Goal: Information Seeking & Learning: Learn about a topic

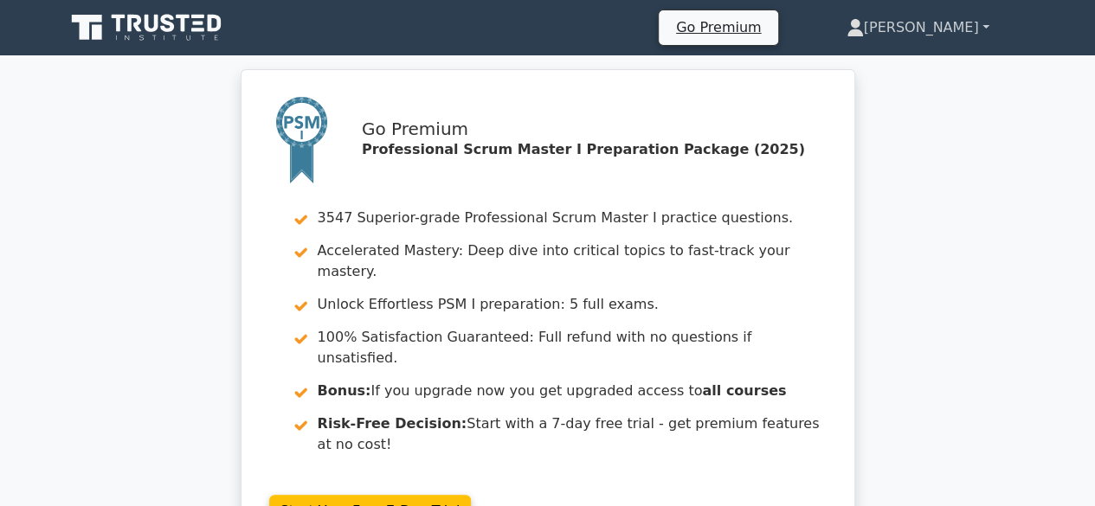
click at [982, 22] on link "[PERSON_NAME]" at bounding box center [918, 27] width 226 height 35
click at [912, 66] on link "Profile" at bounding box center [874, 69] width 137 height 28
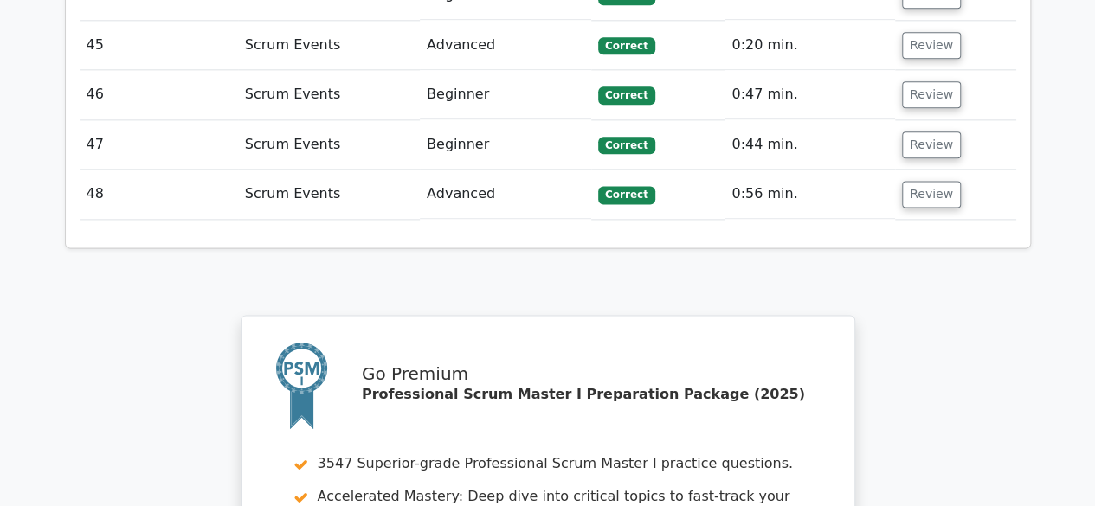
scroll to position [4759, 0]
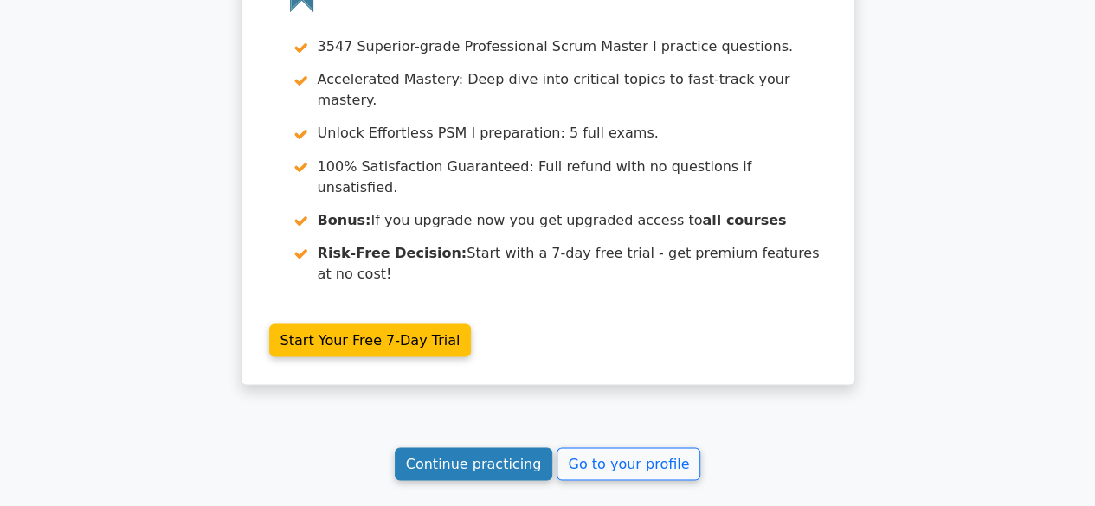
click at [517, 447] on link "Continue practicing" at bounding box center [474, 463] width 158 height 33
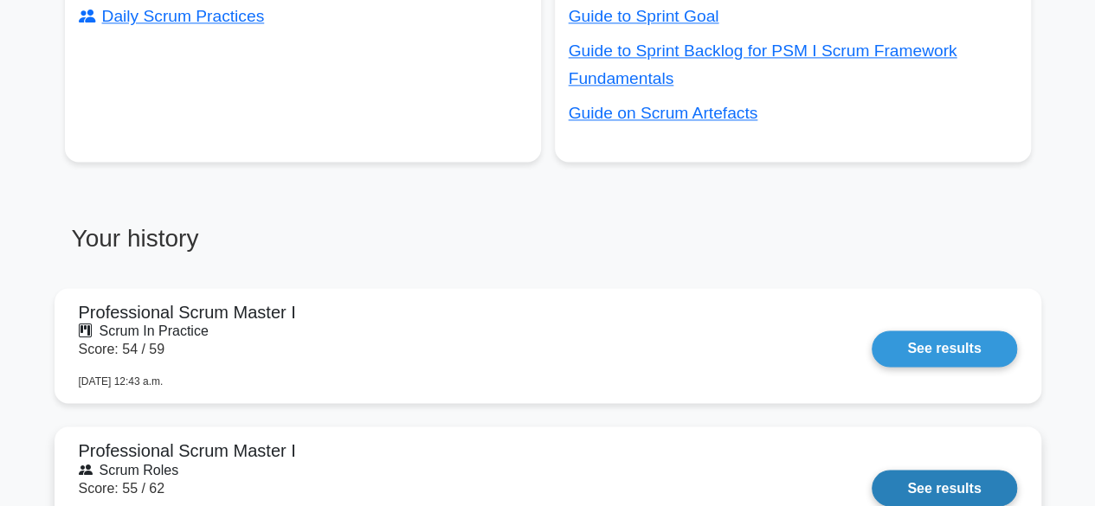
scroll to position [1211, 0]
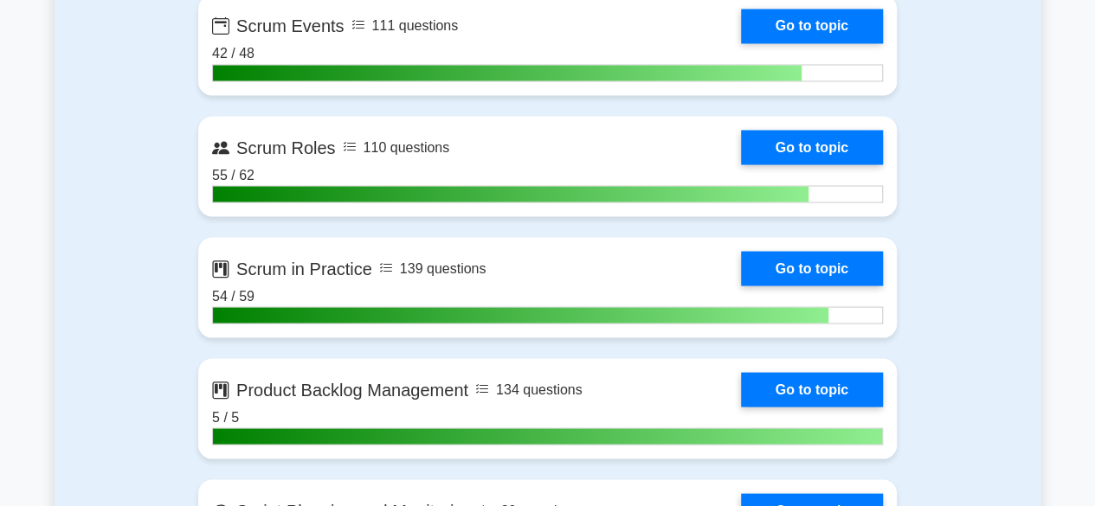
scroll to position [1558, 0]
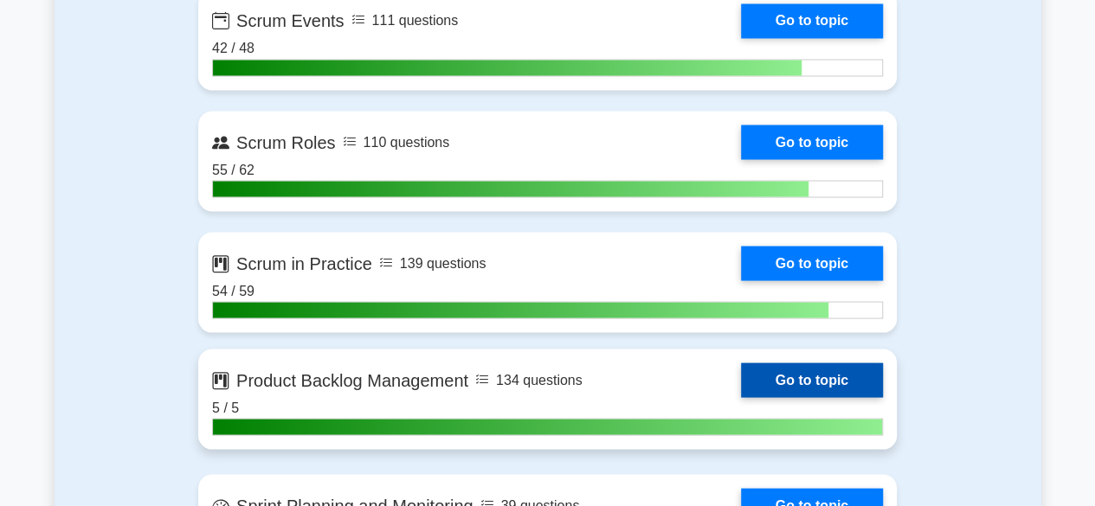
click at [821, 377] on link "Go to topic" at bounding box center [812, 380] width 142 height 35
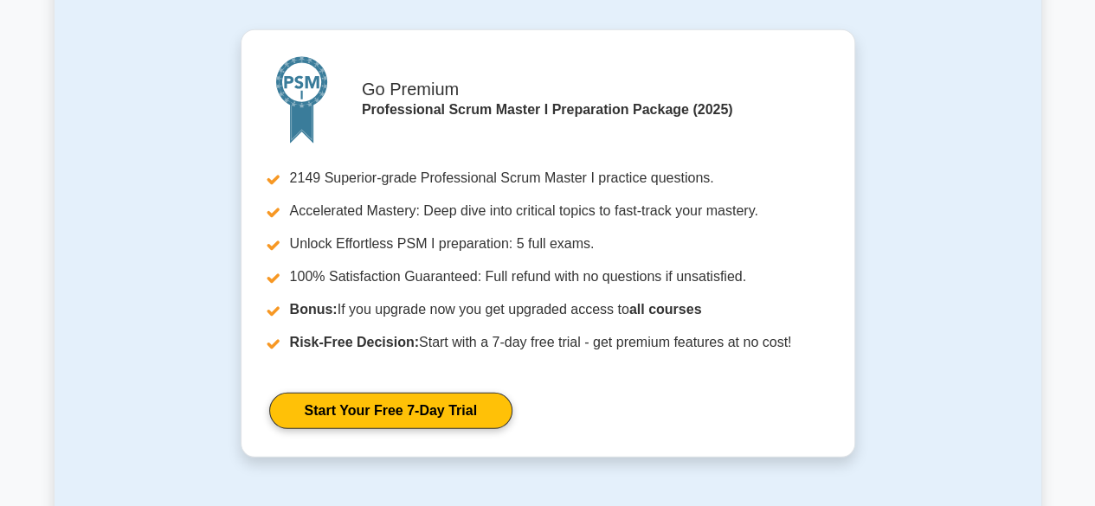
scroll to position [2738, 0]
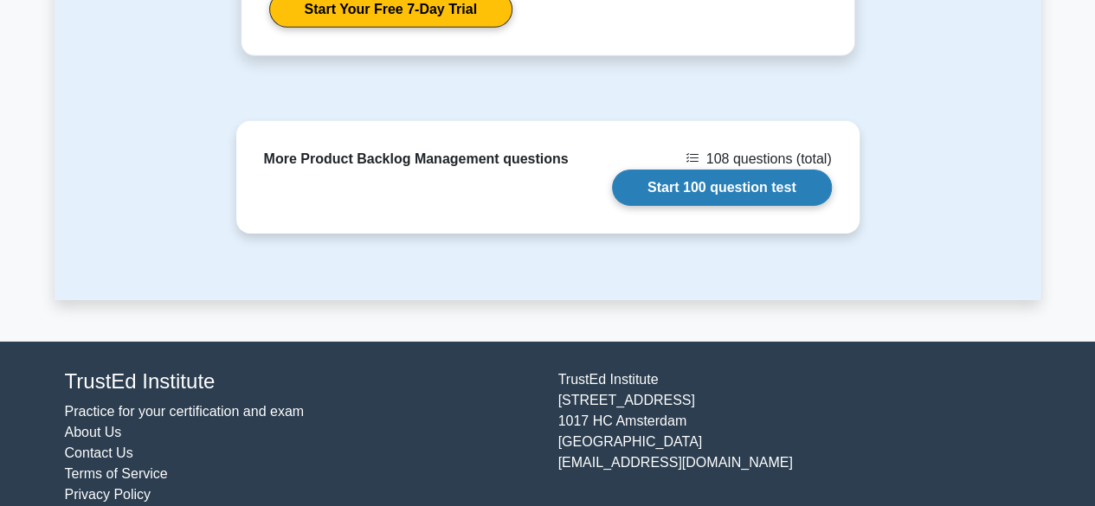
click at [700, 170] on link "Start 100 question test" at bounding box center [722, 188] width 220 height 36
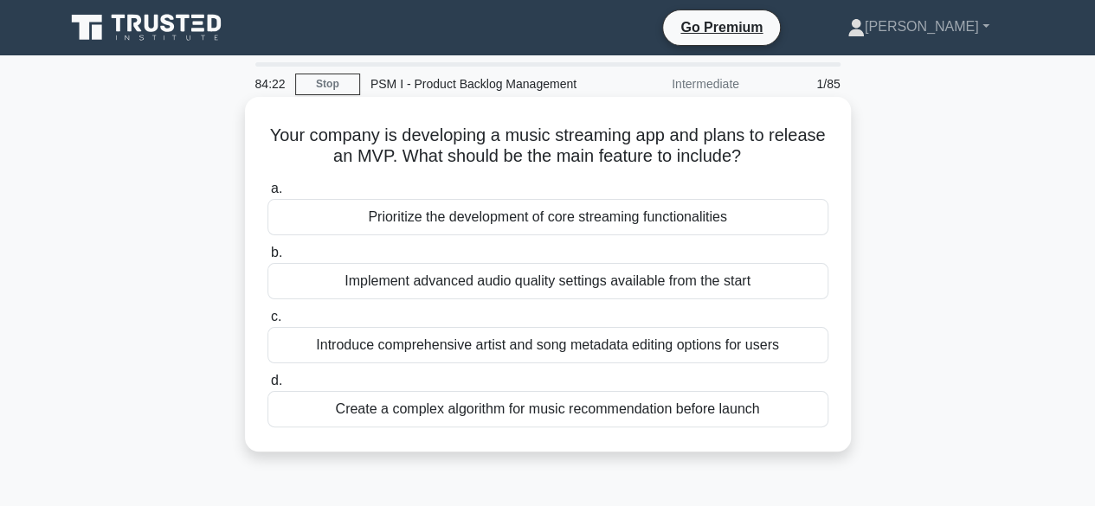
click at [542, 217] on div "Prioritize the development of core streaming functionalities" at bounding box center [547, 217] width 561 height 36
click at [267, 195] on input "a. Prioritize the development of core streaming functionalities" at bounding box center [267, 188] width 0 height 11
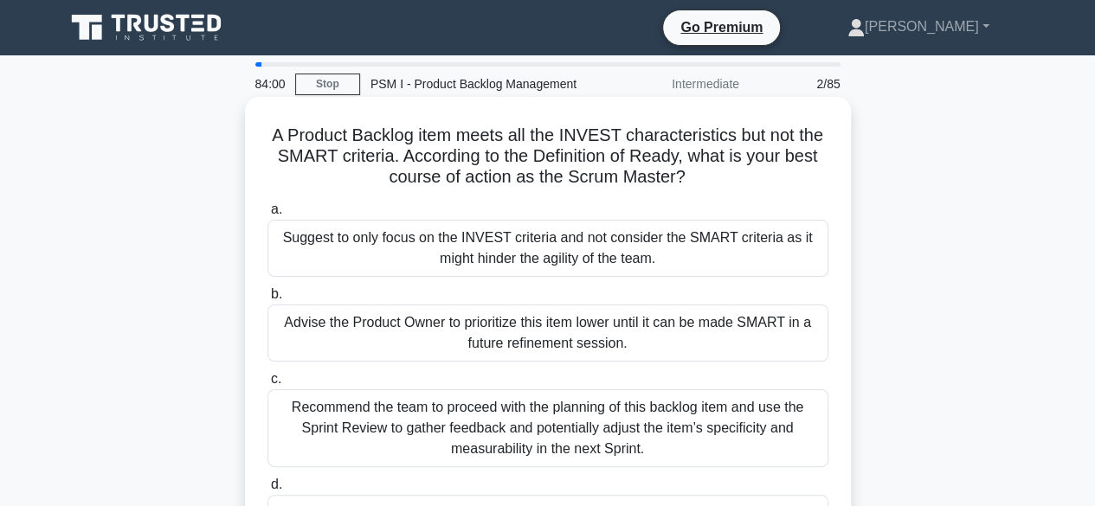
scroll to position [87, 0]
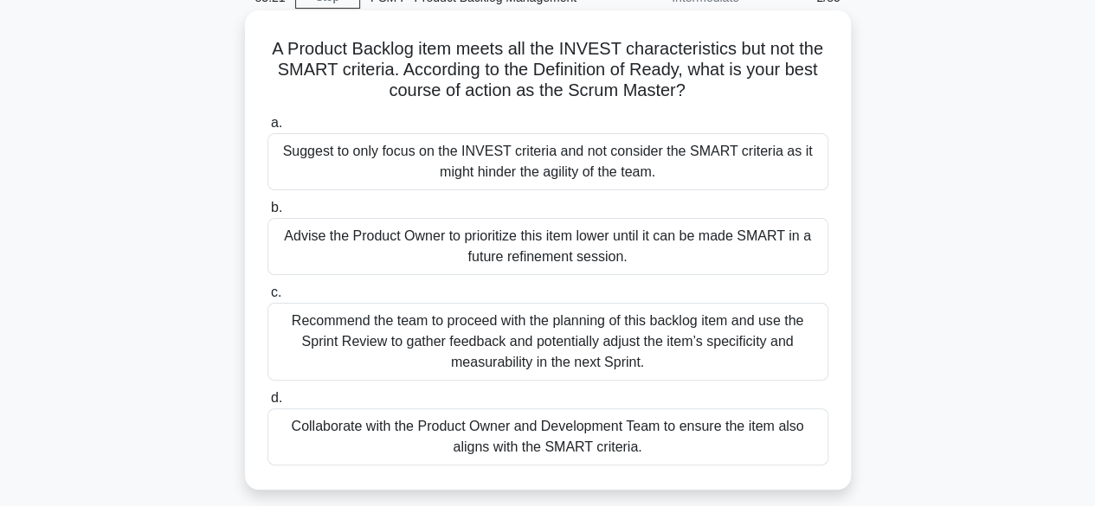
click at [540, 426] on div "Collaborate with the Product Owner and Development Team to ensure the item also…" at bounding box center [547, 436] width 561 height 57
click at [267, 404] on input "d. Collaborate with the Product Owner and Development Team to ensure the item a…" at bounding box center [267, 398] width 0 height 11
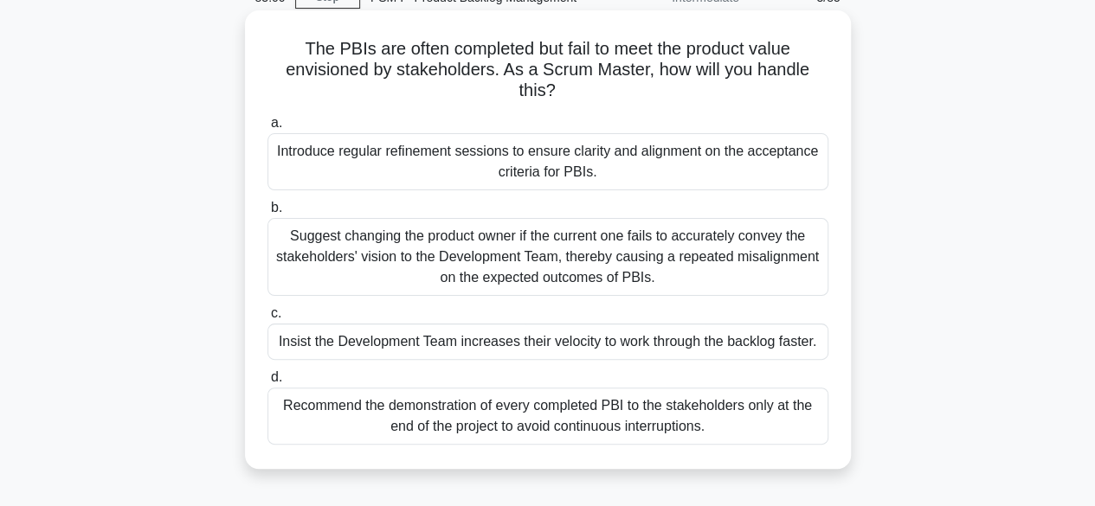
click at [498, 160] on div "Introduce regular refinement sessions to ensure clarity and alignment on the ac…" at bounding box center [547, 161] width 561 height 57
click at [267, 129] on input "a. Introduce regular refinement sessions to ensure clarity and alignment on the…" at bounding box center [267, 123] width 0 height 11
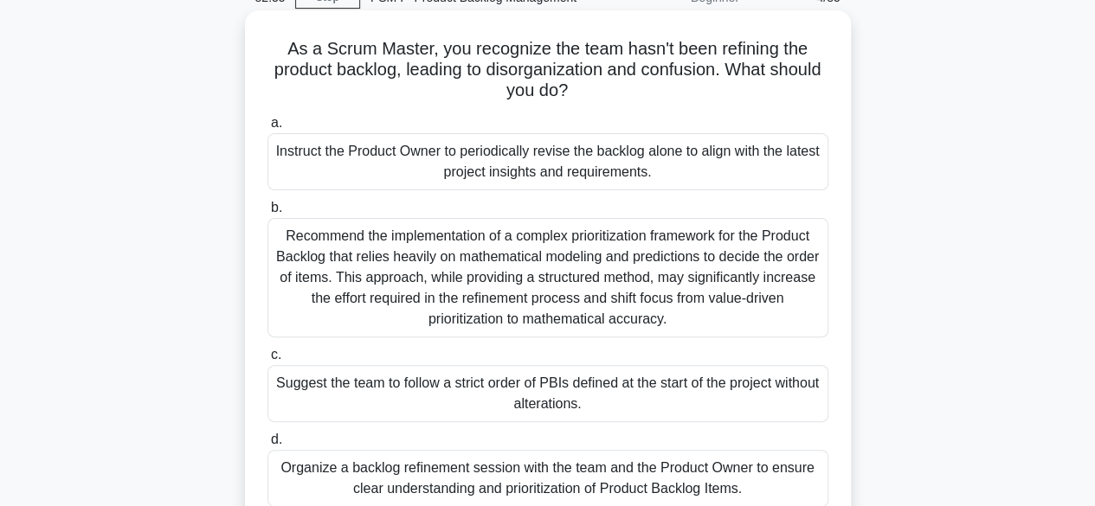
scroll to position [173, 0]
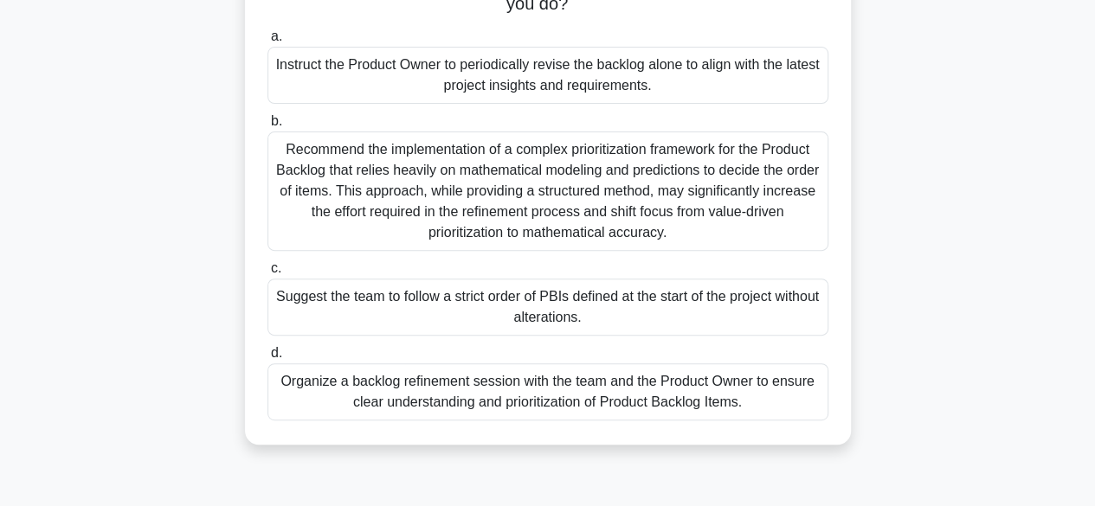
click at [584, 395] on div "Organize a backlog refinement session with the team and the Product Owner to en…" at bounding box center [547, 391] width 561 height 57
click at [267, 359] on input "d. Organize a backlog refinement session with the team and the Product Owner to…" at bounding box center [267, 353] width 0 height 11
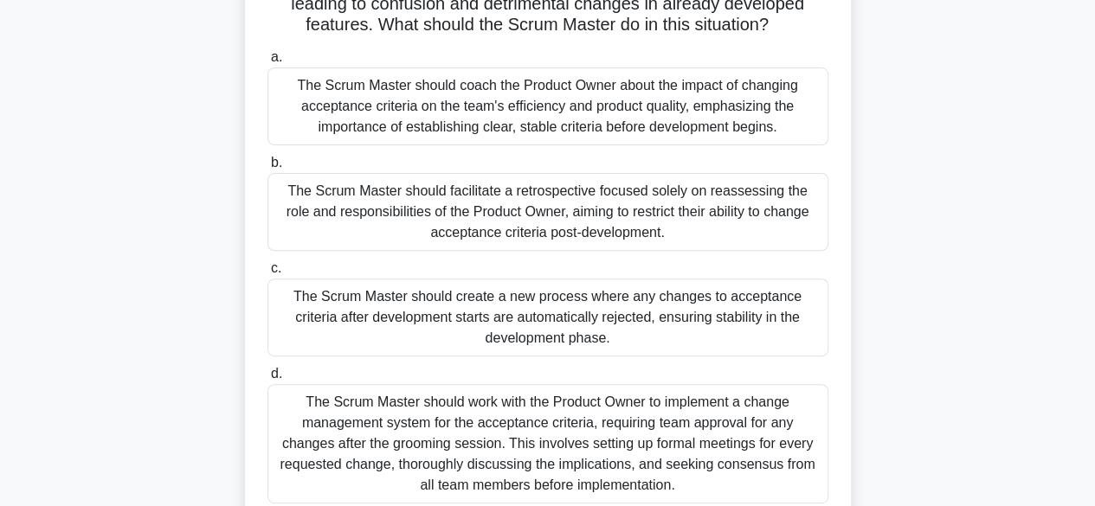
click at [459, 103] on div "The Scrum Master should coach the Product Owner about the impact of changing ac…" at bounding box center [547, 106] width 561 height 78
click at [267, 63] on input "a. The Scrum Master should coach the Product Owner about the impact of changing…" at bounding box center [267, 57] width 0 height 11
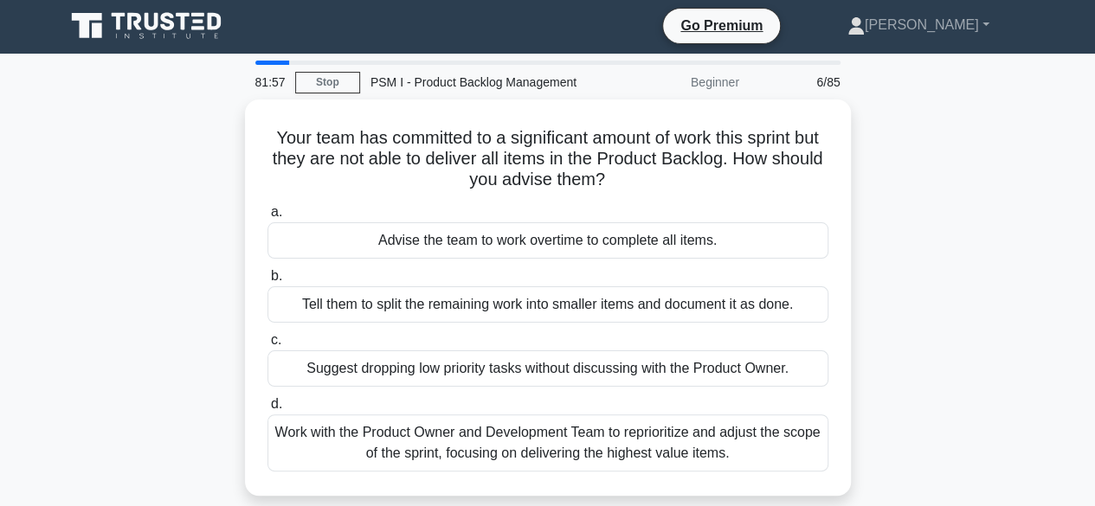
scroll to position [0, 0]
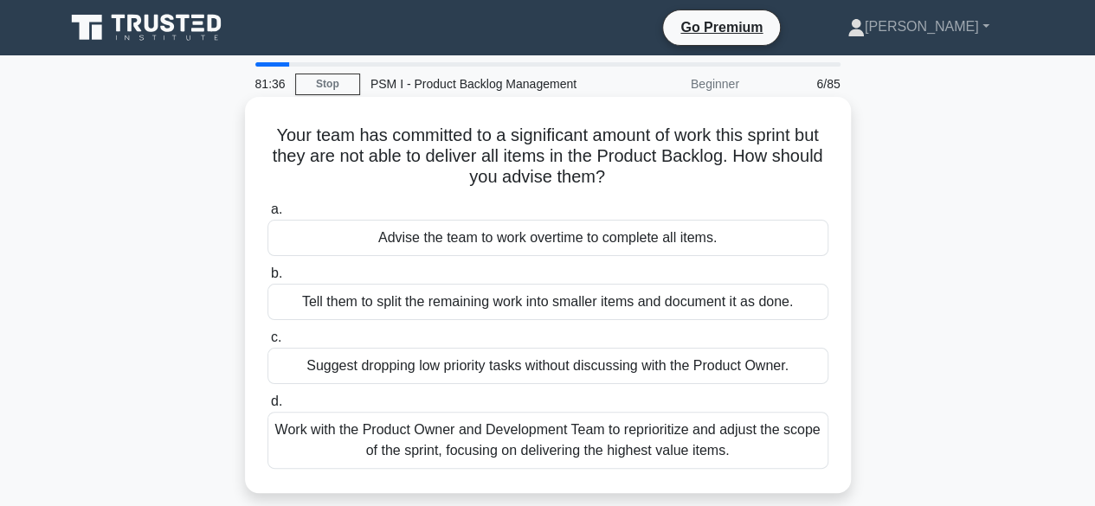
click at [505, 430] on div "Work with the Product Owner and Development Team to reprioritize and adjust the…" at bounding box center [547, 440] width 561 height 57
click at [267, 408] on input "d. Work with the Product Owner and Development Team to reprioritize and adjust …" at bounding box center [267, 401] width 0 height 11
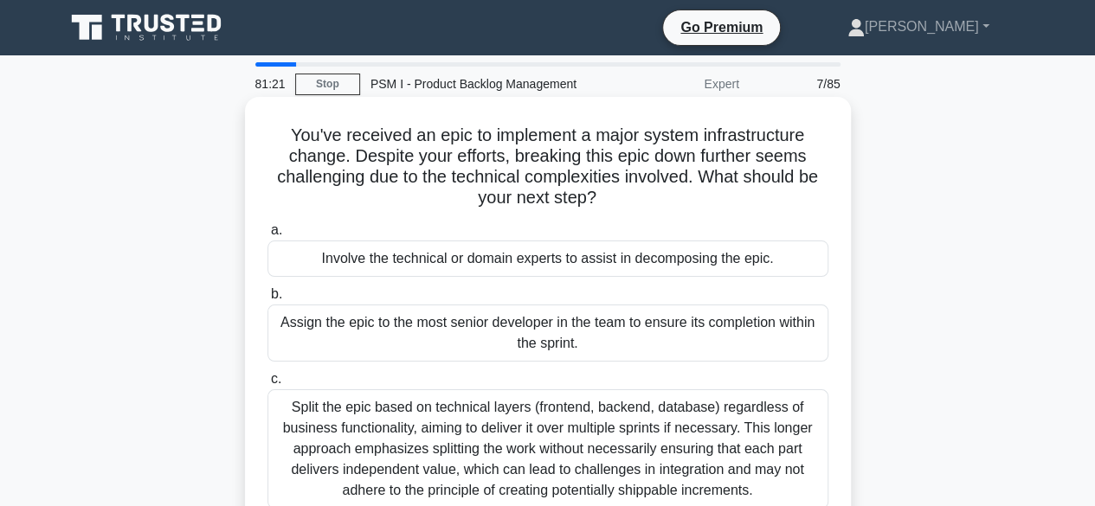
scroll to position [87, 0]
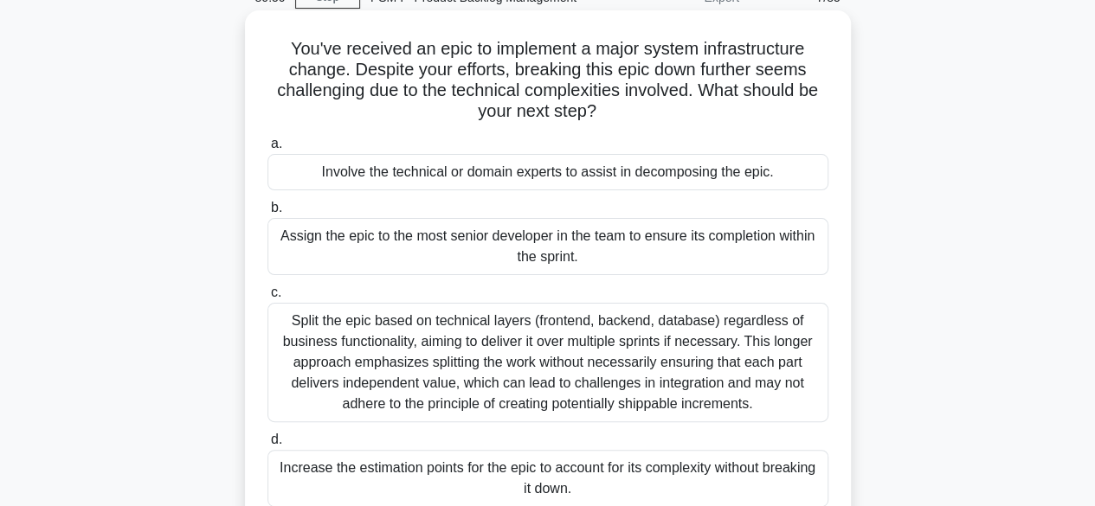
click at [437, 172] on div "Involve the technical or domain experts to assist in decomposing the epic." at bounding box center [547, 172] width 561 height 36
click at [267, 150] on input "a. Involve the technical or domain experts to assist in decomposing the epic." at bounding box center [267, 143] width 0 height 11
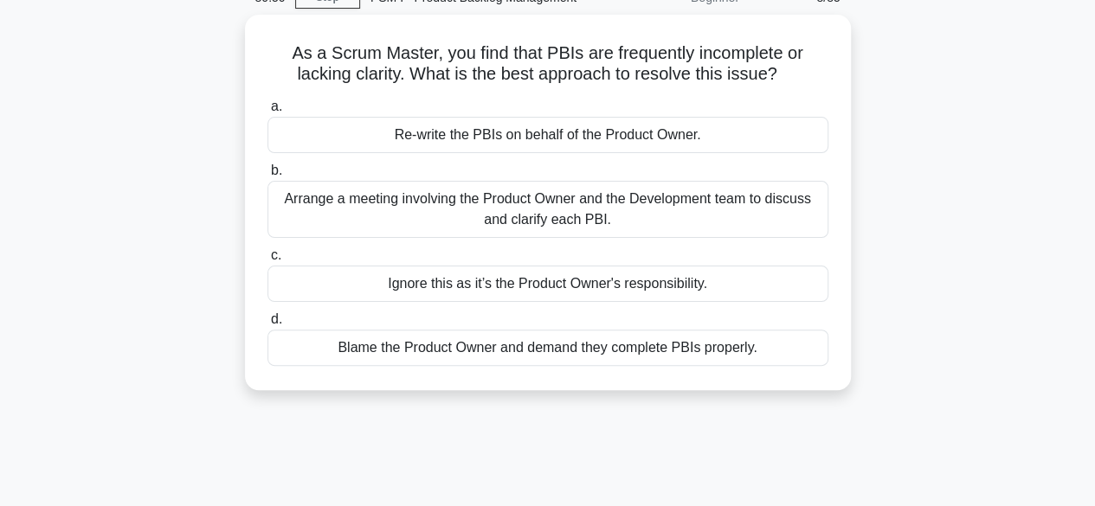
scroll to position [0, 0]
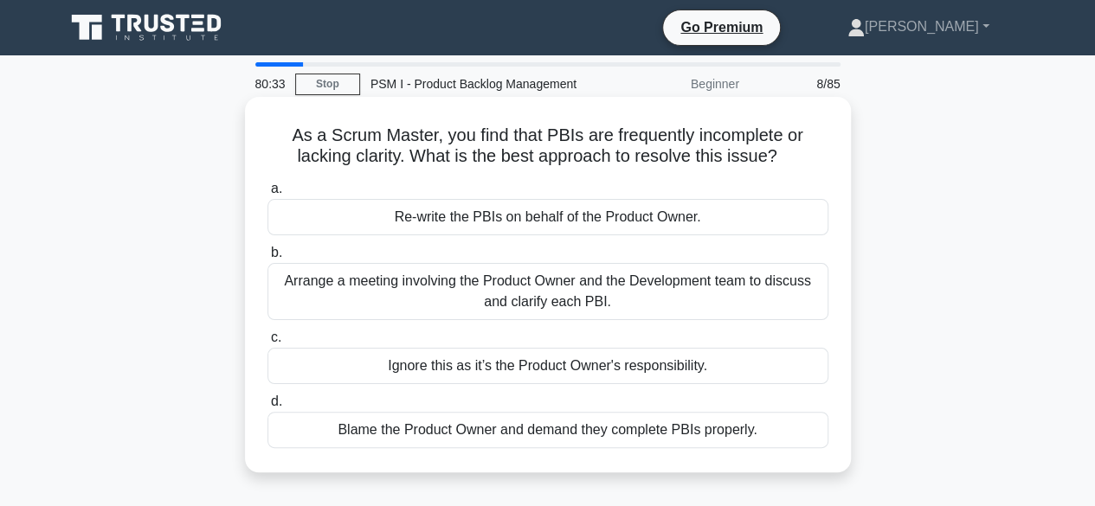
click at [478, 281] on div "Arrange a meeting involving the Product Owner and the Development team to discu…" at bounding box center [547, 291] width 561 height 57
click at [267, 259] on input "b. Arrange a meeting involving the Product Owner and the Development team to di…" at bounding box center [267, 252] width 0 height 11
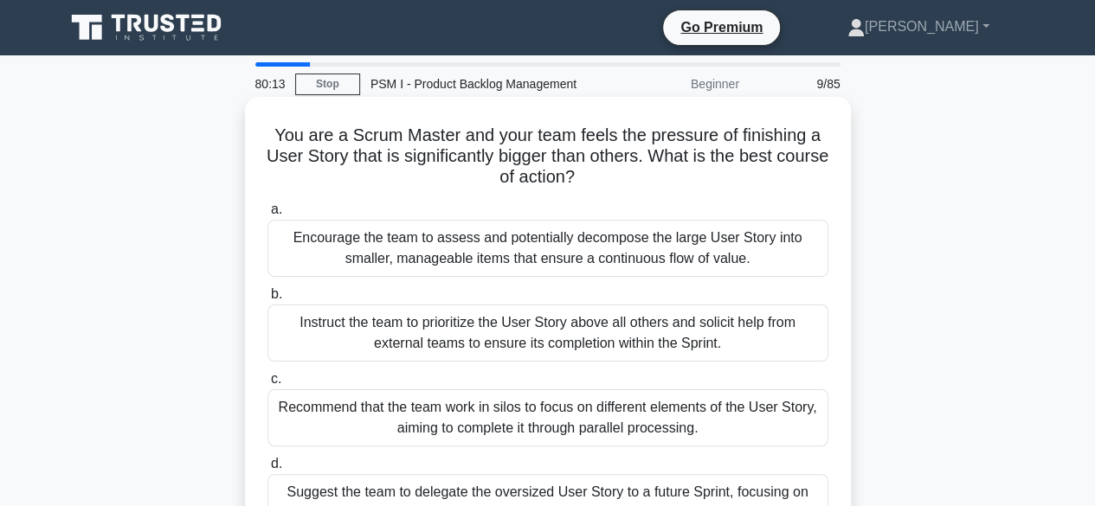
scroll to position [87, 0]
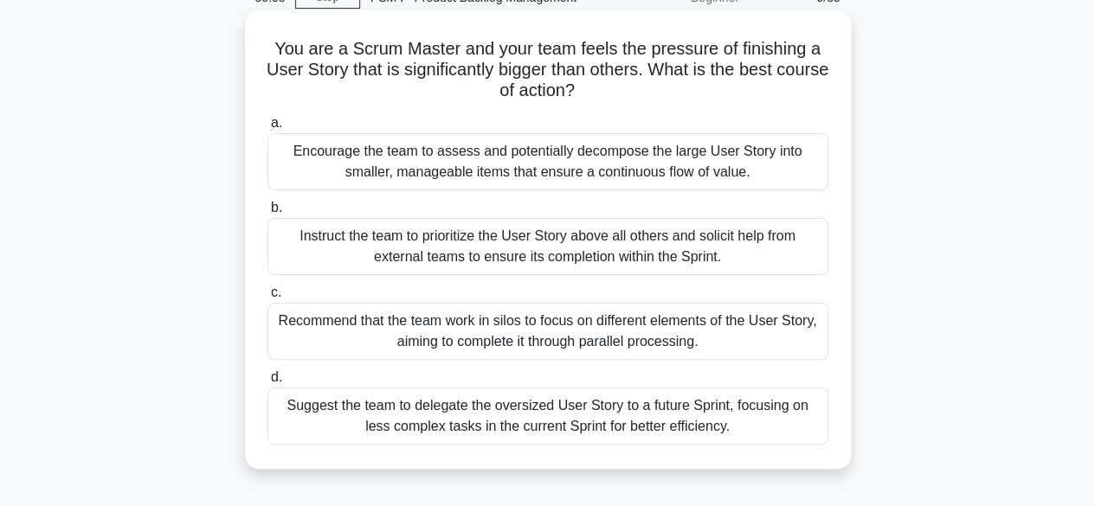
click at [472, 159] on div "Encourage the team to assess and potentially decompose the large User Story int…" at bounding box center [547, 161] width 561 height 57
click at [267, 129] on input "a. Encourage the team to assess and potentially decompose the large User Story …" at bounding box center [267, 123] width 0 height 11
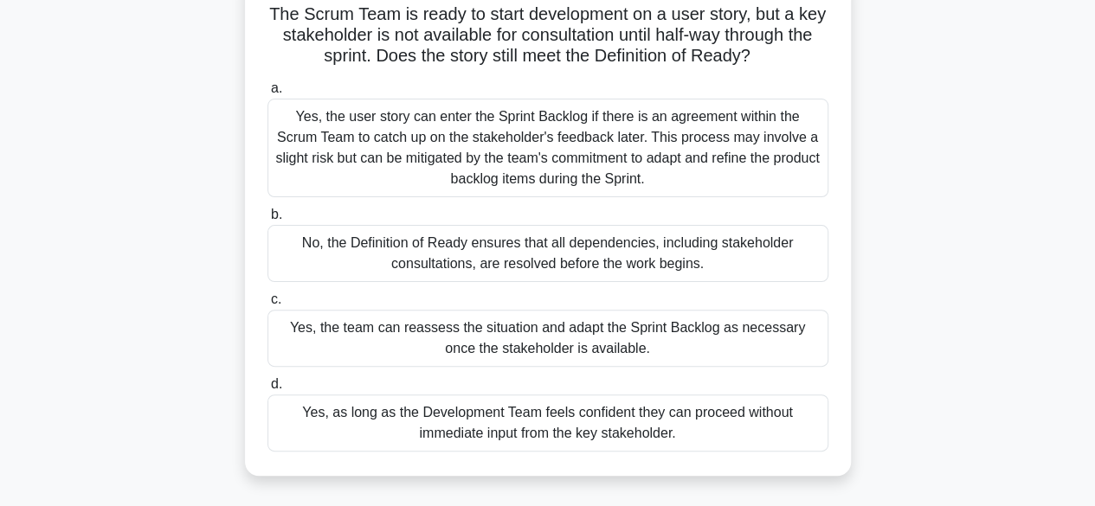
scroll to position [173, 0]
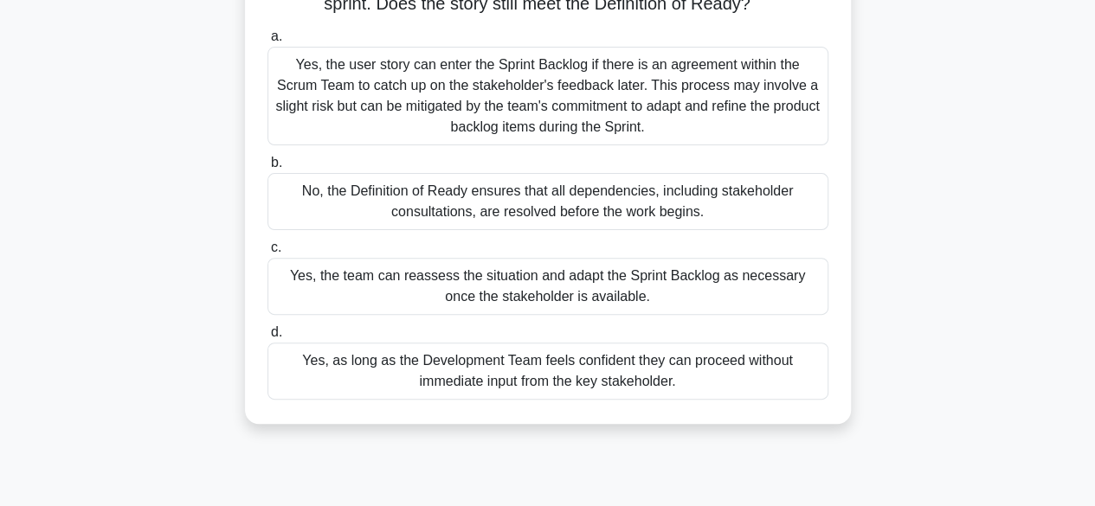
click at [437, 275] on div "Yes, the team can reassess the situation and adapt the Sprint Backlog as necess…" at bounding box center [547, 286] width 561 height 57
click at [267, 254] on input "c. Yes, the team can reassess the situation and adapt the Sprint Backlog as nec…" at bounding box center [267, 247] width 0 height 11
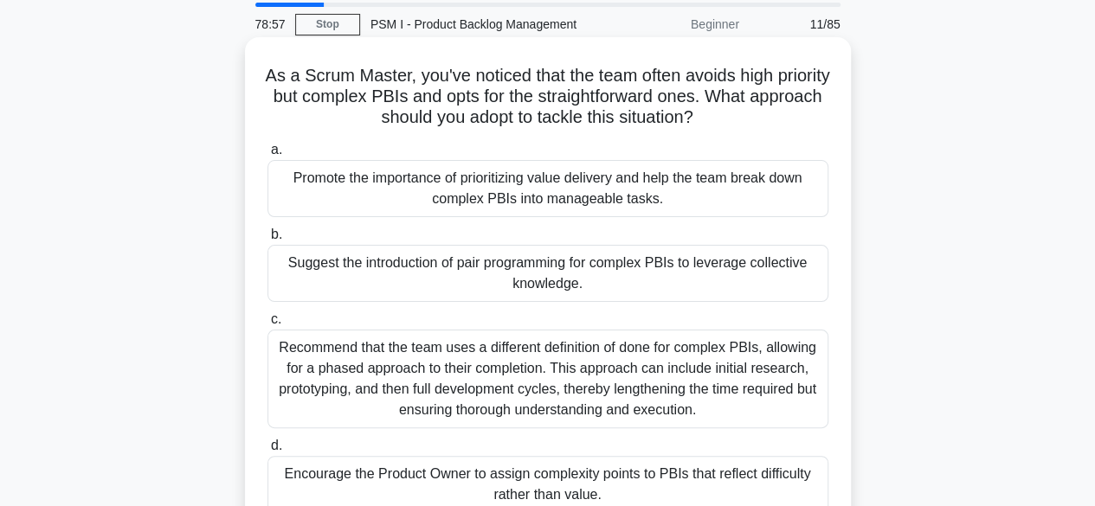
scroll to position [87, 0]
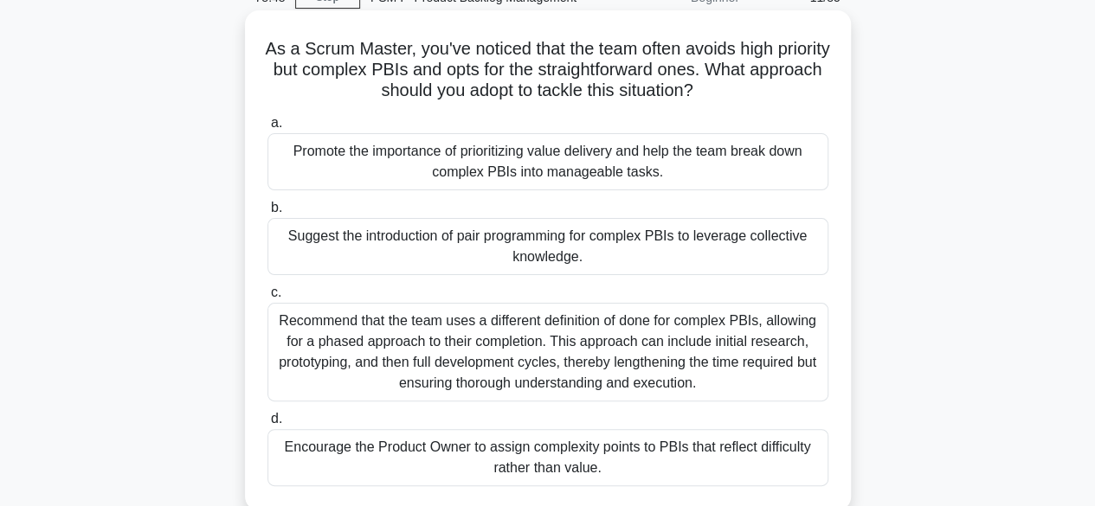
click at [457, 161] on div "Promote the importance of prioritizing value delivery and help the team break d…" at bounding box center [547, 161] width 561 height 57
click at [267, 129] on input "a. Promote the importance of prioritizing value delivery and help the team brea…" at bounding box center [267, 123] width 0 height 11
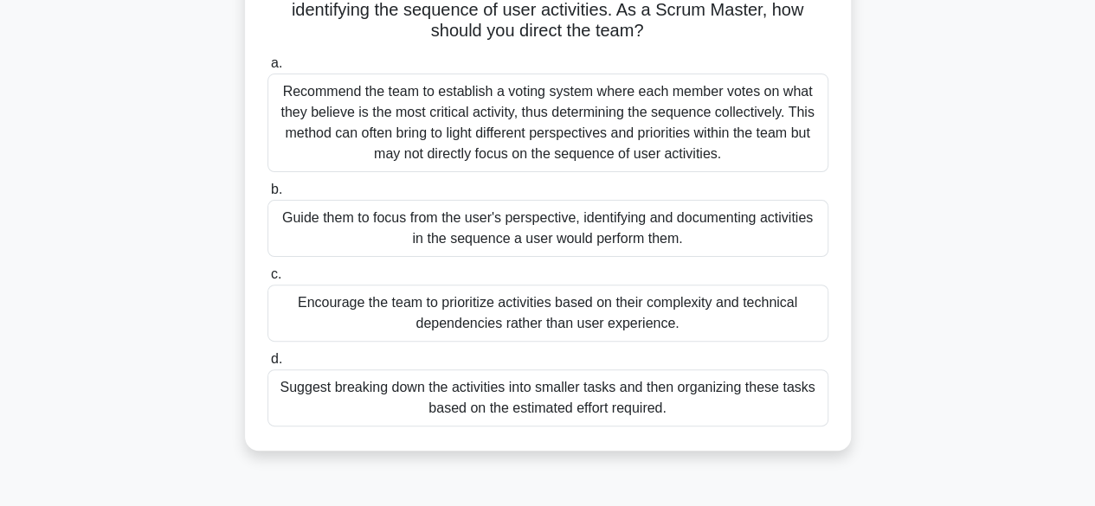
scroll to position [173, 0]
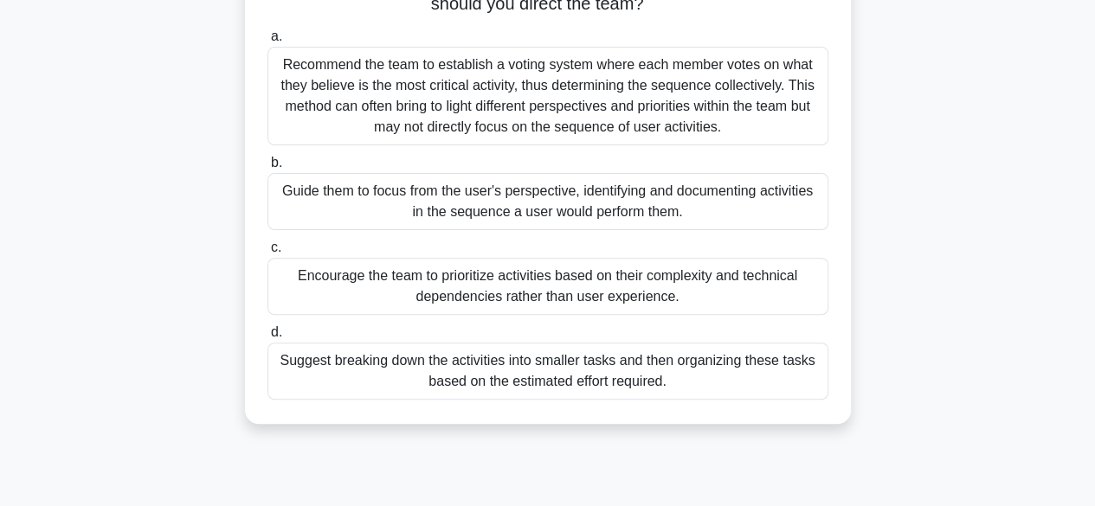
click at [466, 368] on div "Suggest breaking down the activities into smaller tasks and then organizing the…" at bounding box center [547, 371] width 561 height 57
click at [267, 338] on input "d. Suggest breaking down the activities into smaller tasks and then organizing …" at bounding box center [267, 332] width 0 height 11
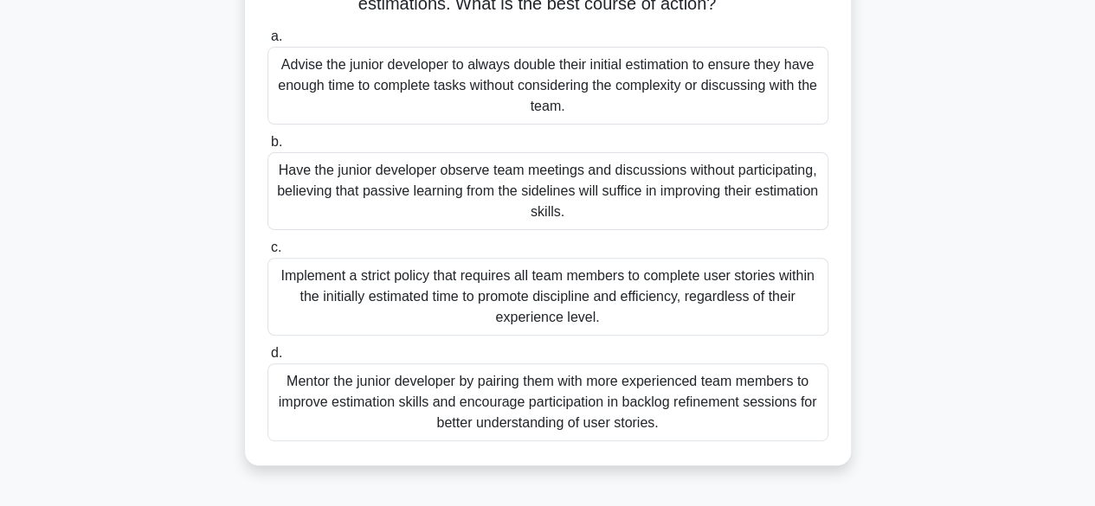
click at [542, 401] on div "Mentor the junior developer by pairing them with more experienced team members …" at bounding box center [547, 402] width 561 height 78
click at [267, 359] on input "d. Mentor the junior developer by pairing them with more experienced team membe…" at bounding box center [267, 353] width 0 height 11
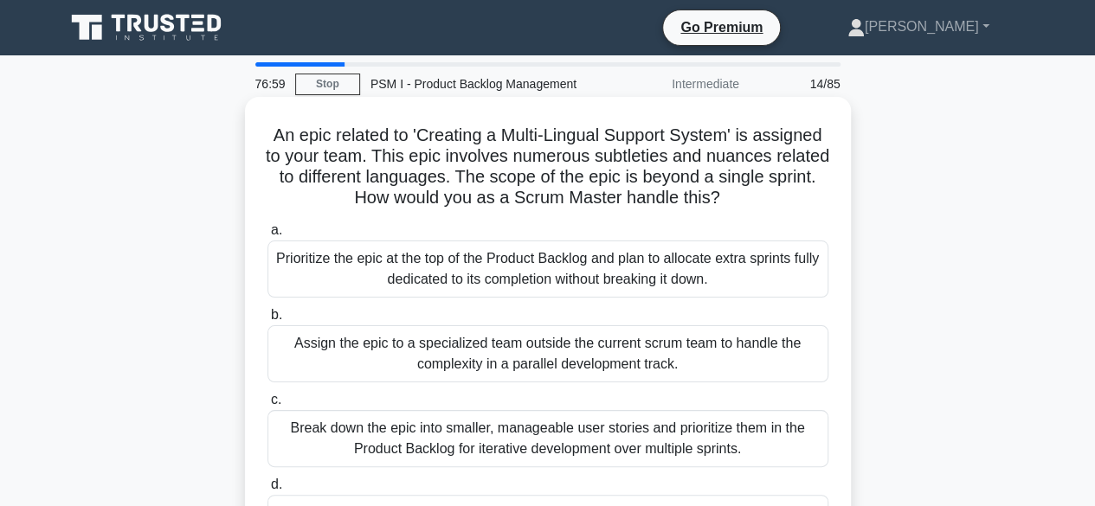
scroll to position [87, 0]
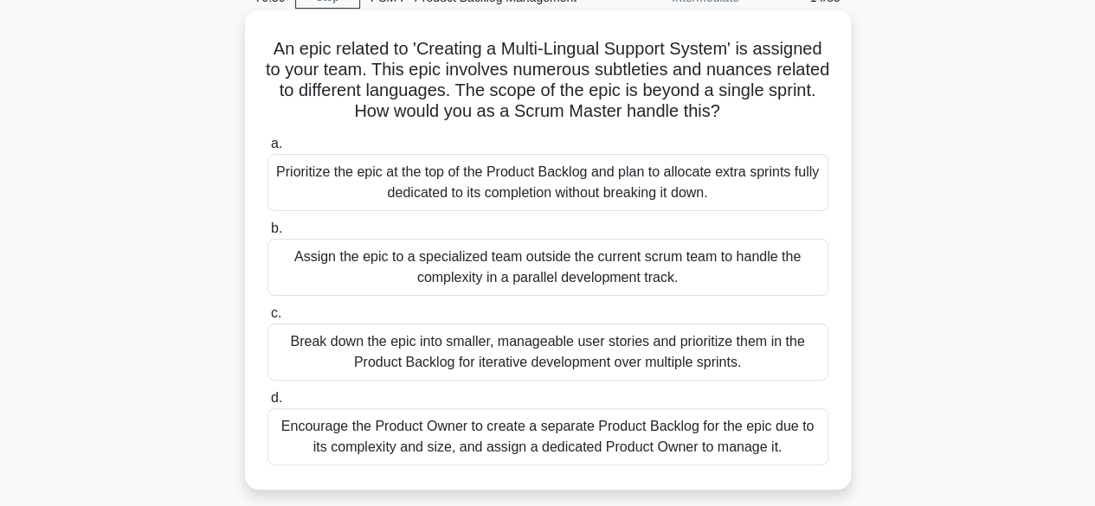
click at [483, 340] on div "Break down the epic into smaller, manageable user stories and prioritize them i…" at bounding box center [547, 352] width 561 height 57
click at [267, 319] on input "c. Break down the epic into smaller, manageable user stories and prioritize the…" at bounding box center [267, 313] width 0 height 11
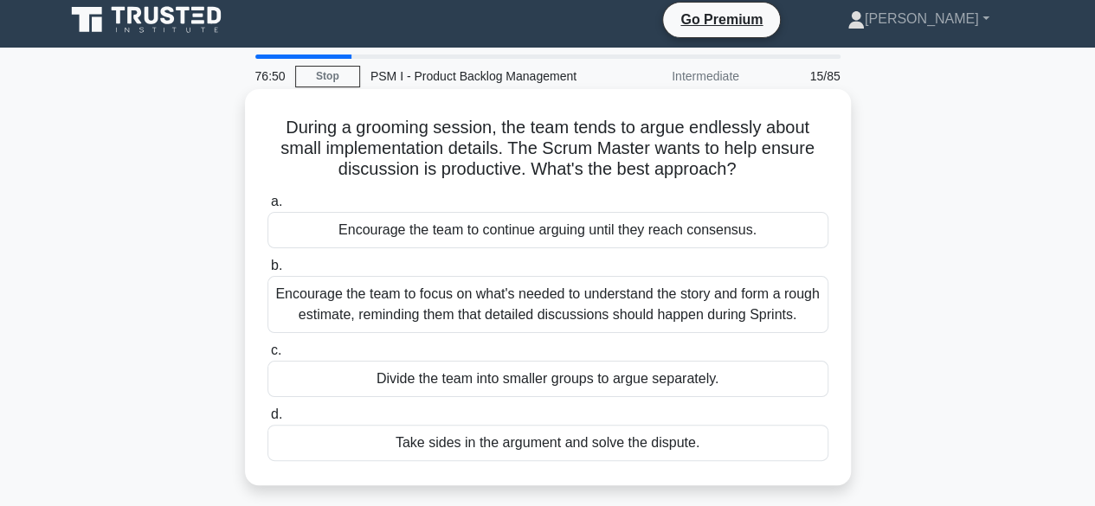
scroll to position [0, 0]
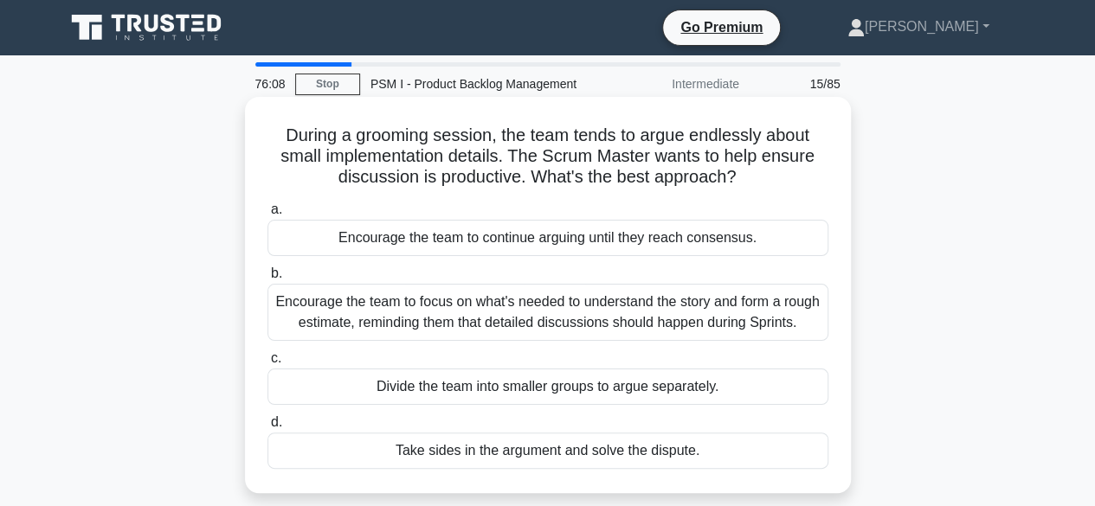
click at [505, 311] on div "Encourage the team to focus on what's needed to understand the story and form a…" at bounding box center [547, 312] width 561 height 57
click at [267, 279] on input "b. Encourage the team to focus on what's needed to understand the story and for…" at bounding box center [267, 273] width 0 height 11
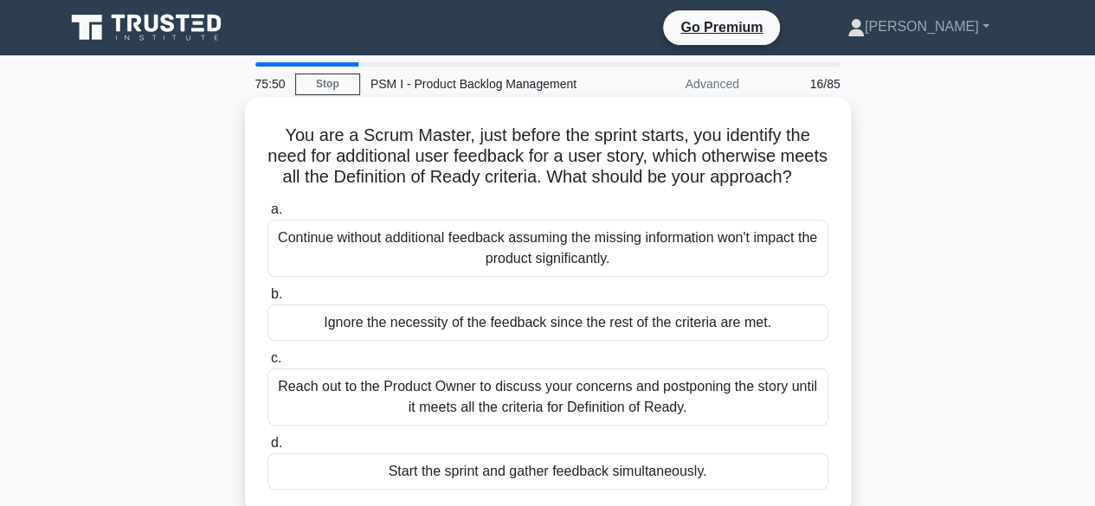
scroll to position [87, 0]
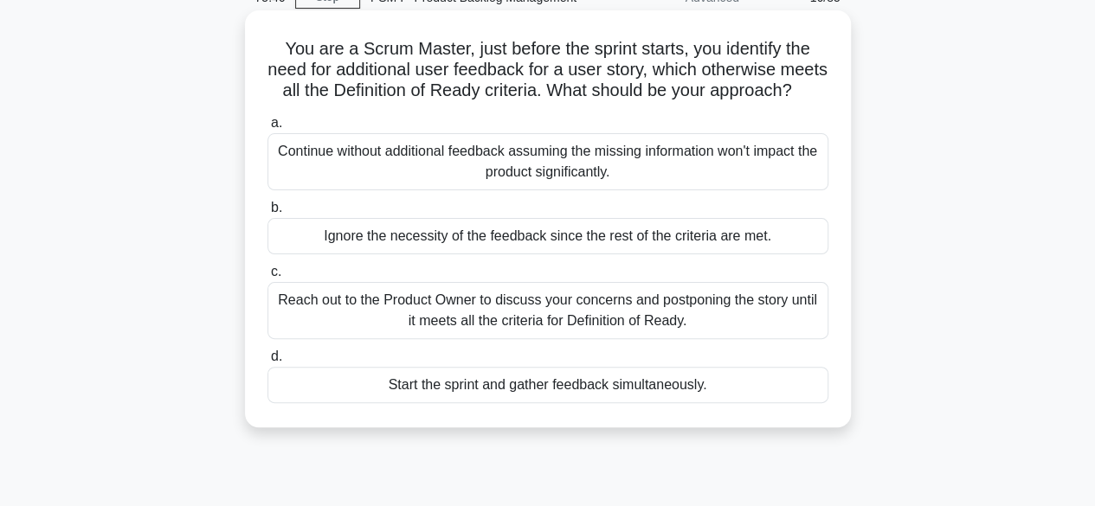
click at [533, 326] on div "Reach out to the Product Owner to discuss your concerns and postponing the stor…" at bounding box center [547, 310] width 561 height 57
click at [267, 278] on input "c. Reach out to the Product Owner to discuss your concerns and postponing the s…" at bounding box center [267, 272] width 0 height 11
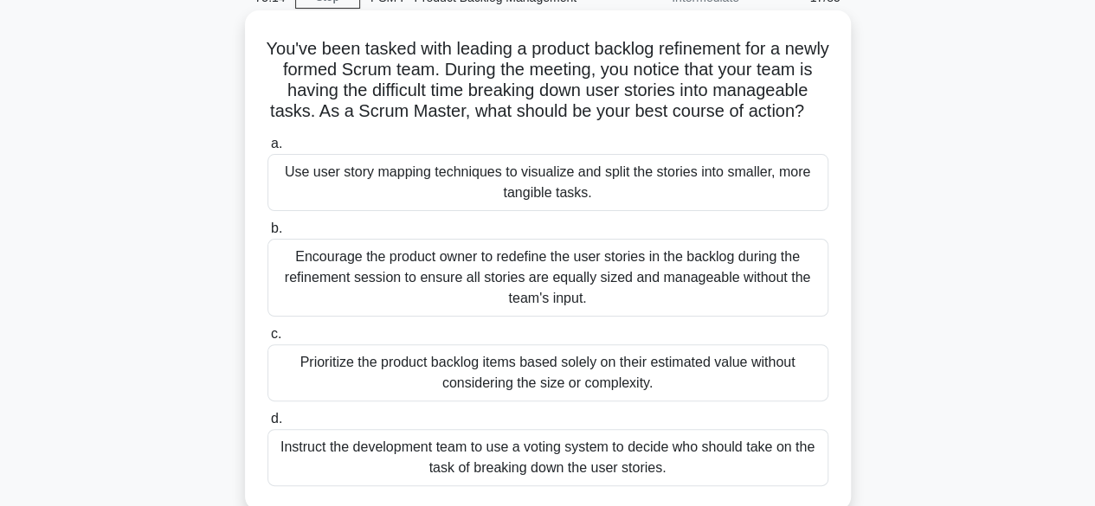
scroll to position [173, 0]
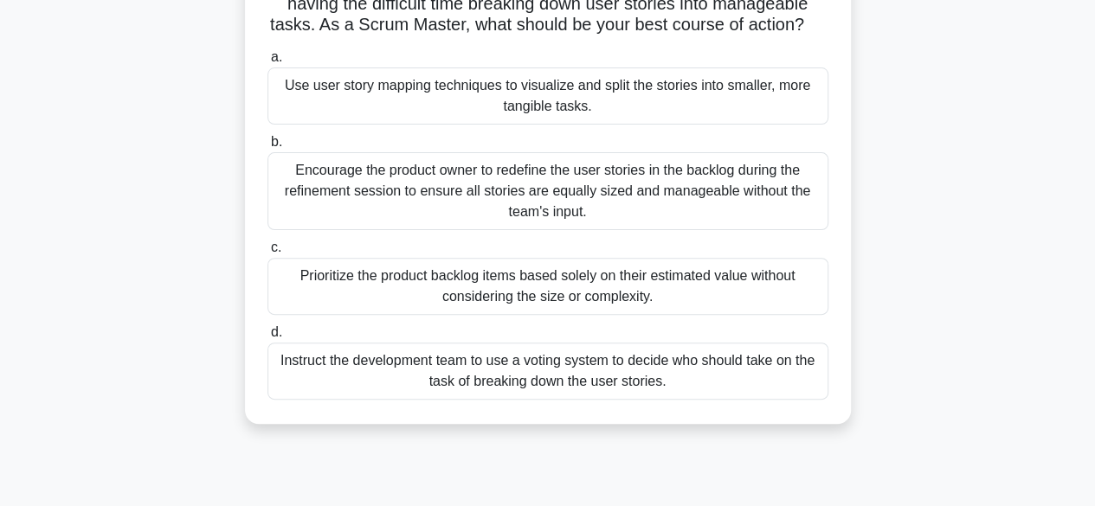
click at [507, 115] on div "Use user story mapping techniques to visualize and split the stories into small…" at bounding box center [547, 95] width 561 height 57
click at [267, 63] on input "a. Use user story mapping techniques to visualize and split the stories into sm…" at bounding box center [267, 57] width 0 height 11
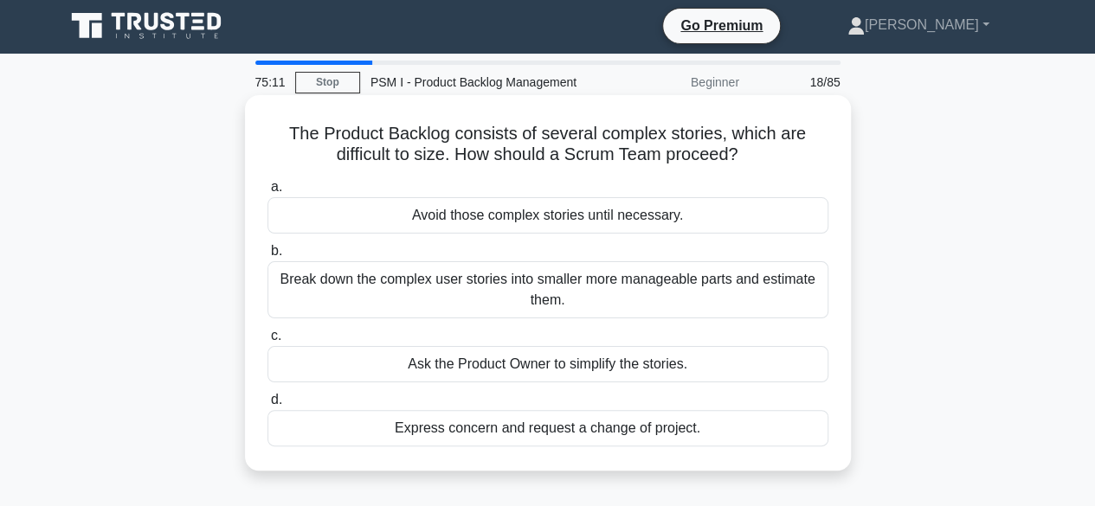
scroll to position [0, 0]
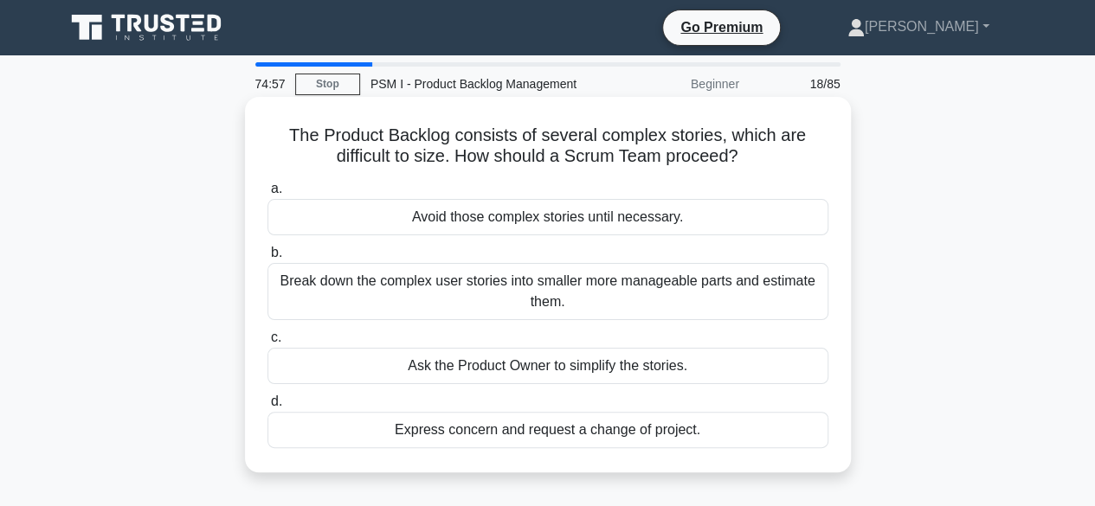
click at [535, 274] on div "Break down the complex user stories into smaller more manageable parts and esti…" at bounding box center [547, 291] width 561 height 57
click at [267, 259] on input "b. Break down the complex user stories into smaller more manageable parts and e…" at bounding box center [267, 252] width 0 height 11
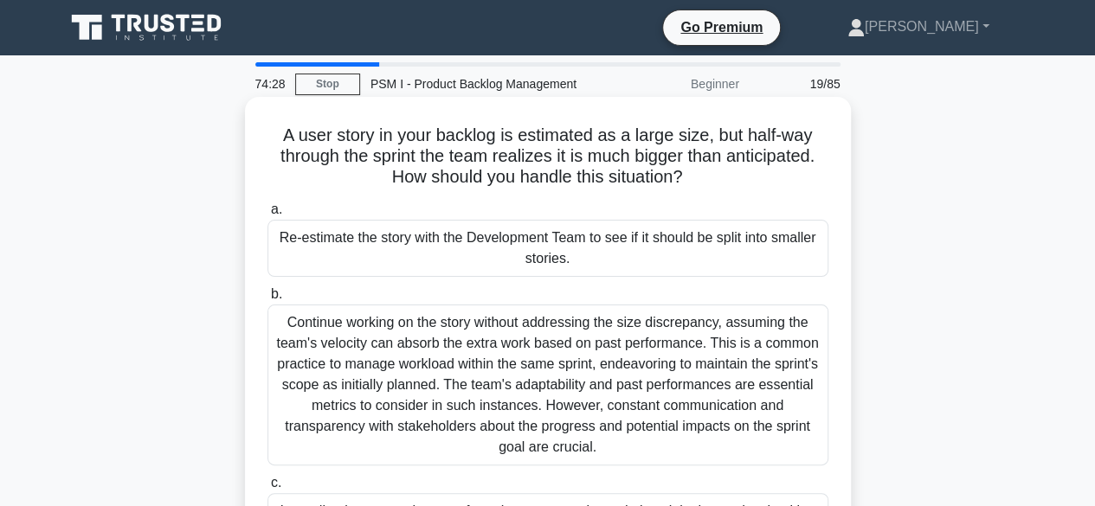
click at [580, 243] on div "Re-estimate the story with the Development Team to see if it should be split in…" at bounding box center [547, 248] width 561 height 57
click at [267, 215] on input "a. Re-estimate the story with the Development Team to see if it should be split…" at bounding box center [267, 209] width 0 height 11
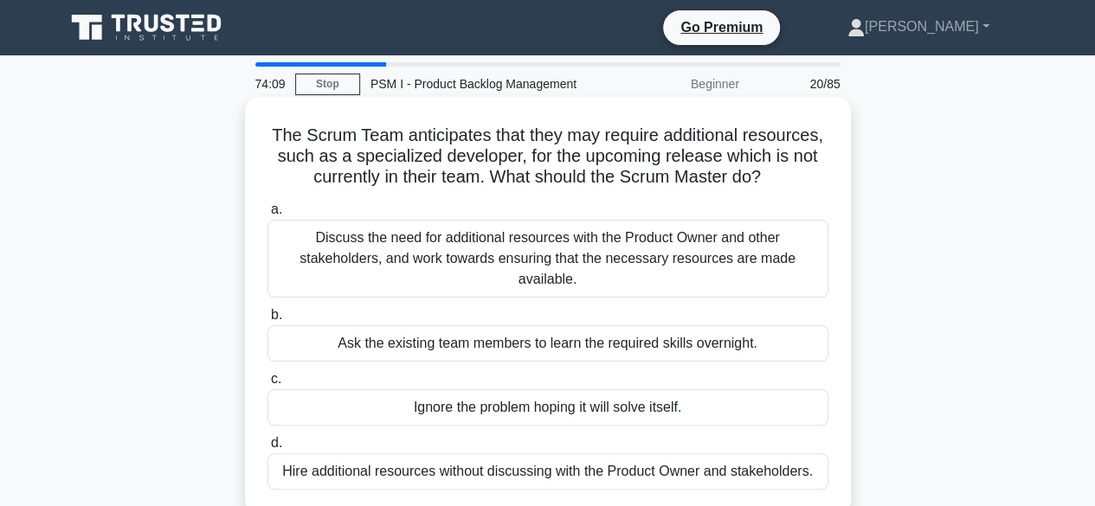
scroll to position [87, 0]
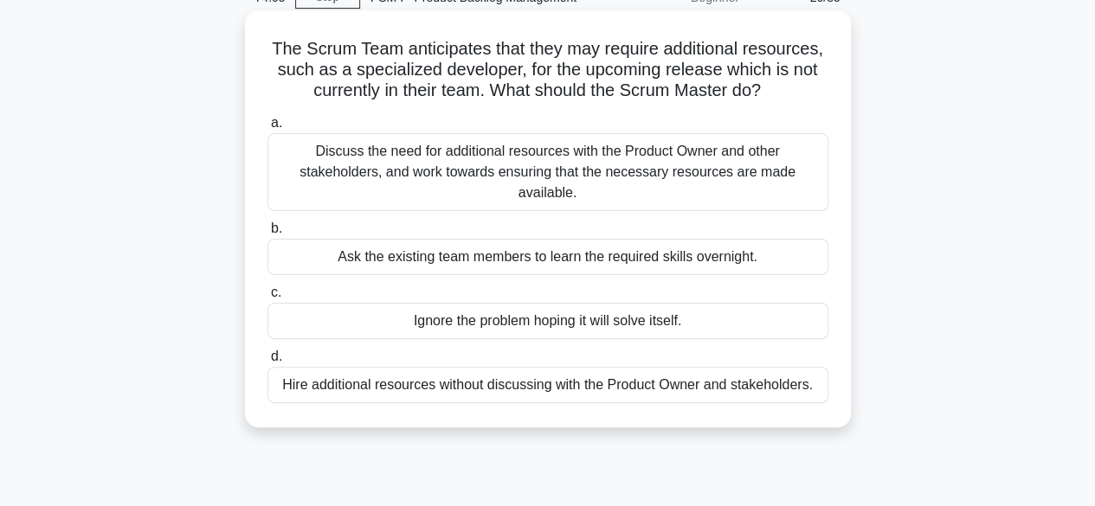
click at [602, 153] on div "Discuss the need for additional resources with the Product Owner and other stak…" at bounding box center [547, 172] width 561 height 78
click at [267, 129] on input "a. Discuss the need for additional resources with the Product Owner and other s…" at bounding box center [267, 123] width 0 height 11
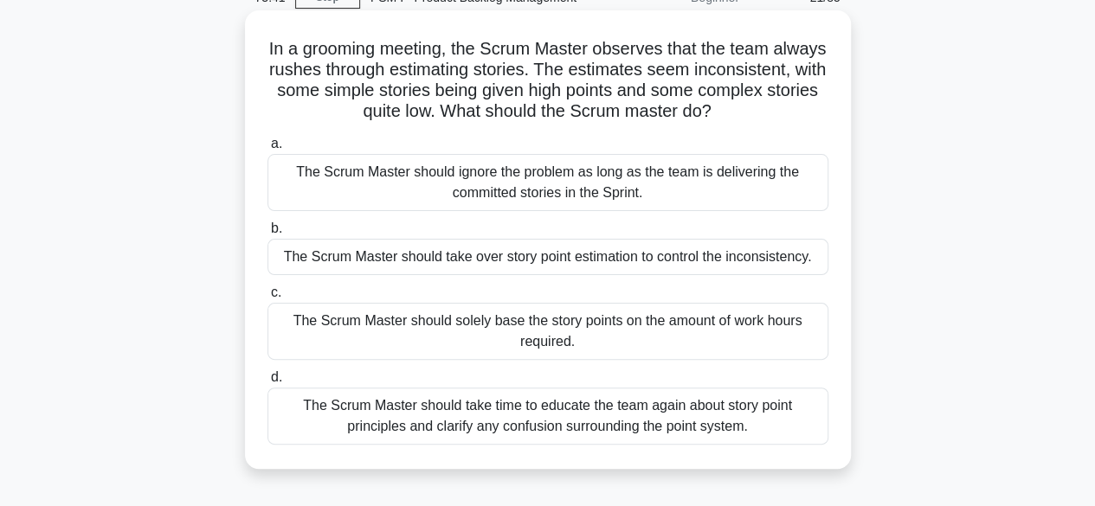
click at [614, 414] on div "The Scrum Master should take time to educate the team again about story point p…" at bounding box center [547, 416] width 561 height 57
click at [267, 383] on input "d. The Scrum Master should take time to educate the team again about story poin…" at bounding box center [267, 377] width 0 height 11
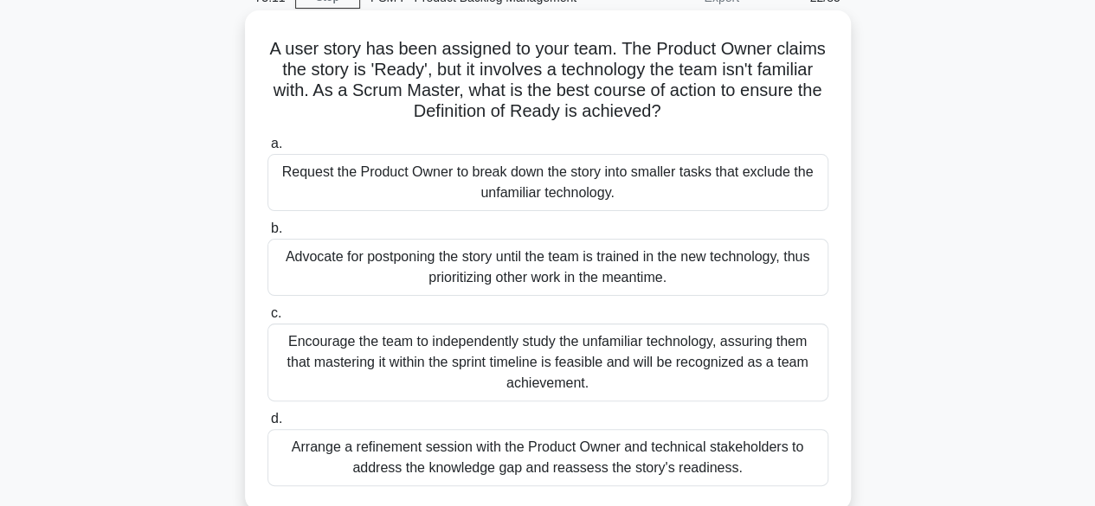
click at [497, 460] on div "Arrange a refinement session with the Product Owner and technical stakeholders …" at bounding box center [547, 457] width 561 height 57
click at [267, 425] on input "d. Arrange a refinement session with the Product Owner and technical stakeholde…" at bounding box center [267, 419] width 0 height 11
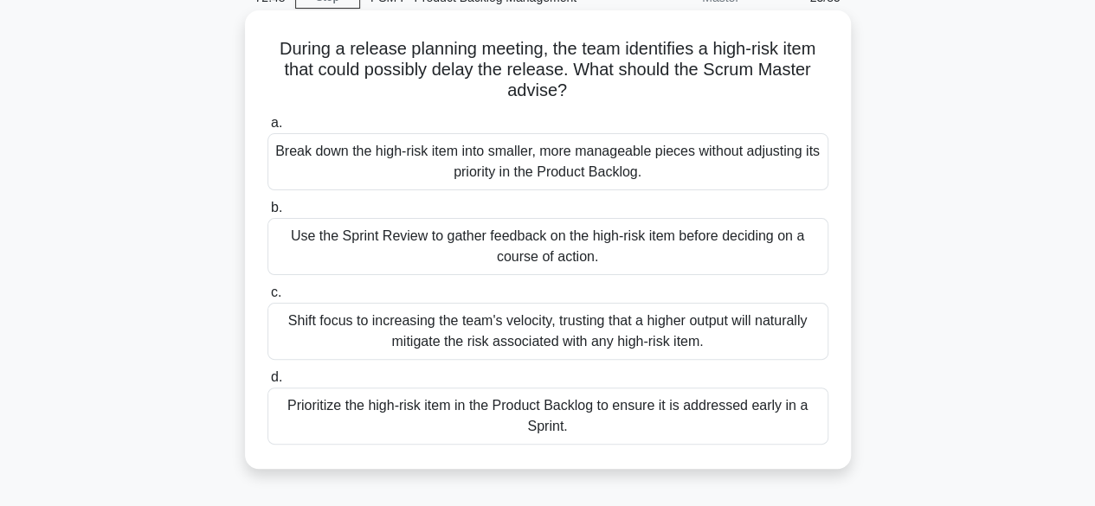
click at [483, 236] on div "Use the Sprint Review to gather feedback on the high-risk item before deciding …" at bounding box center [547, 246] width 561 height 57
click at [267, 214] on input "b. Use the Sprint Review to gather feedback on the high-risk item before decidi…" at bounding box center [267, 207] width 0 height 11
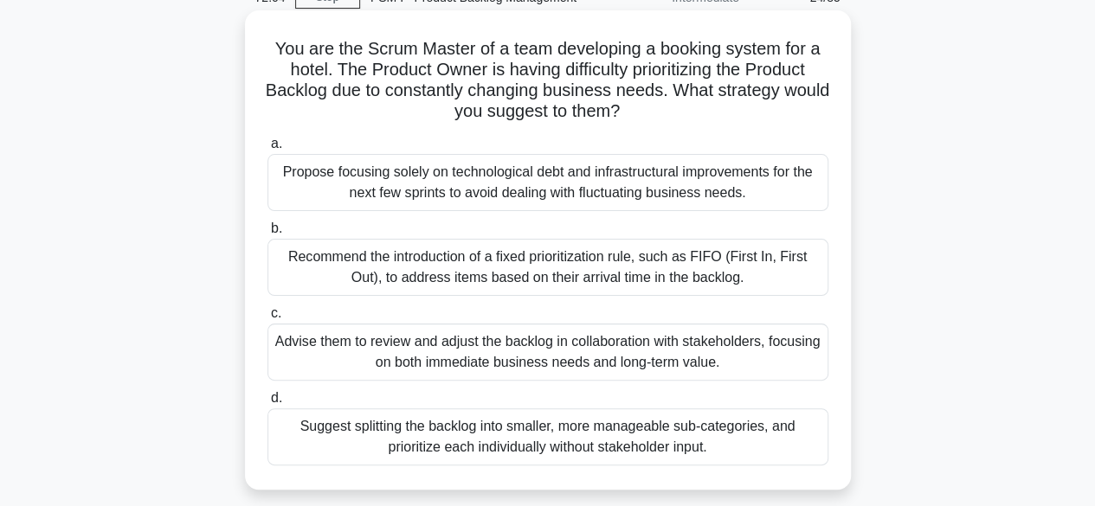
click at [514, 354] on div "Advise them to review and adjust the backlog in collaboration with stakeholders…" at bounding box center [547, 352] width 561 height 57
click at [267, 319] on input "c. Advise them to review and adjust the backlog in collaboration with stakehold…" at bounding box center [267, 313] width 0 height 11
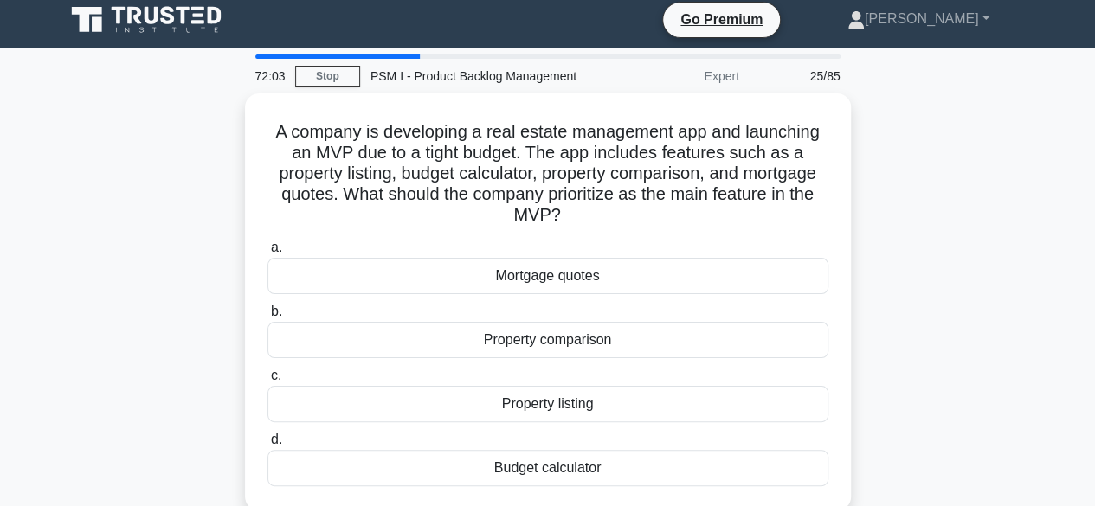
scroll to position [0, 0]
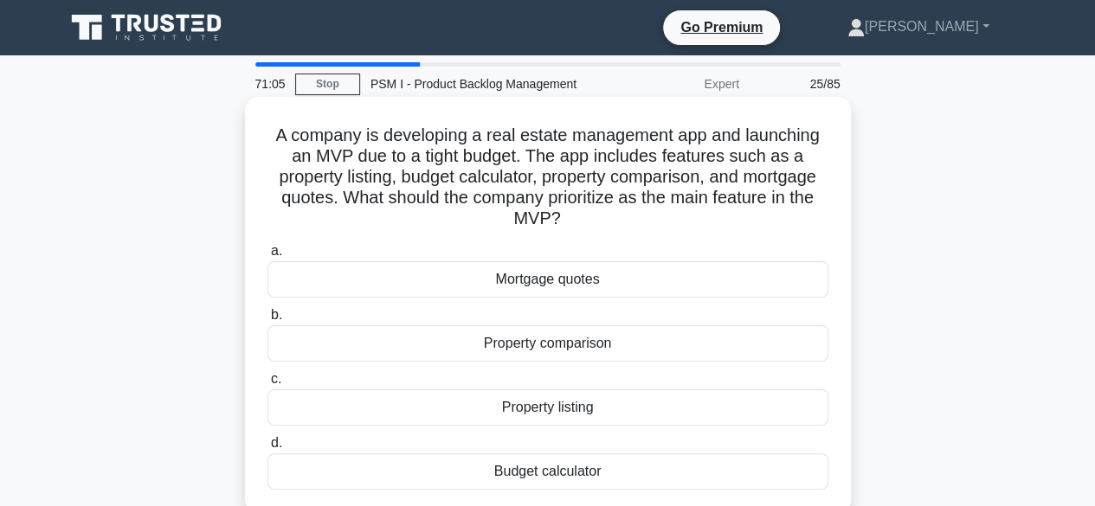
click at [581, 408] on div "Property listing" at bounding box center [547, 407] width 561 height 36
click at [267, 385] on input "c. Property listing" at bounding box center [267, 379] width 0 height 11
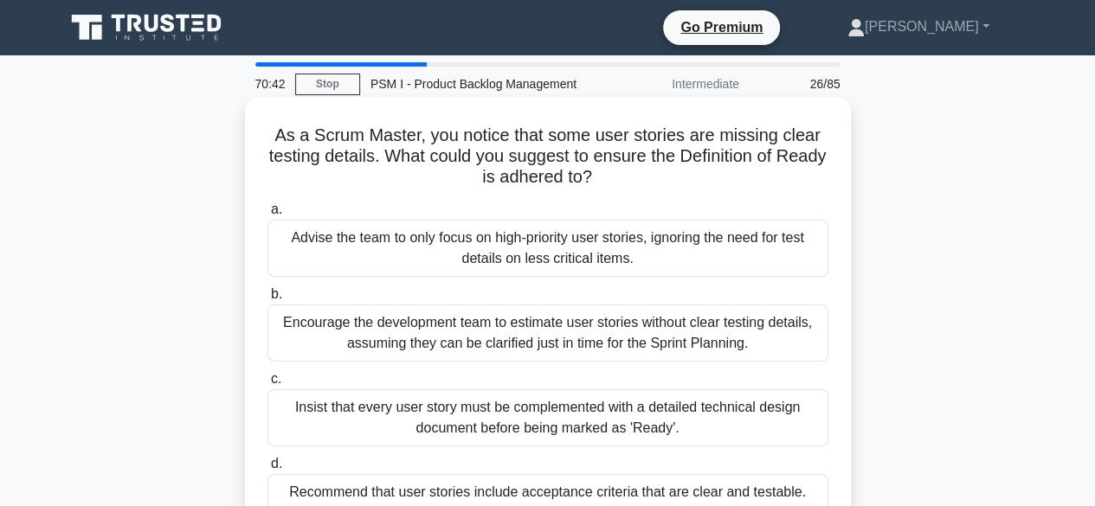
scroll to position [87, 0]
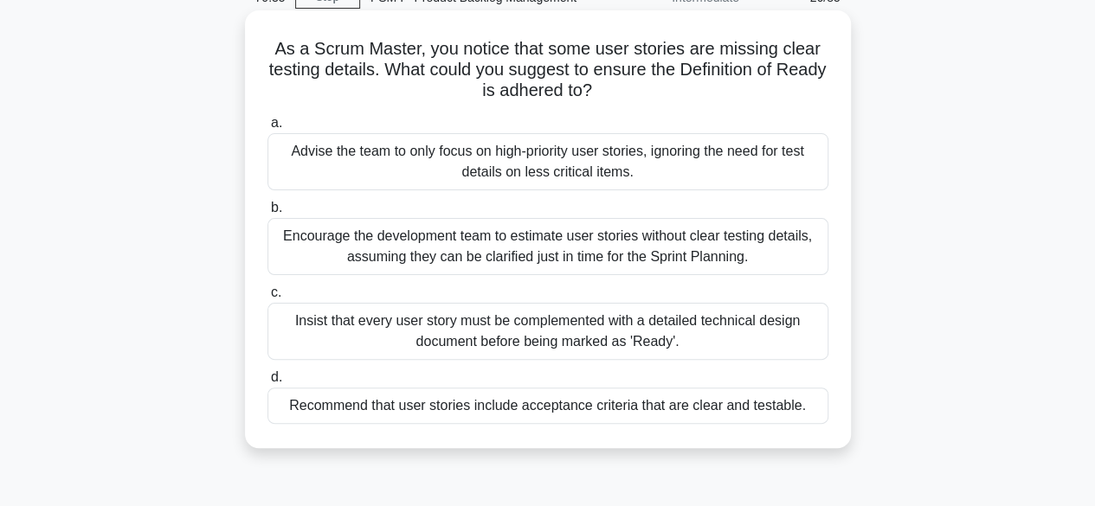
click at [581, 408] on div "Recommend that user stories include acceptance criteria that are clear and test…" at bounding box center [547, 406] width 561 height 36
click at [267, 383] on input "d. Recommend that user stories include acceptance criteria that are clear and t…" at bounding box center [267, 377] width 0 height 11
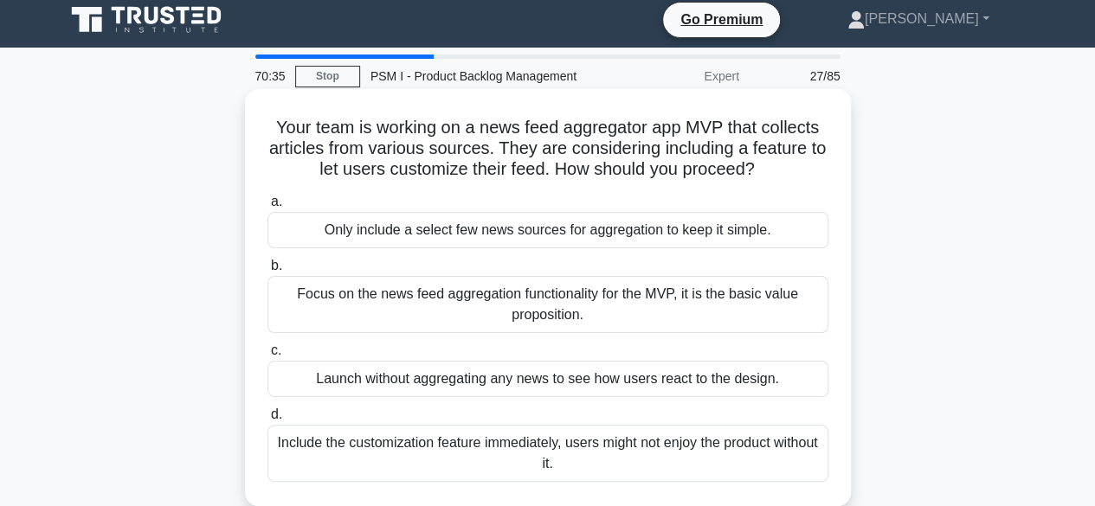
scroll to position [0, 0]
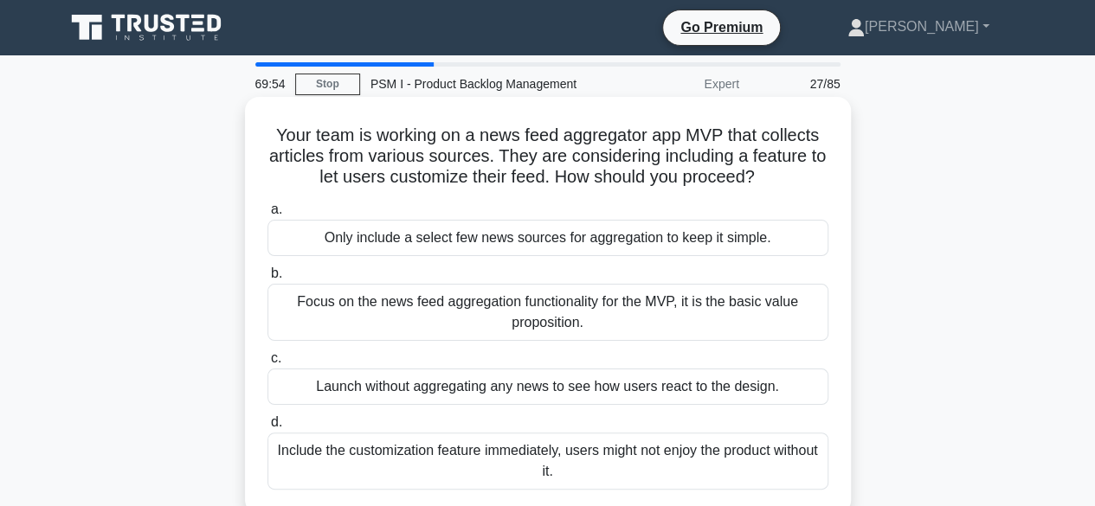
click at [577, 314] on div "Focus on the news feed aggregation functionality for the MVP, it is the basic v…" at bounding box center [547, 312] width 561 height 57
click at [267, 279] on input "b. Focus on the news feed aggregation functionality for the MVP, it is the basi…" at bounding box center [267, 273] width 0 height 11
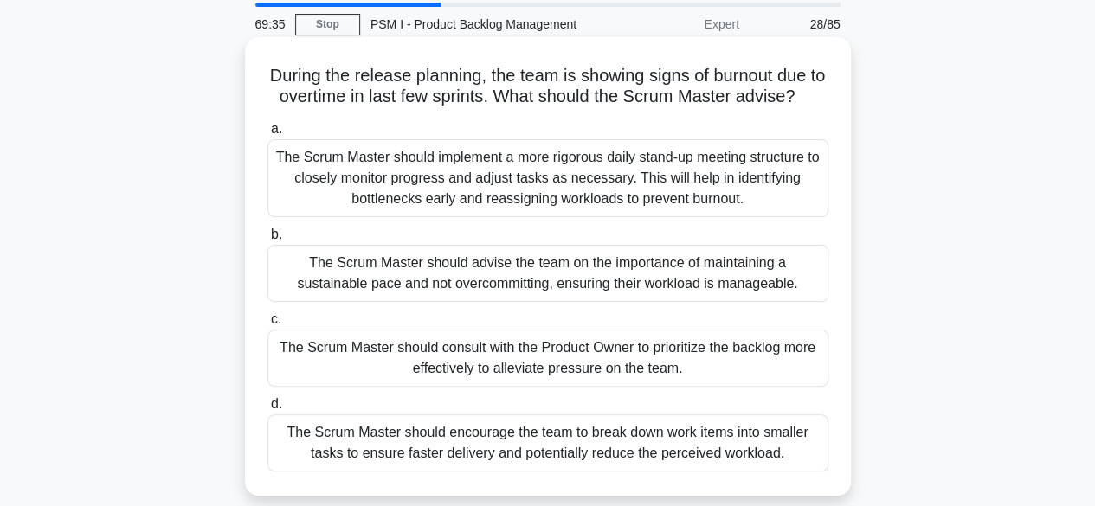
scroll to position [87, 0]
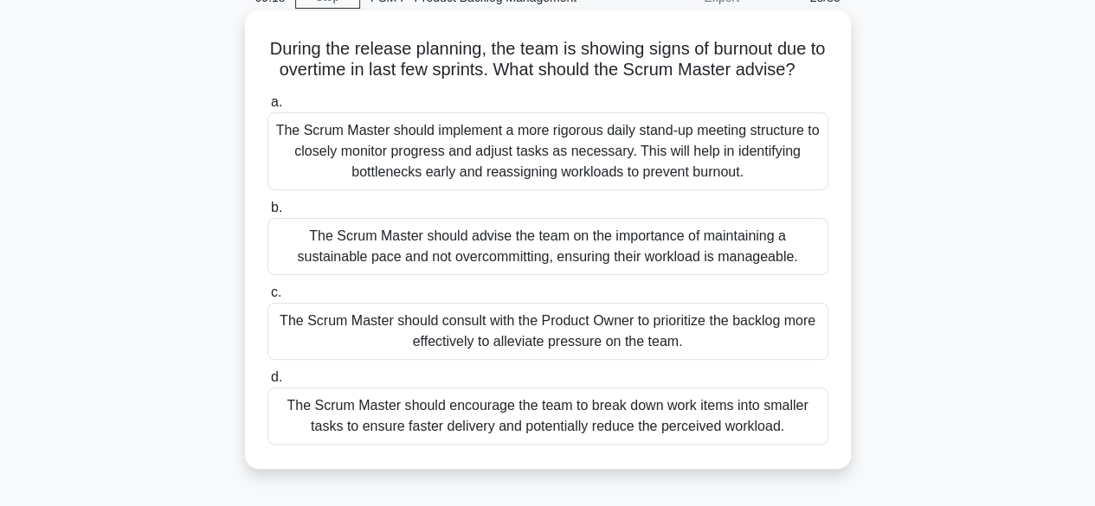
click at [627, 266] on div "The Scrum Master should advise the team on the importance of maintaining a sust…" at bounding box center [547, 246] width 561 height 57
click at [267, 214] on input "b. The Scrum Master should advise the team on the importance of maintaining a s…" at bounding box center [267, 207] width 0 height 11
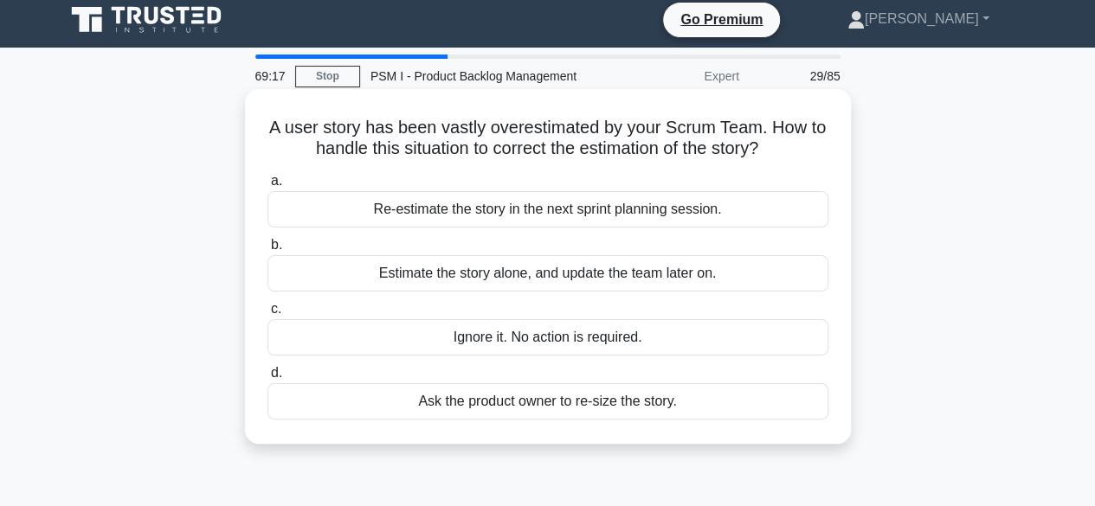
scroll to position [0, 0]
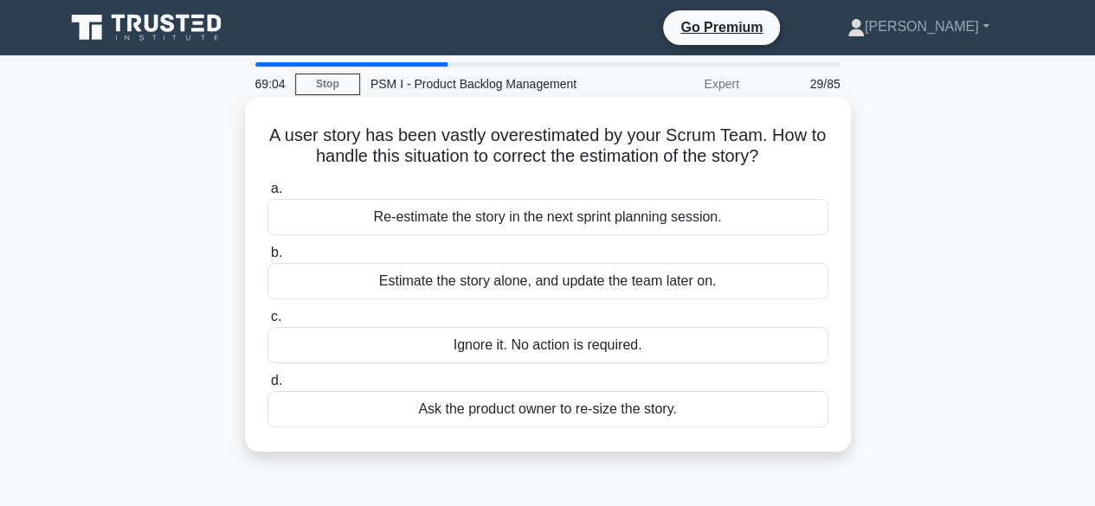
click at [581, 218] on div "Re-estimate the story in the next sprint planning session." at bounding box center [547, 217] width 561 height 36
click at [267, 195] on input "a. Re-estimate the story in the next sprint planning session." at bounding box center [267, 188] width 0 height 11
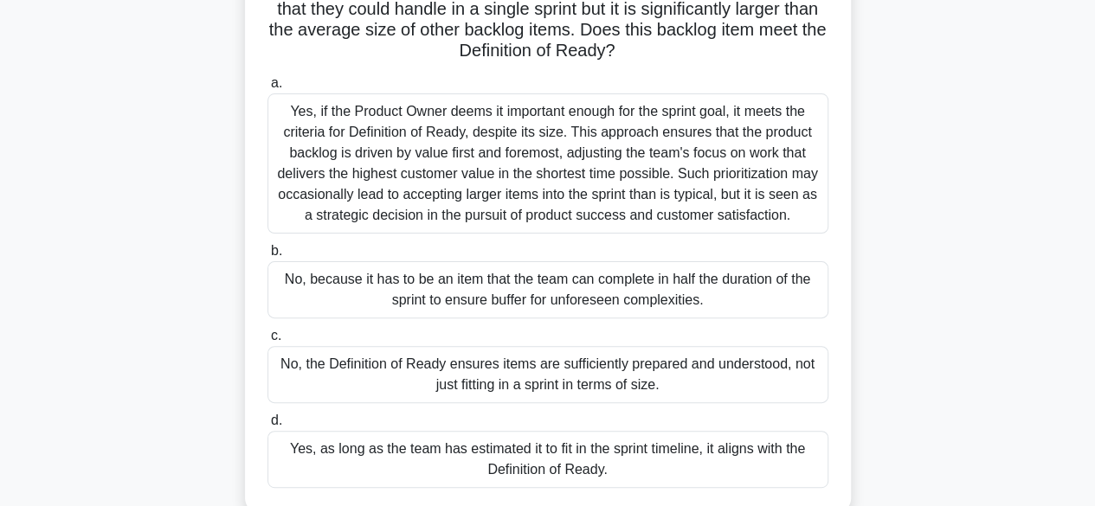
scroll to position [173, 0]
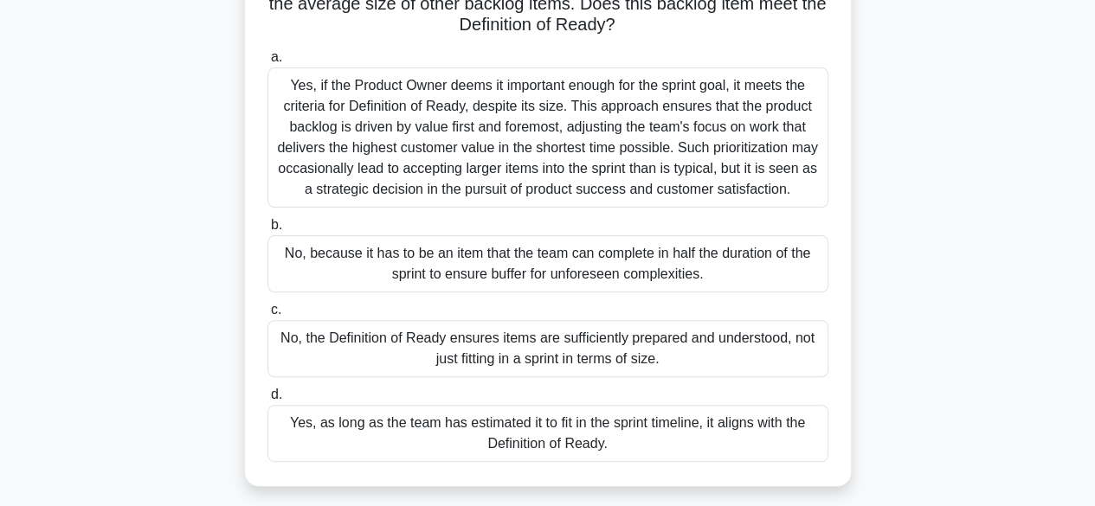
click at [584, 332] on div "No, the Definition of Ready ensures items are sufficiently prepared and underst…" at bounding box center [547, 348] width 561 height 57
click at [267, 316] on input "c. No, the Definition of Ready ensures items are sufficiently prepared and unde…" at bounding box center [267, 310] width 0 height 11
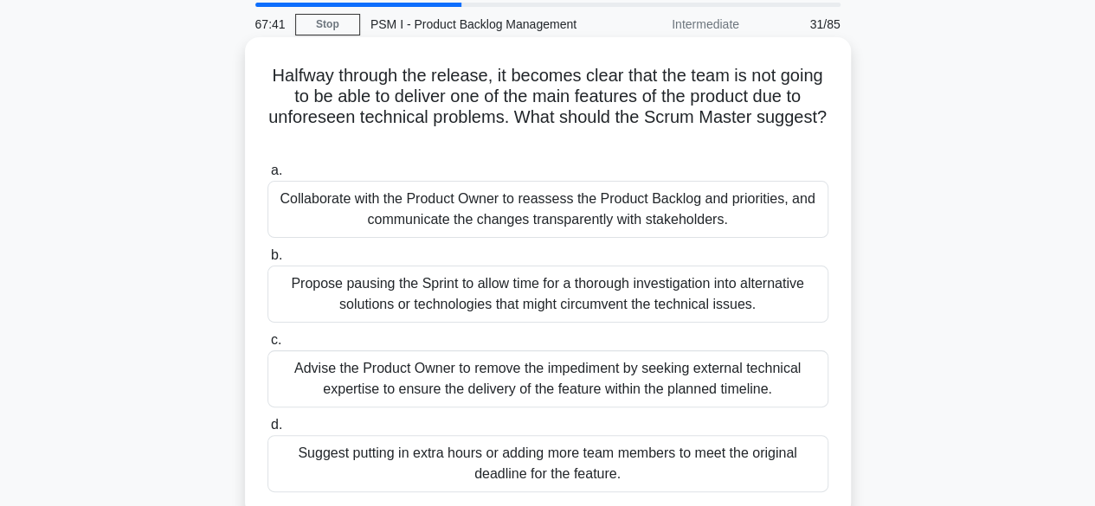
scroll to position [87, 0]
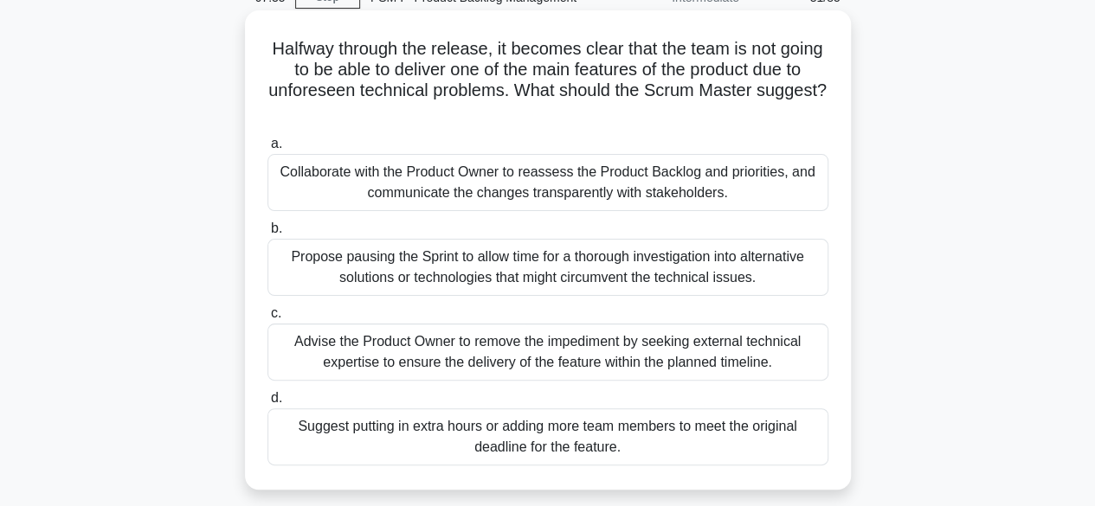
click at [483, 185] on div "Collaborate with the Product Owner to reassess the Product Backlog and prioriti…" at bounding box center [547, 182] width 561 height 57
click at [267, 150] on input "a. Collaborate with the Product Owner to reassess the Product Backlog and prior…" at bounding box center [267, 143] width 0 height 11
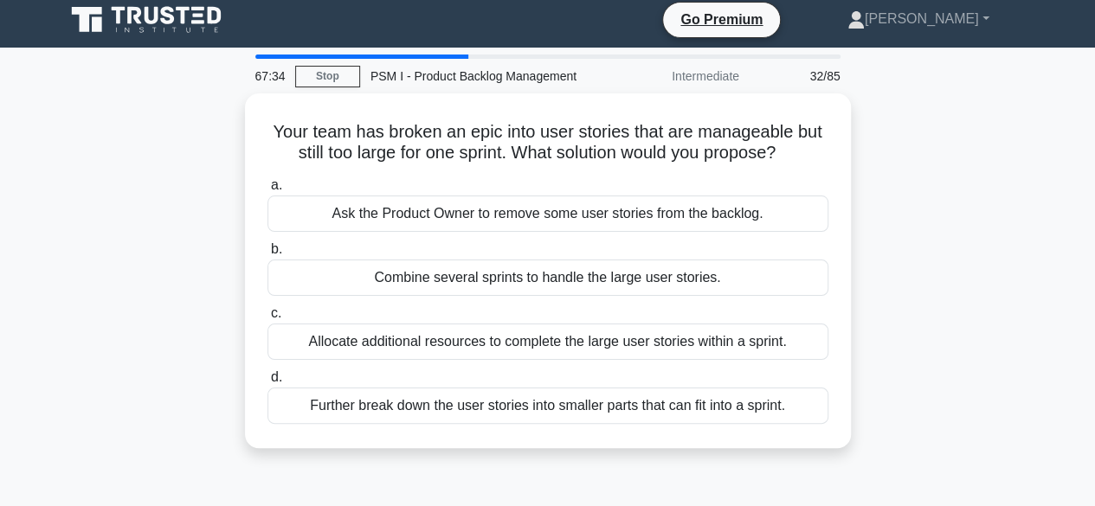
scroll to position [0, 0]
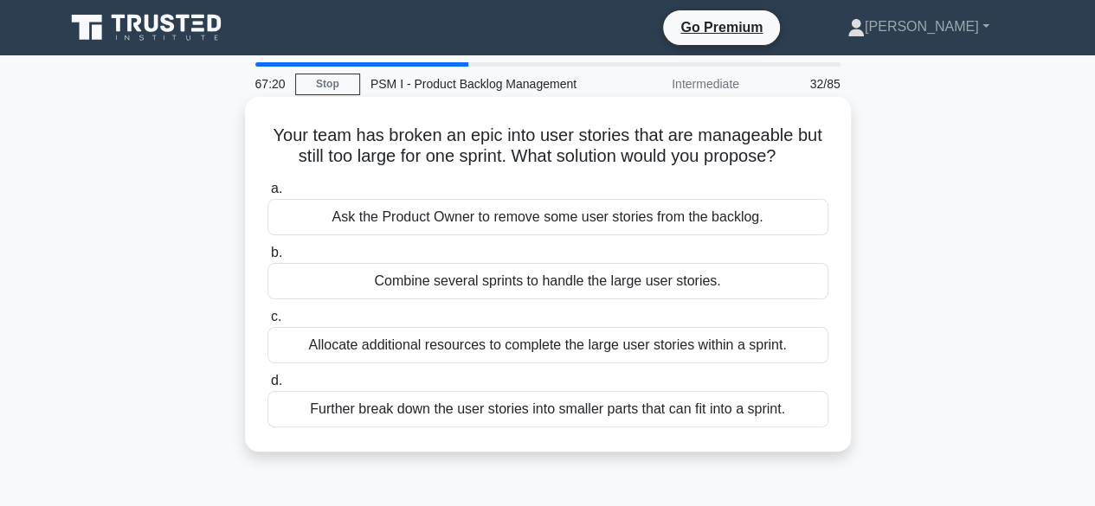
click at [466, 402] on div "Further break down the user stories into smaller parts that can fit into a spri…" at bounding box center [547, 409] width 561 height 36
click at [267, 387] on input "d. Further break down the user stories into smaller parts that can fit into a s…" at bounding box center [267, 381] width 0 height 11
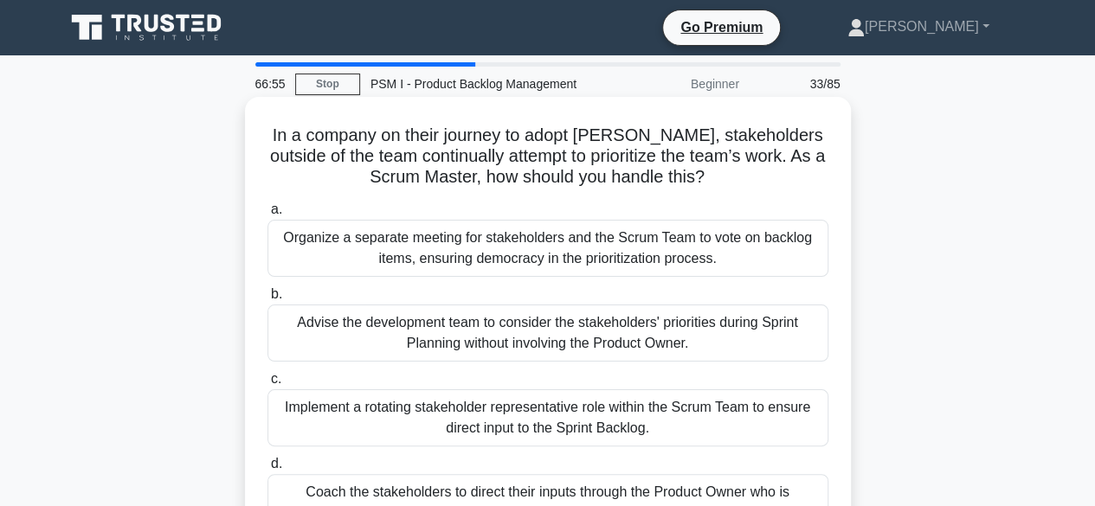
scroll to position [87, 0]
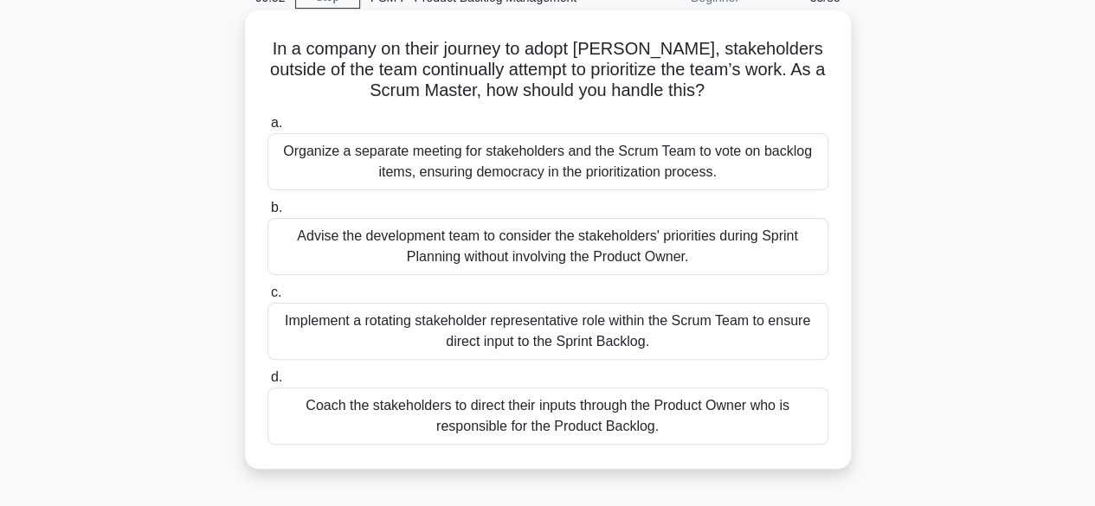
click at [555, 410] on div "Coach the stakeholders to direct their inputs through the Product Owner who is …" at bounding box center [547, 416] width 561 height 57
click at [267, 383] on input "d. Coach the stakeholders to direct their inputs through the Product Owner who …" at bounding box center [267, 377] width 0 height 11
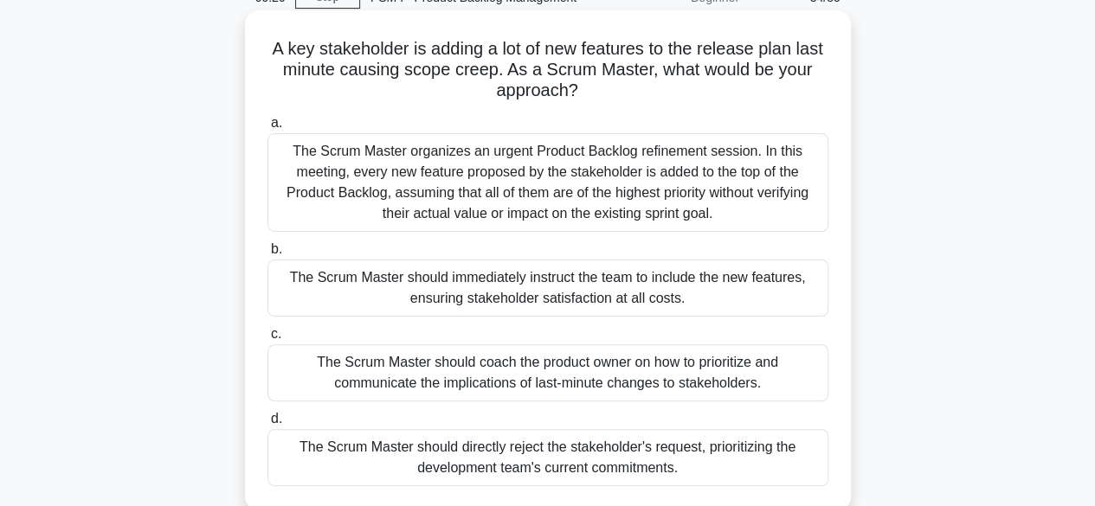
click at [427, 361] on div "The Scrum Master should coach the product owner on how to prioritize and commun…" at bounding box center [547, 372] width 561 height 57
click at [267, 340] on input "c. The Scrum Master should coach the product owner on how to prioritize and com…" at bounding box center [267, 334] width 0 height 11
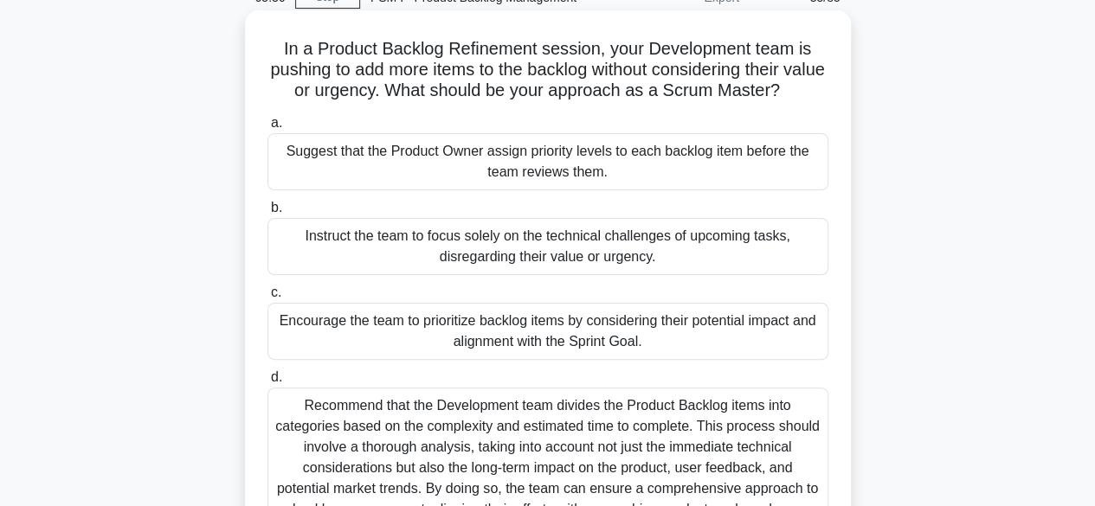
scroll to position [173, 0]
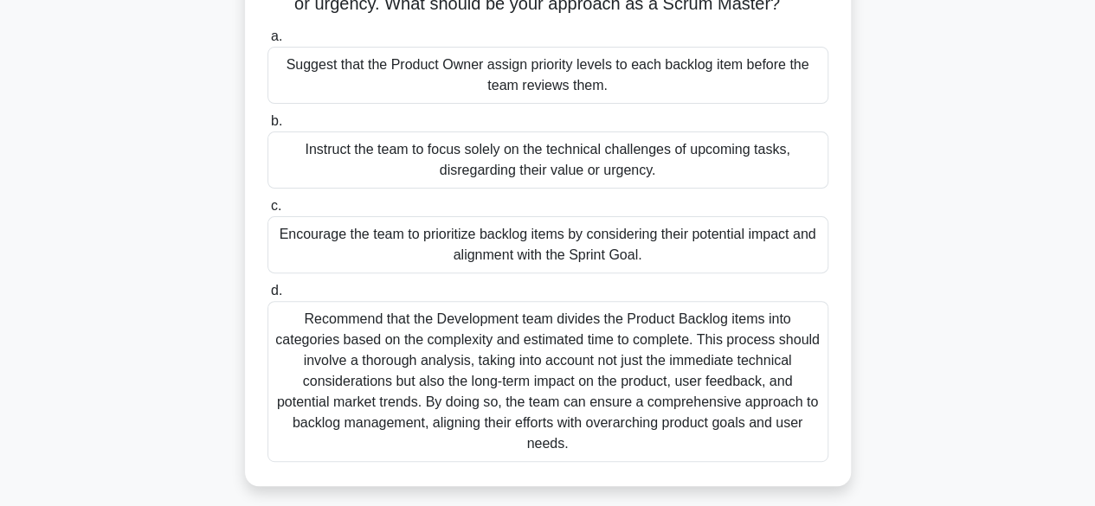
click at [512, 248] on div "Encourage the team to prioritize backlog items by considering their potential i…" at bounding box center [547, 244] width 561 height 57
click at [267, 212] on input "c. Encourage the team to prioritize backlog items by considering their potentia…" at bounding box center [267, 206] width 0 height 11
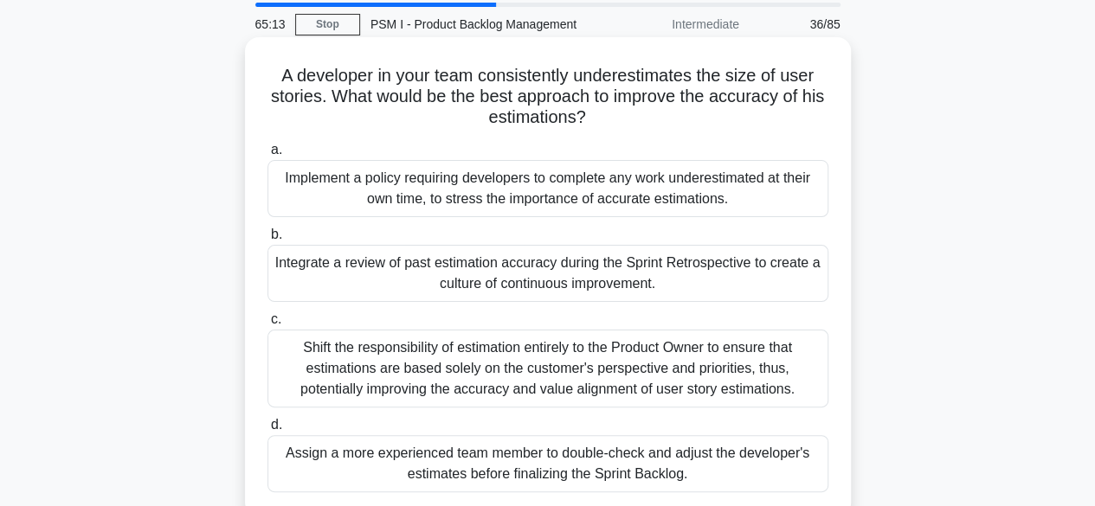
scroll to position [87, 0]
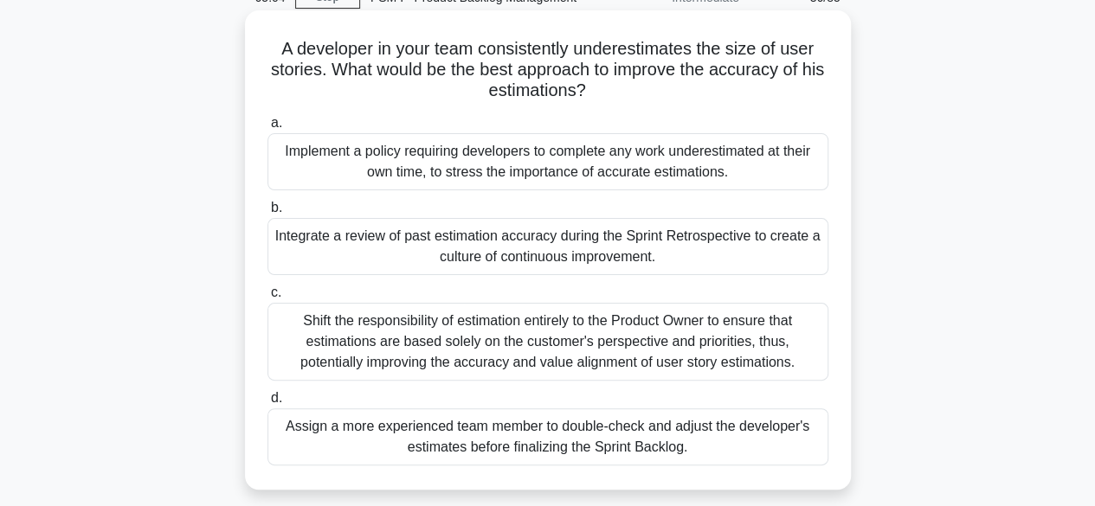
click at [505, 236] on div "Integrate a review of past estimation accuracy during the Sprint Retrospective …" at bounding box center [547, 246] width 561 height 57
click at [267, 214] on input "b. Integrate a review of past estimation accuracy during the Sprint Retrospecti…" at bounding box center [267, 207] width 0 height 11
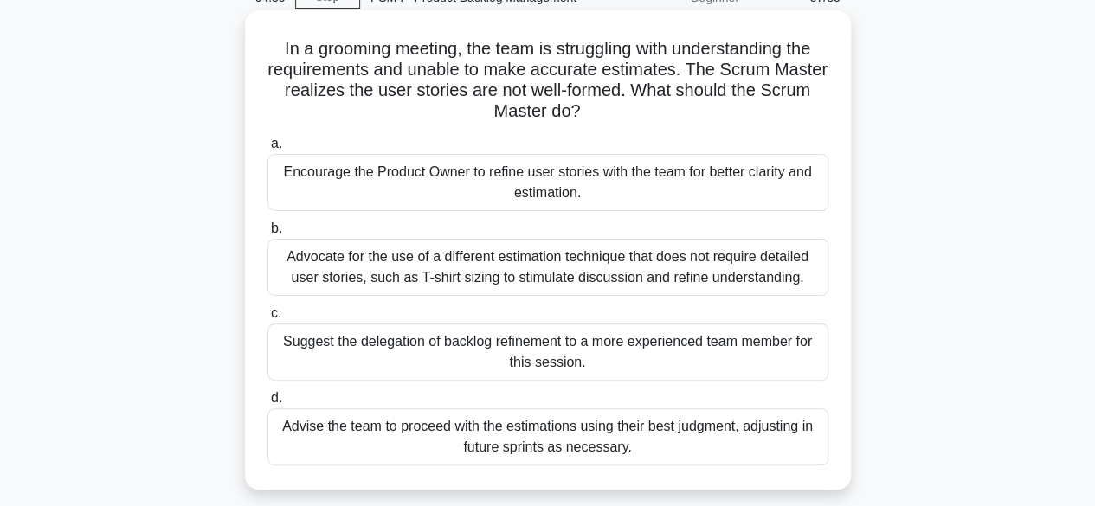
click at [533, 176] on div "Encourage the Product Owner to refine user stories with the team for better cla…" at bounding box center [547, 182] width 561 height 57
click at [267, 150] on input "a. Encourage the Product Owner to refine user stories with the team for better …" at bounding box center [267, 143] width 0 height 11
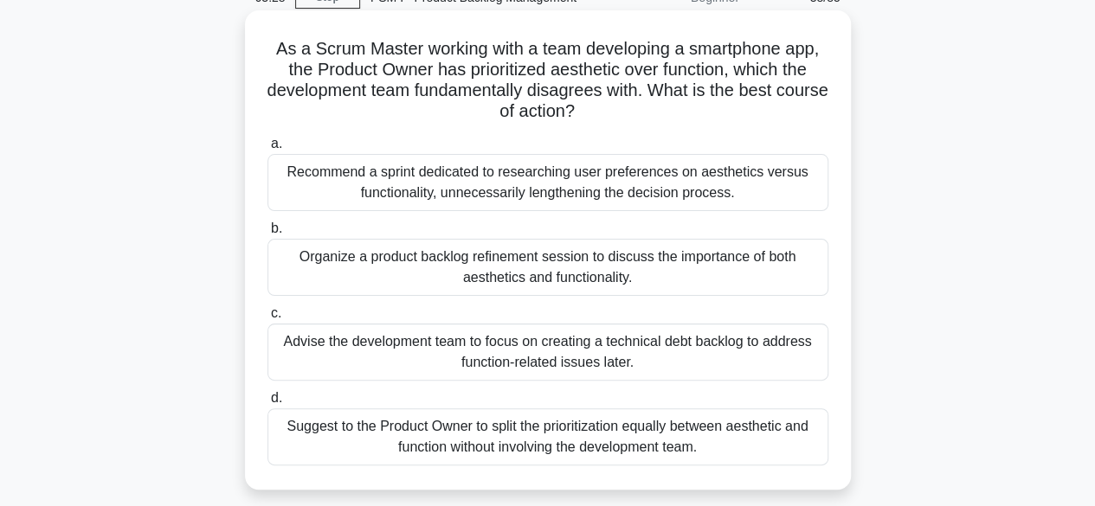
click at [536, 267] on div "Organize a product backlog refinement session to discuss the importance of both…" at bounding box center [547, 267] width 561 height 57
click at [267, 234] on input "b. Organize a product backlog refinement session to discuss the importance of b…" at bounding box center [267, 228] width 0 height 11
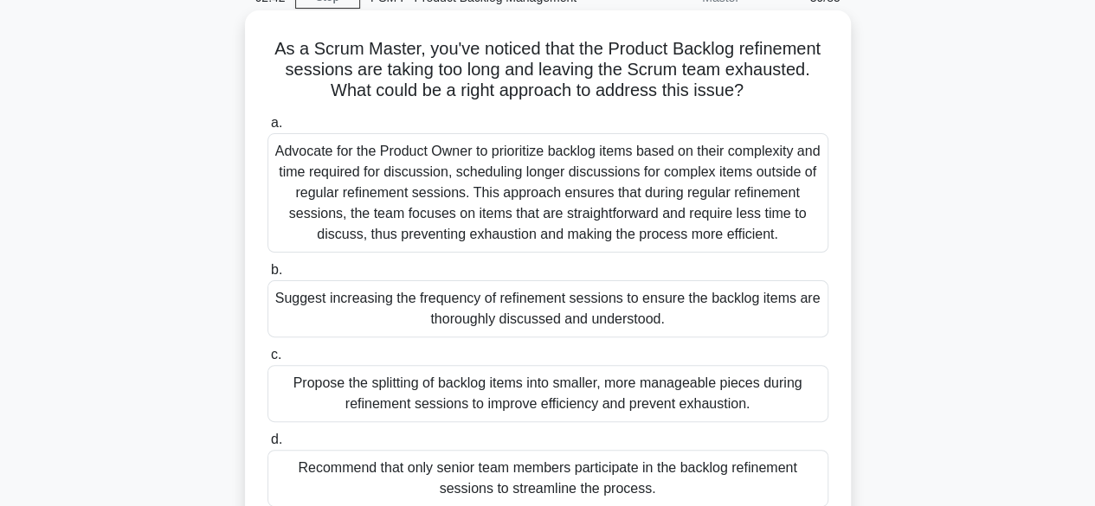
click at [536, 399] on div "Propose the splitting of backlog items into smaller, more manageable pieces dur…" at bounding box center [547, 393] width 561 height 57
click at [267, 361] on input "c. Propose the splitting of backlog items into smaller, more manageable pieces …" at bounding box center [267, 355] width 0 height 11
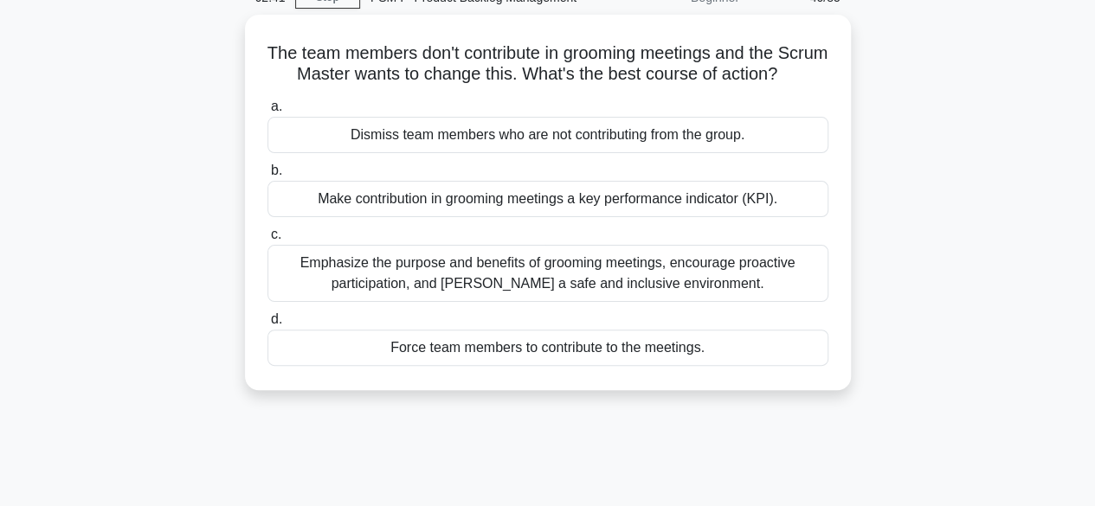
scroll to position [0, 0]
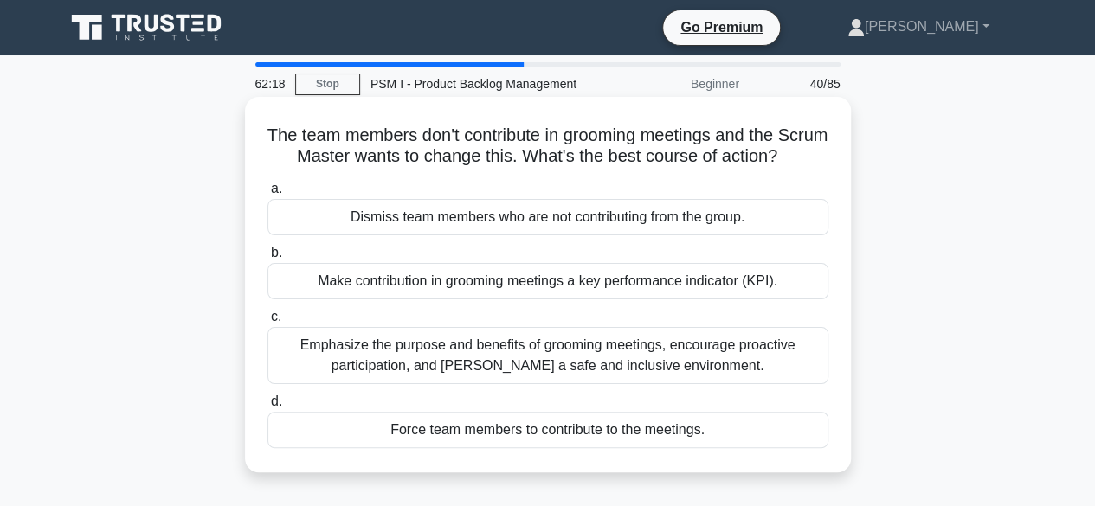
click at [573, 371] on div "Emphasize the purpose and benefits of grooming meetings, encourage proactive pa…" at bounding box center [547, 355] width 561 height 57
click at [267, 323] on input "c. Emphasize the purpose and benefits of grooming meetings, encourage proactive…" at bounding box center [267, 317] width 0 height 11
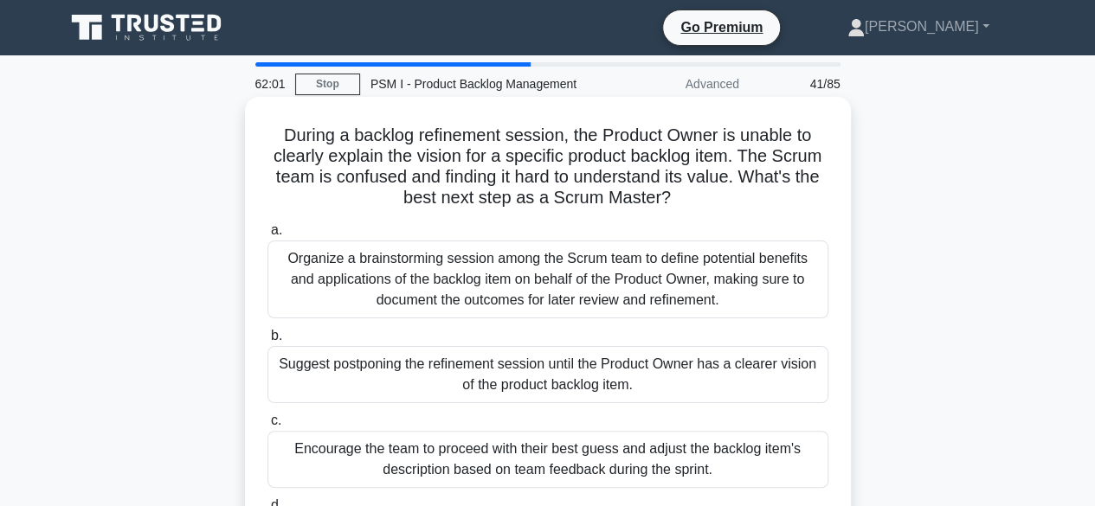
scroll to position [87, 0]
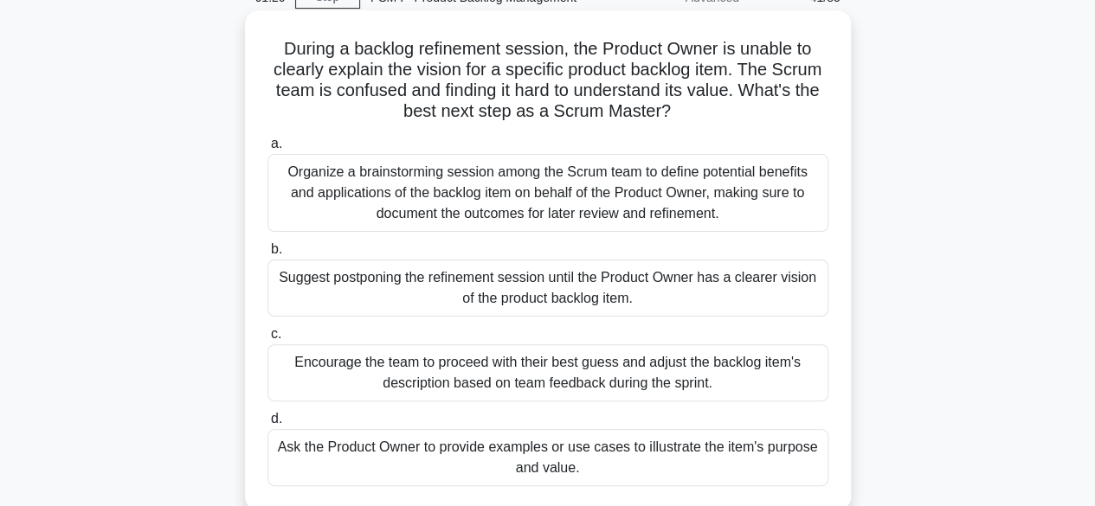
click at [583, 446] on div "Ask the Product Owner to provide examples or use cases to illustrate the item's…" at bounding box center [547, 457] width 561 height 57
click at [267, 425] on input "d. Ask the Product Owner to provide examples or use cases to illustrate the ite…" at bounding box center [267, 419] width 0 height 11
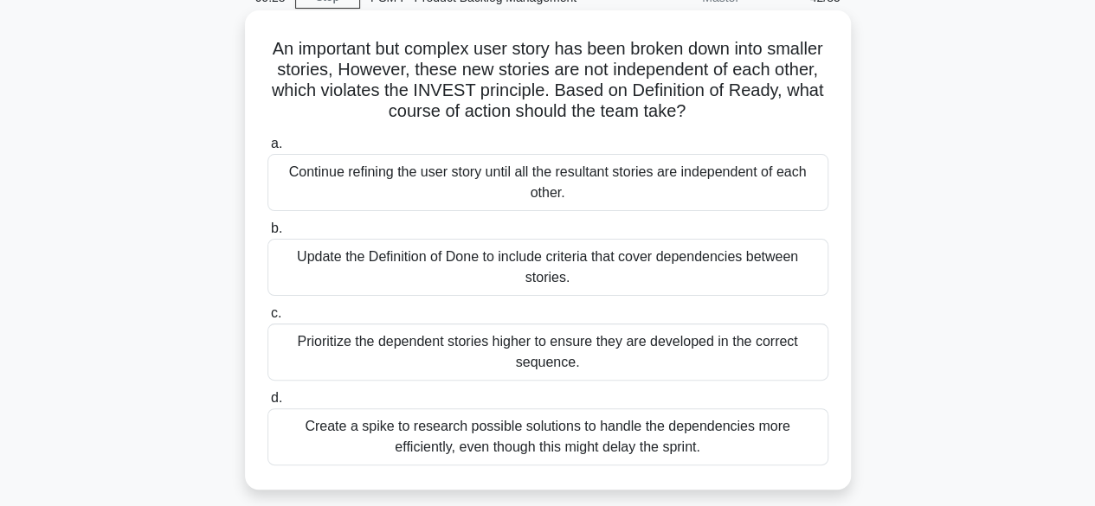
click at [466, 181] on div "Continue refining the user story until all the resultant stories are independen…" at bounding box center [547, 182] width 561 height 57
click at [267, 150] on input "a. Continue refining the user story until all the resultant stories are indepen…" at bounding box center [267, 143] width 0 height 11
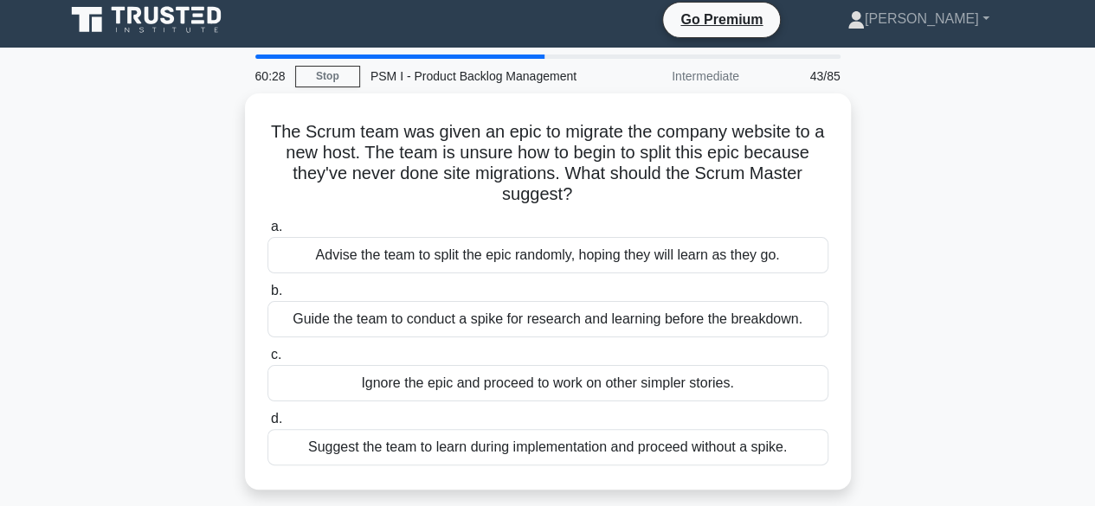
scroll to position [0, 0]
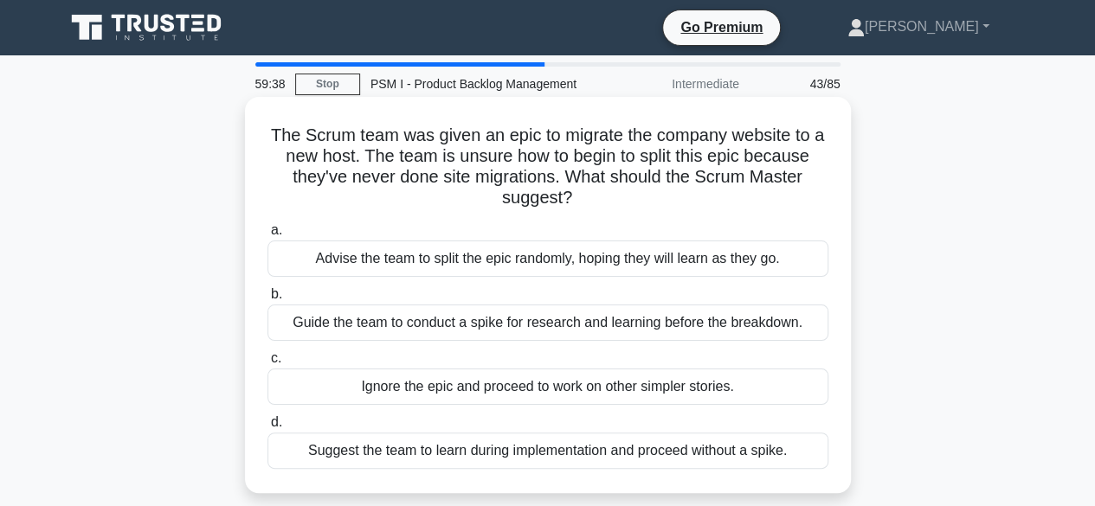
click at [595, 329] on div "Guide the team to conduct a spike for research and learning before the breakdow…" at bounding box center [547, 323] width 561 height 36
click at [267, 300] on input "b. Guide the team to conduct a spike for research and learning before the break…" at bounding box center [267, 294] width 0 height 11
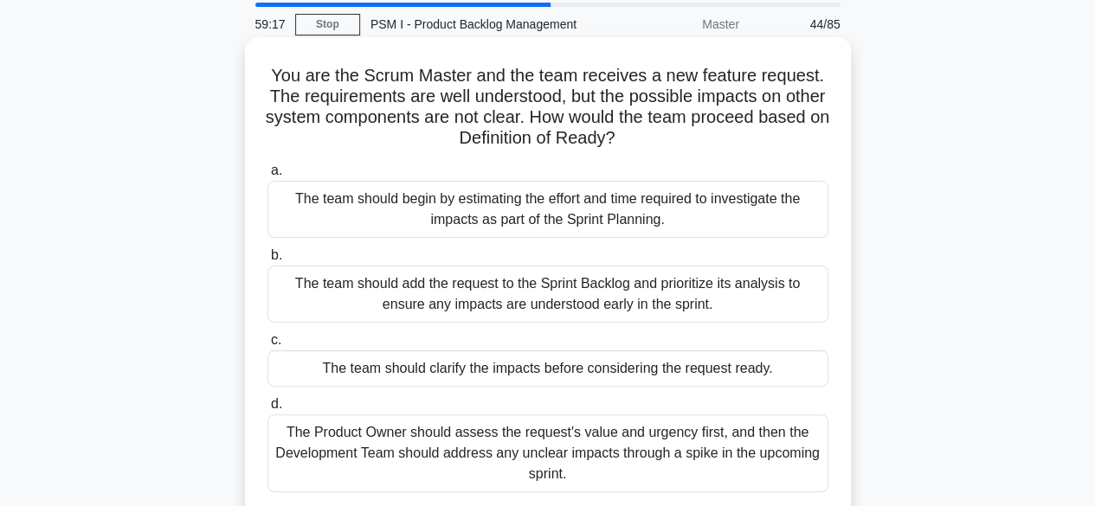
scroll to position [87, 0]
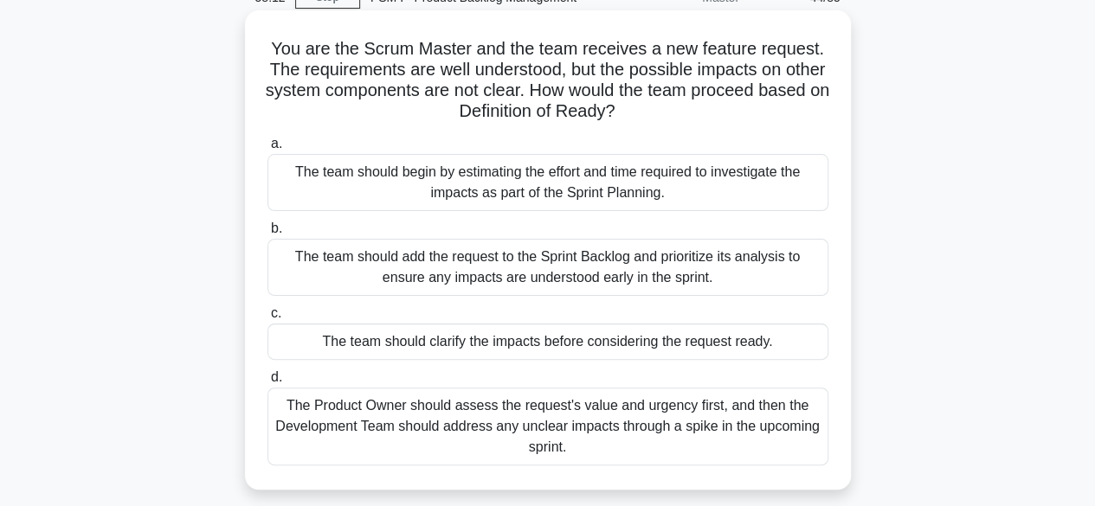
click at [533, 337] on div "The team should clarify the impacts before considering the request ready." at bounding box center [547, 342] width 561 height 36
click at [267, 319] on input "c. The team should clarify the impacts before considering the request ready." at bounding box center [267, 313] width 0 height 11
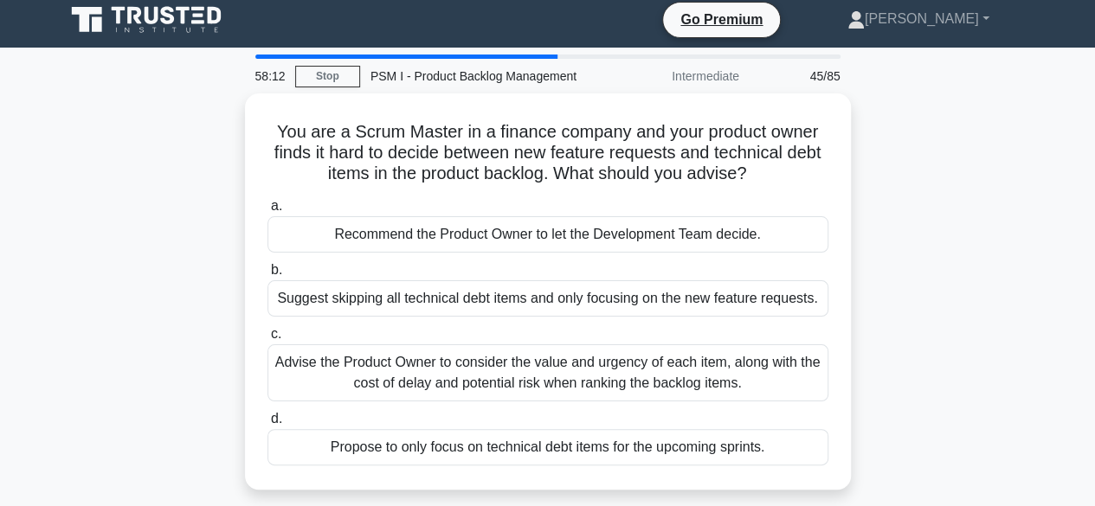
scroll to position [0, 0]
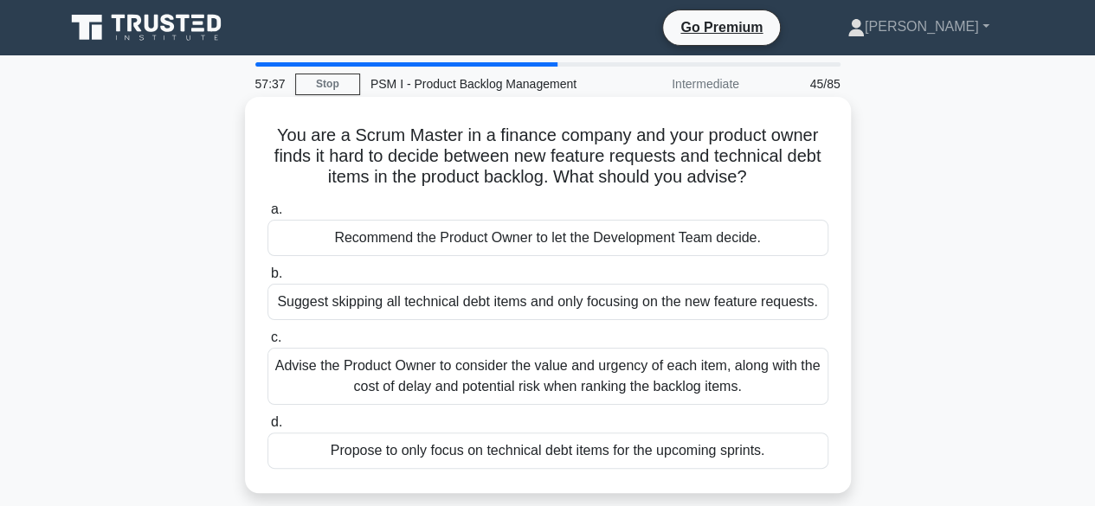
click at [569, 368] on div "Advise the Product Owner to consider the value and urgency of each item, along …" at bounding box center [547, 376] width 561 height 57
click at [267, 344] on input "c. Advise the Product Owner to consider the value and urgency of each item, alo…" at bounding box center [267, 337] width 0 height 11
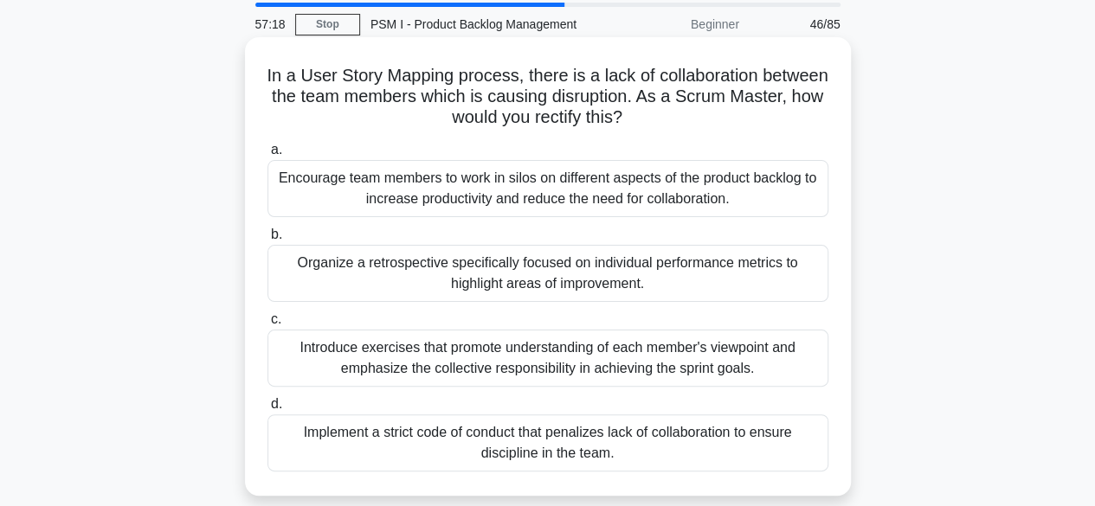
scroll to position [87, 0]
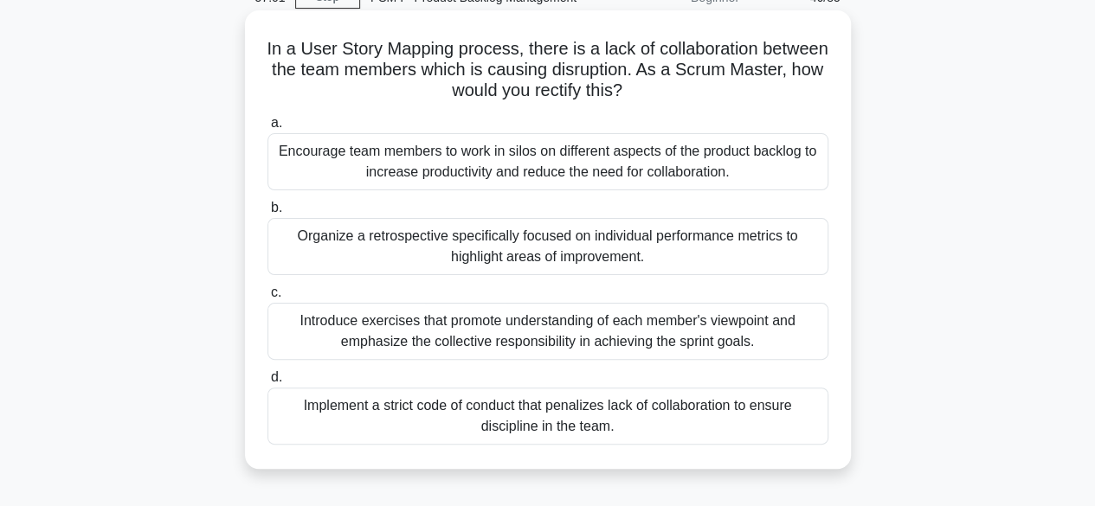
click at [575, 321] on div "Introduce exercises that promote understanding of each member's viewpoint and e…" at bounding box center [547, 331] width 561 height 57
click at [267, 299] on input "c. Introduce exercises that promote understanding of each member's viewpoint an…" at bounding box center [267, 292] width 0 height 11
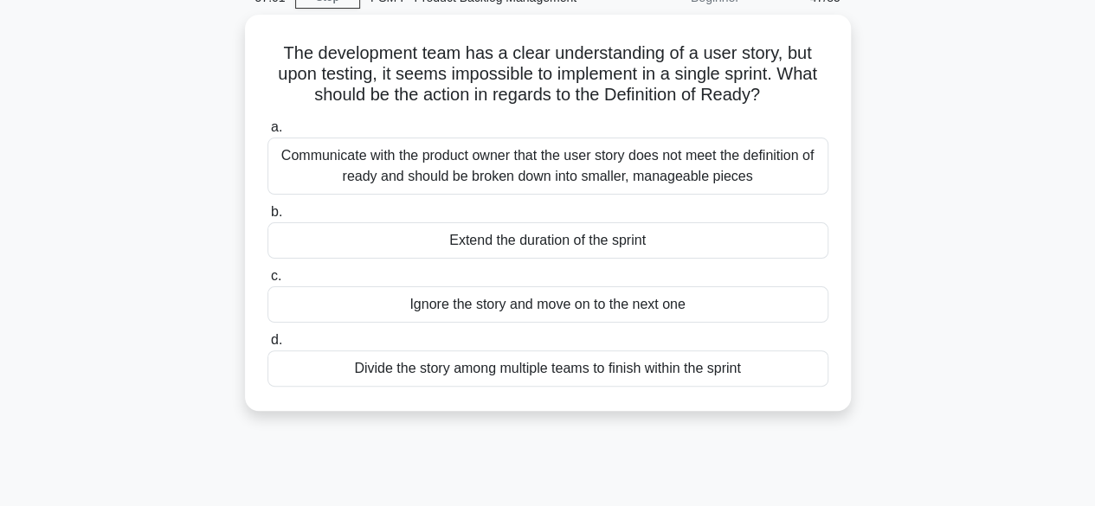
scroll to position [0, 0]
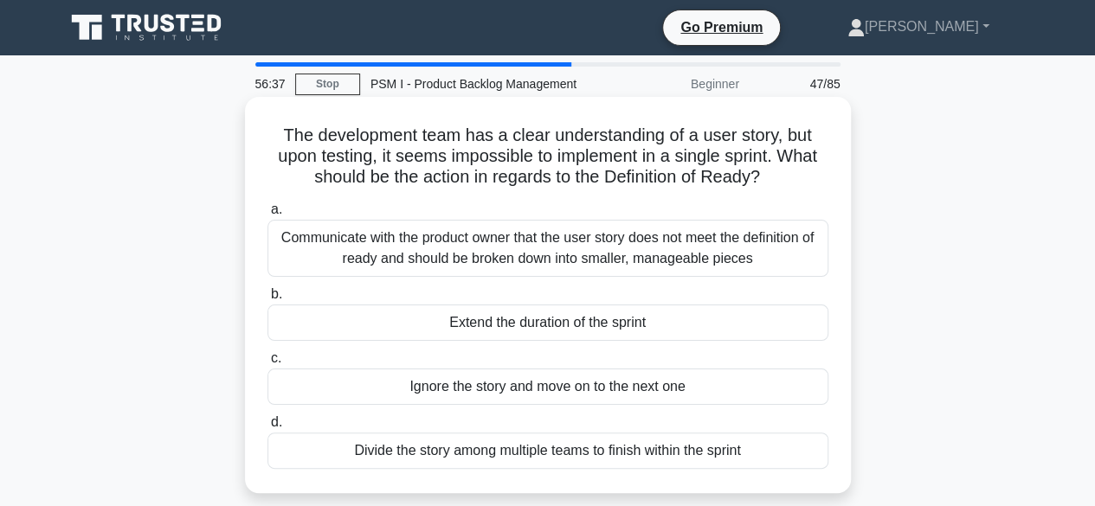
click at [576, 254] on div "Communicate with the product owner that the user story does not meet the defini…" at bounding box center [547, 248] width 561 height 57
click at [267, 215] on input "a. Communicate with the product owner that the user story does not meet the def…" at bounding box center [267, 209] width 0 height 11
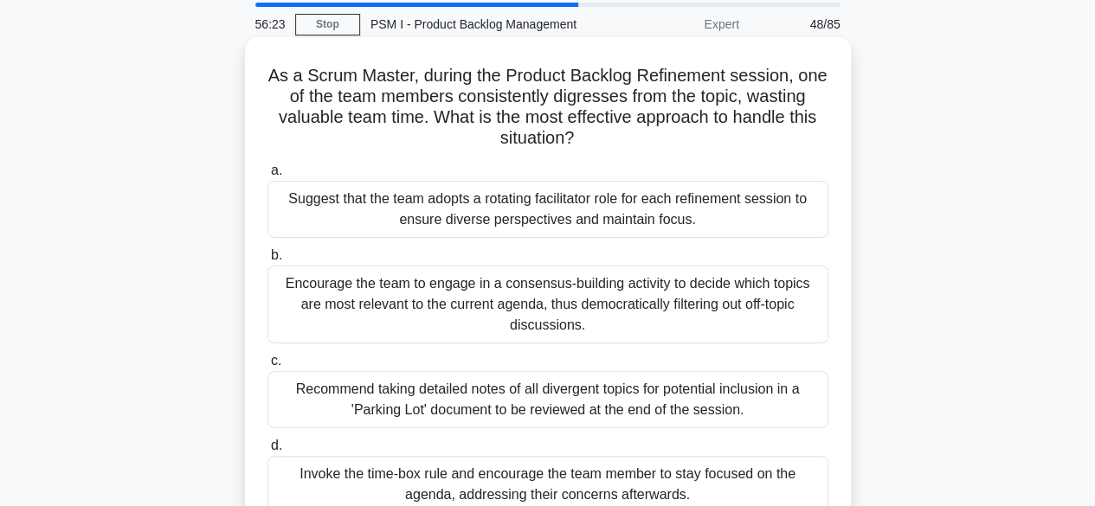
scroll to position [87, 0]
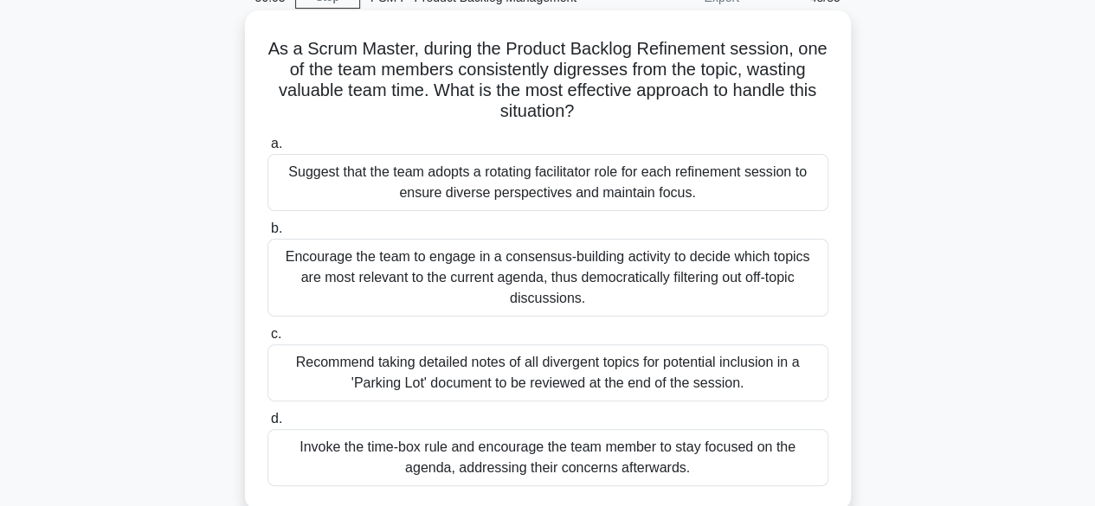
click at [594, 444] on div "Invoke the time-box rule and encourage the team member to stay focused on the a…" at bounding box center [547, 457] width 561 height 57
click at [267, 425] on input "d. Invoke the time-box rule and encourage the team member to stay focused on th…" at bounding box center [267, 419] width 0 height 11
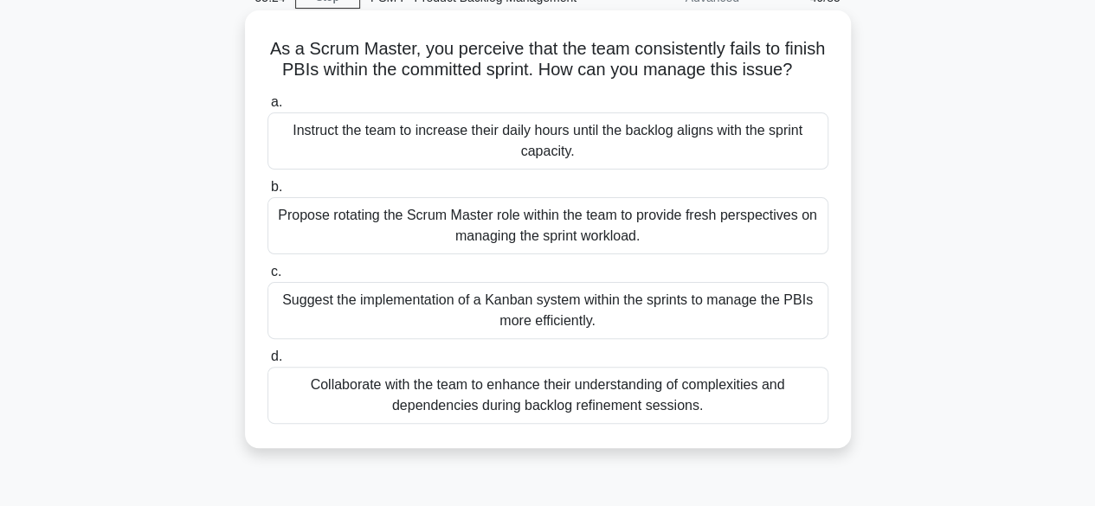
click at [550, 404] on div "Collaborate with the team to enhance their understanding of complexities and de…" at bounding box center [547, 395] width 561 height 57
click at [267, 363] on input "d. Collaborate with the team to enhance their understanding of complexities and…" at bounding box center [267, 356] width 0 height 11
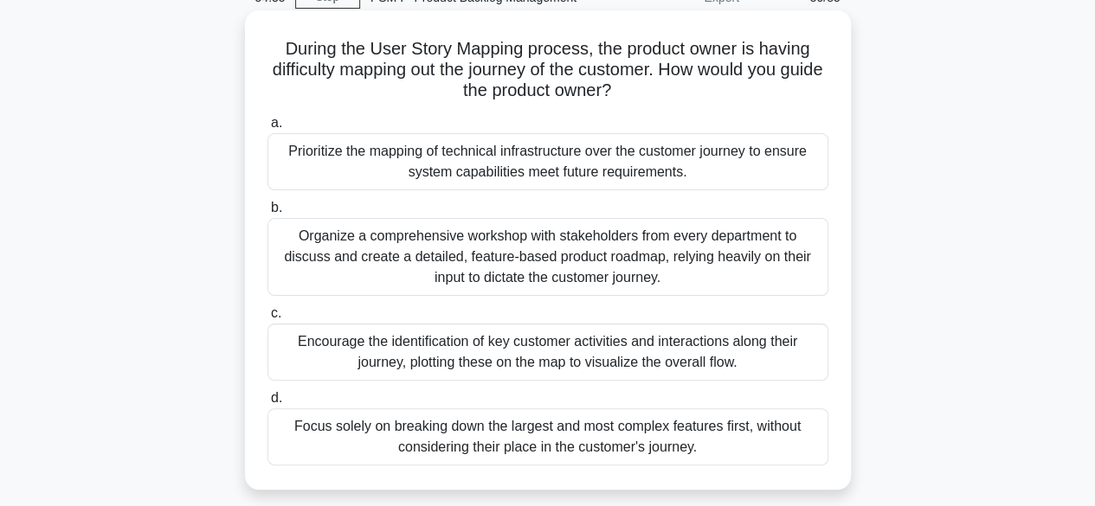
click at [549, 345] on div "Encourage the identification of key customer activities and interactions along …" at bounding box center [547, 352] width 561 height 57
click at [267, 319] on input "c. Encourage the identification of key customer activities and interactions alo…" at bounding box center [267, 313] width 0 height 11
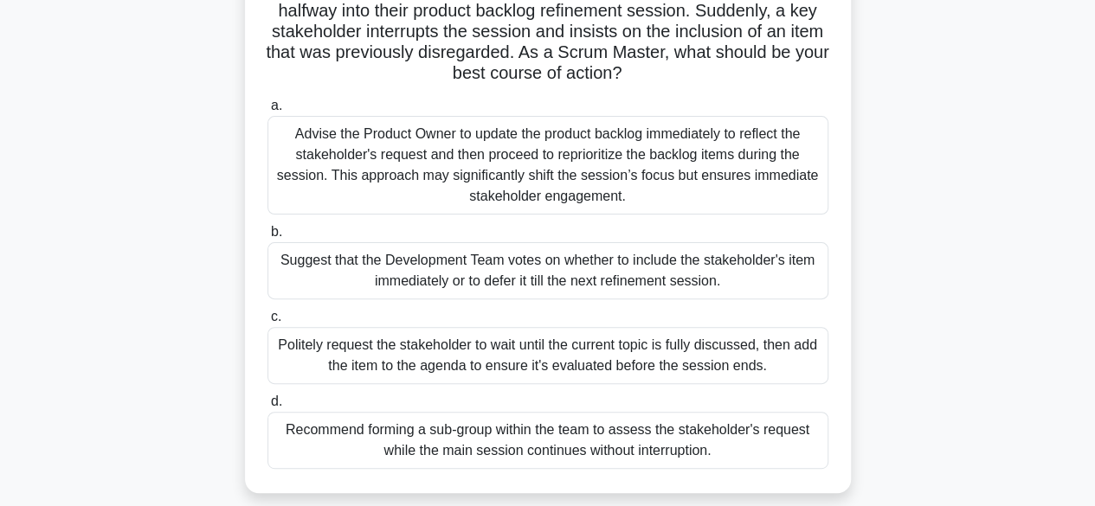
scroll to position [173, 0]
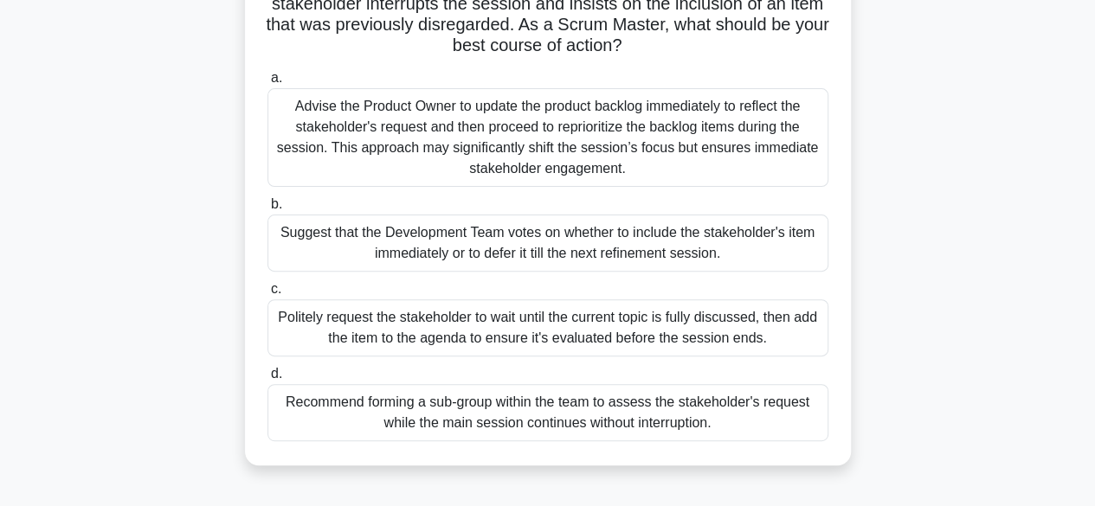
click at [632, 317] on div "Politely request the stakeholder to wait until the current topic is fully discu…" at bounding box center [547, 327] width 561 height 57
click at [267, 295] on input "c. Politely request the stakeholder to wait until the current topic is fully di…" at bounding box center [267, 289] width 0 height 11
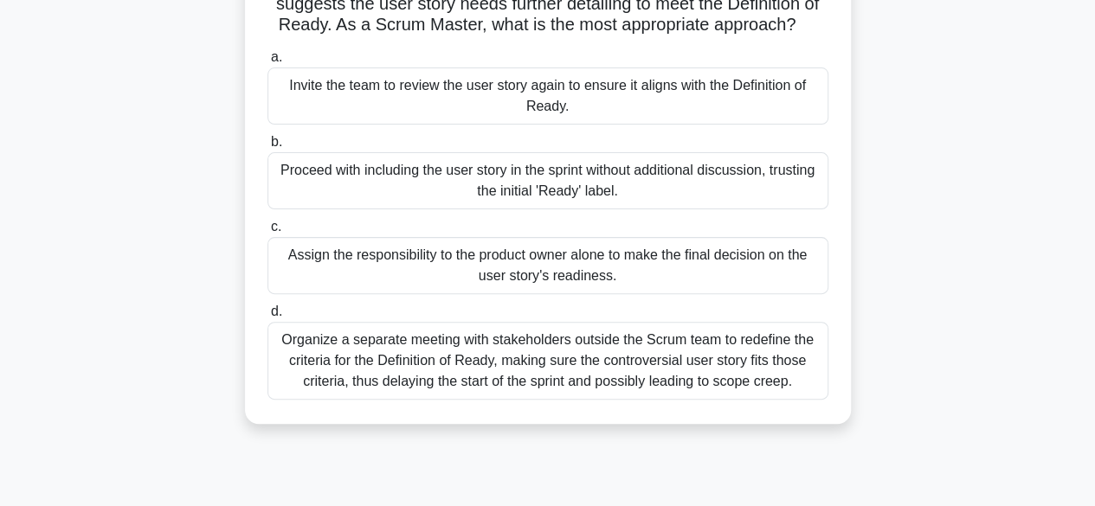
click at [573, 113] on div "Invite the team to review the user story again to ensure it aligns with the Def…" at bounding box center [547, 95] width 561 height 57
click at [267, 63] on input "a. Invite the team to review the user story again to ensure it aligns with the …" at bounding box center [267, 57] width 0 height 11
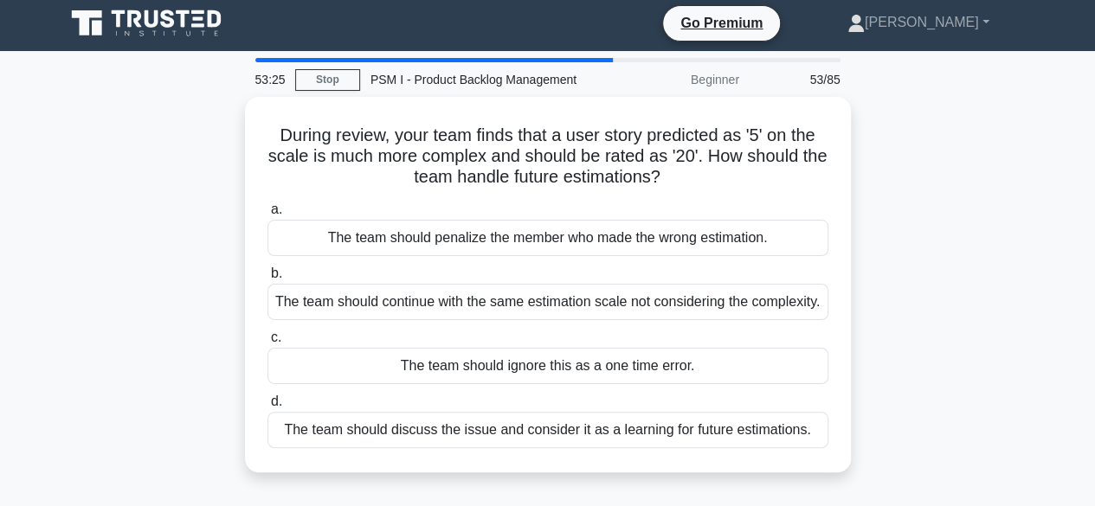
scroll to position [0, 0]
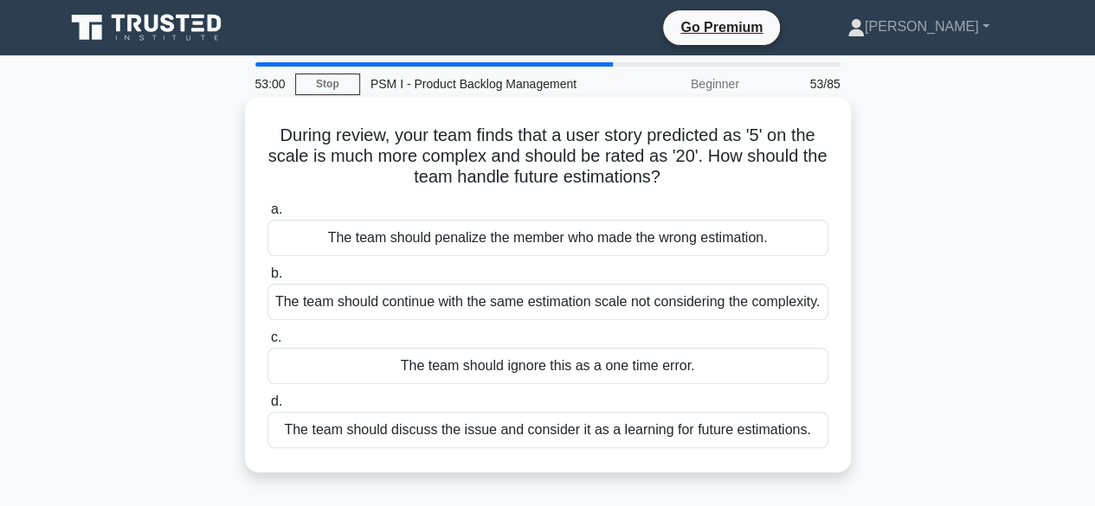
click at [598, 448] on div "The team should discuss the issue and consider it as a learning for future esti…" at bounding box center [547, 430] width 561 height 36
click at [267, 408] on input "d. The team should discuss the issue and consider it as a learning for future e…" at bounding box center [267, 401] width 0 height 11
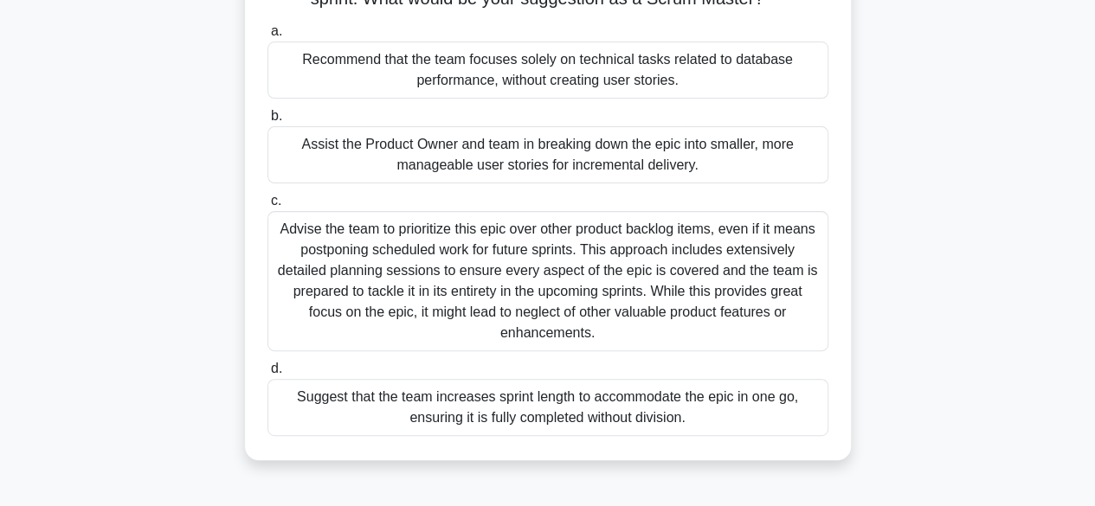
scroll to position [173, 0]
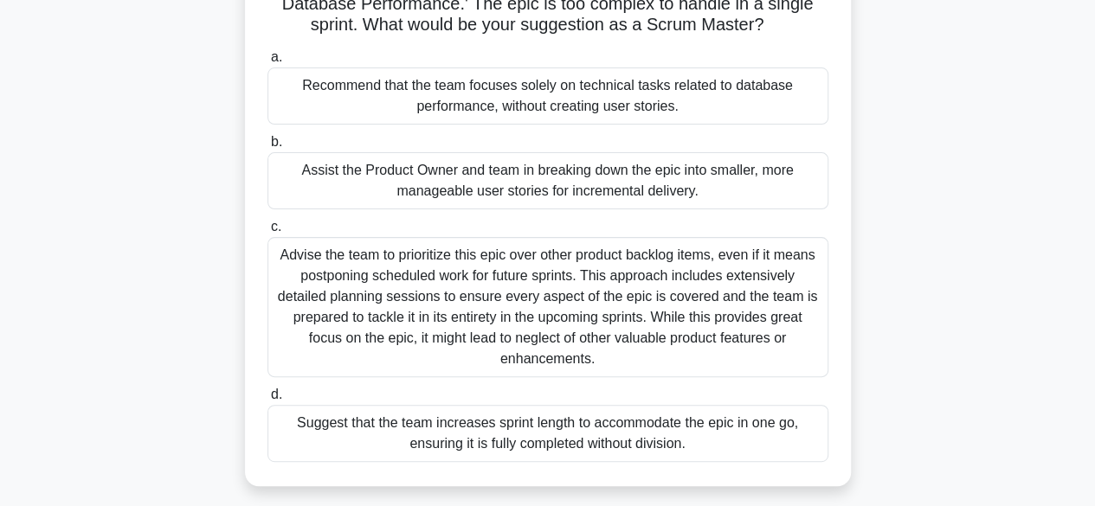
click at [528, 207] on div "Assist the Product Owner and team in breaking down the epic into smaller, more …" at bounding box center [547, 180] width 561 height 57
click at [267, 148] on input "b. Assist the Product Owner and team in breaking down the epic into smaller, mo…" at bounding box center [267, 142] width 0 height 11
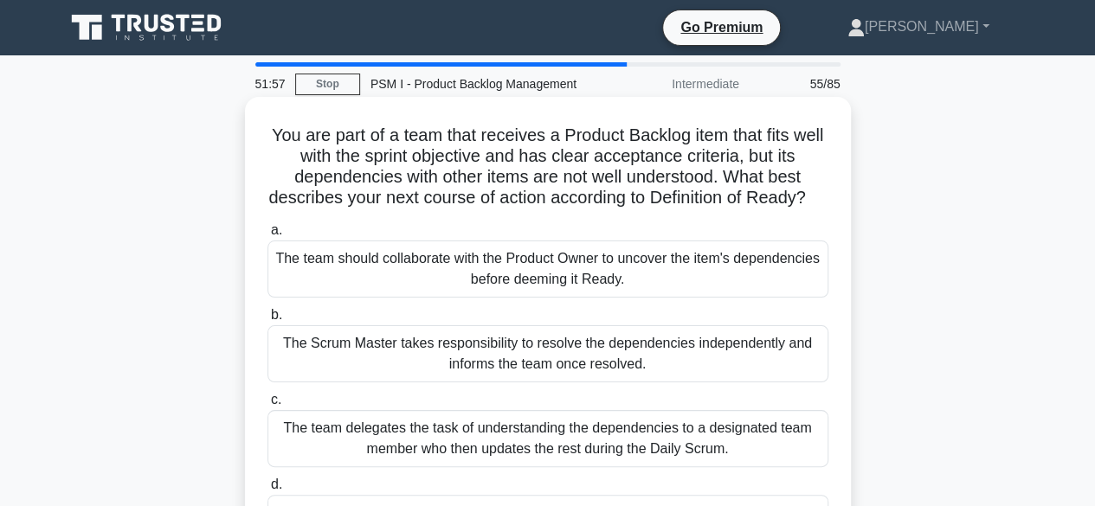
scroll to position [87, 0]
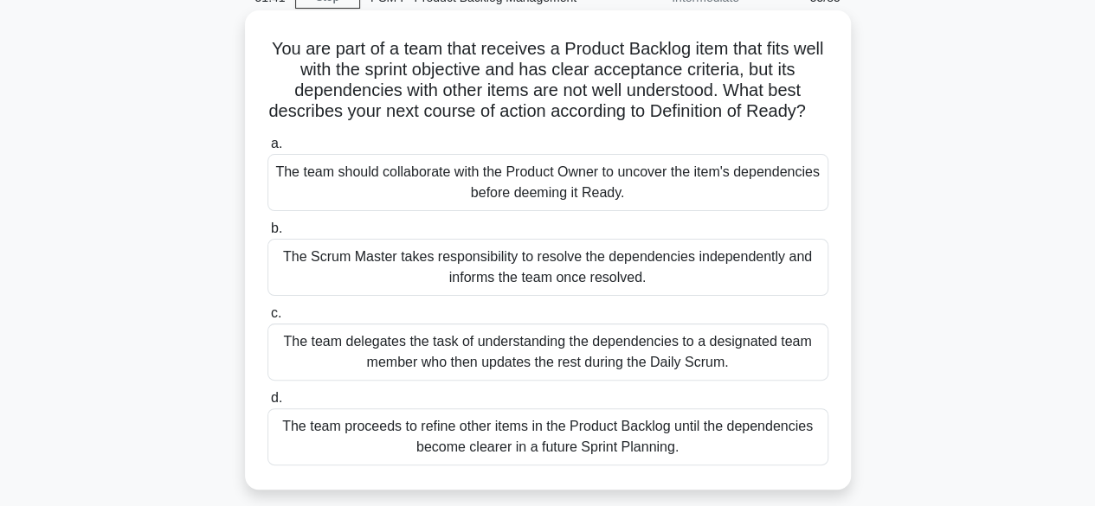
click at [602, 200] on div "The team should collaborate with the Product Owner to uncover the item's depend…" at bounding box center [547, 182] width 561 height 57
click at [267, 150] on input "a. The team should collaborate with the Product Owner to uncover the item's dep…" at bounding box center [267, 143] width 0 height 11
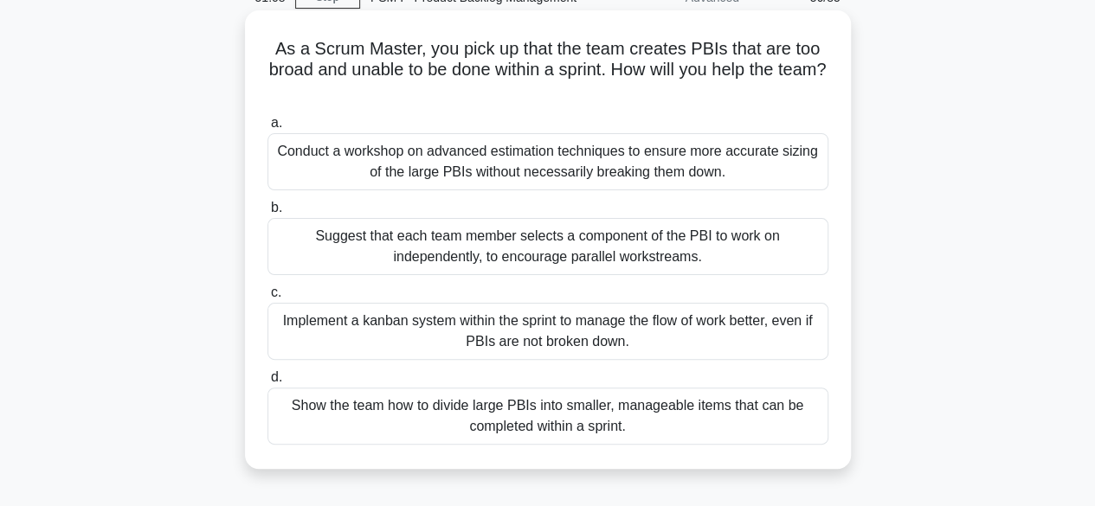
click at [642, 413] on div "Show the team how to divide large PBIs into smaller, manageable items that can …" at bounding box center [547, 416] width 561 height 57
click at [267, 383] on input "d. Show the team how to divide large PBIs into smaller, manageable items that c…" at bounding box center [267, 377] width 0 height 11
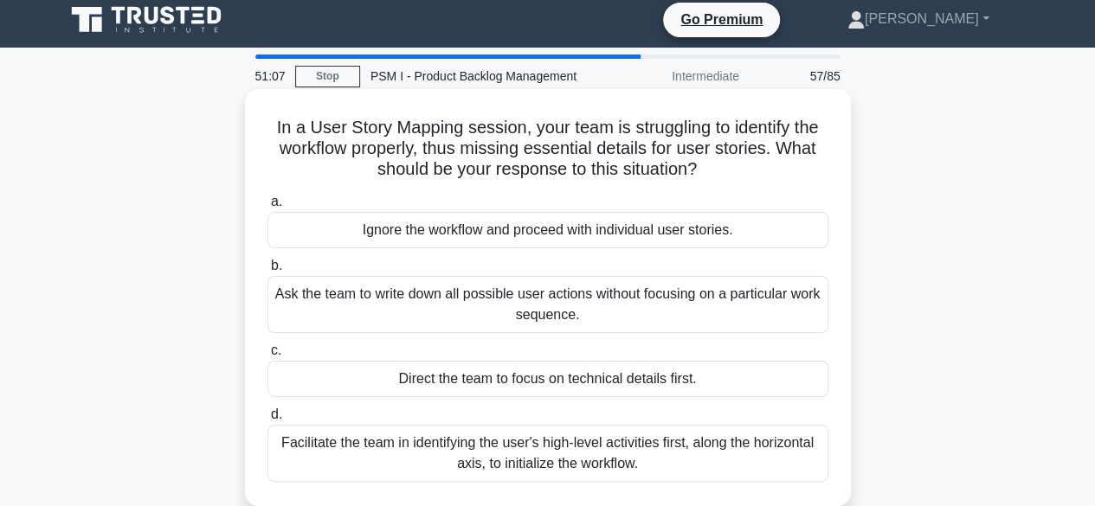
scroll to position [0, 0]
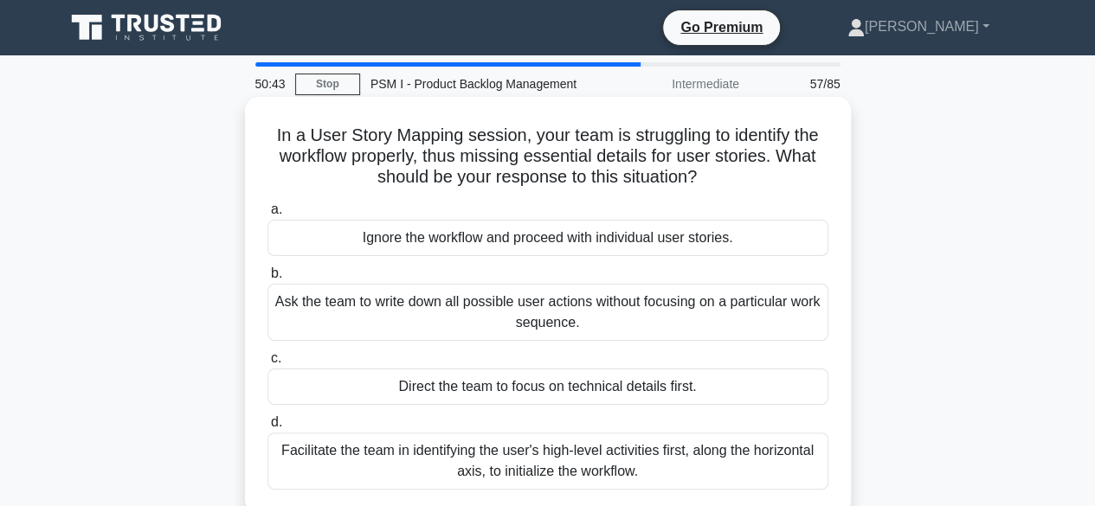
click at [562, 446] on div "Facilitate the team in identifying the user's high-level activities first, alon…" at bounding box center [547, 461] width 561 height 57
click at [267, 428] on input "d. Facilitate the team in identifying the user's high-level activities first, a…" at bounding box center [267, 422] width 0 height 11
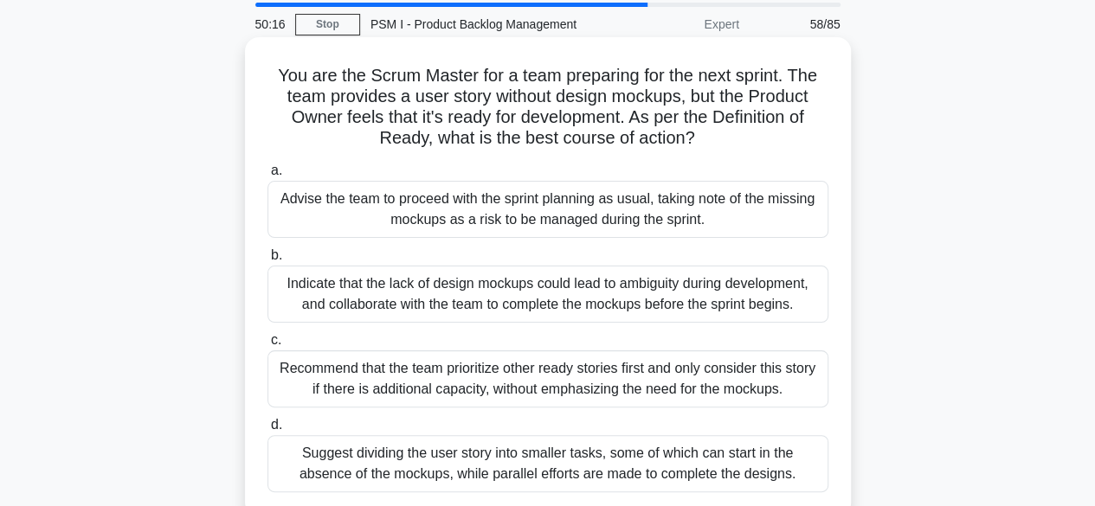
scroll to position [87, 0]
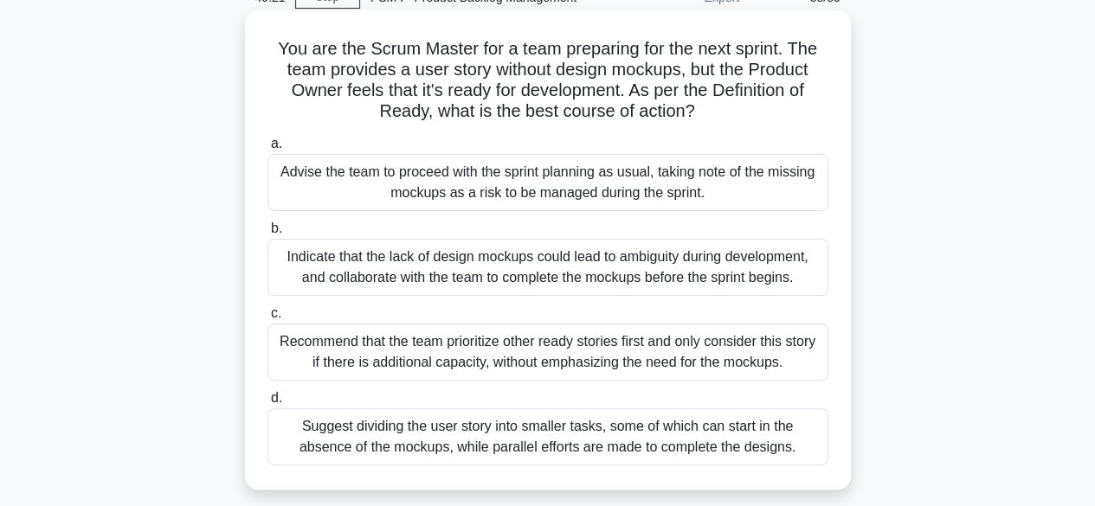
click at [524, 260] on div "Indicate that the lack of design mockups could lead to ambiguity during develop…" at bounding box center [547, 267] width 561 height 57
click at [267, 234] on input "b. Indicate that the lack of design mockups could lead to ambiguity during deve…" at bounding box center [267, 228] width 0 height 11
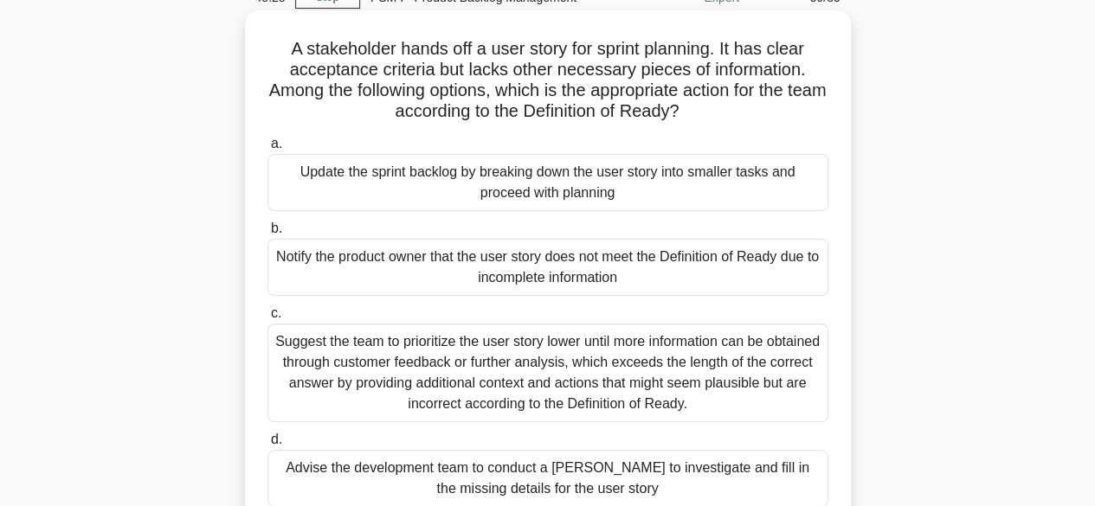
click at [531, 272] on div "Notify the product owner that the user story does not meet the Definition of Re…" at bounding box center [547, 267] width 561 height 57
click at [267, 234] on input "b. Notify the product owner that the user story does not meet the Definition of…" at bounding box center [267, 228] width 0 height 11
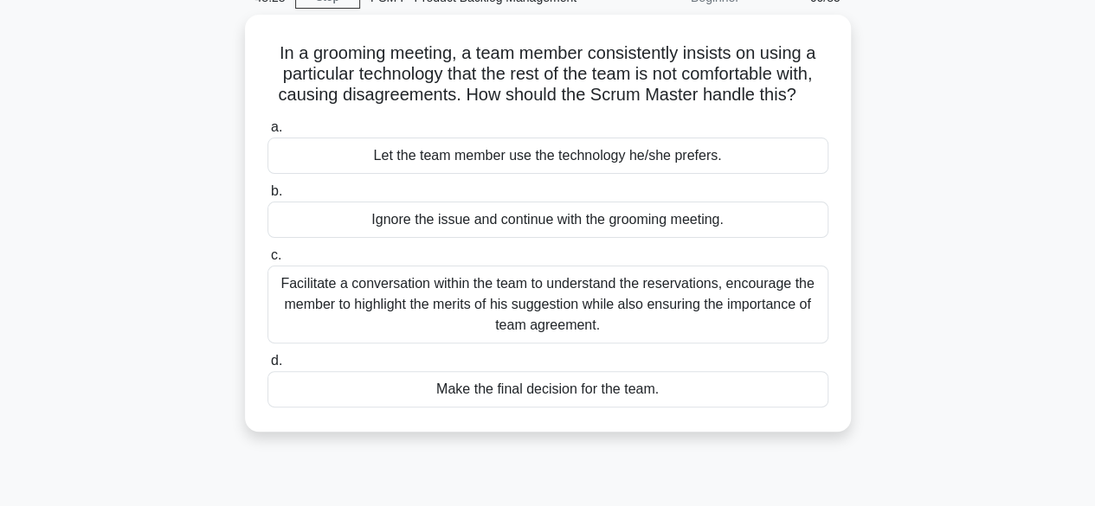
scroll to position [0, 0]
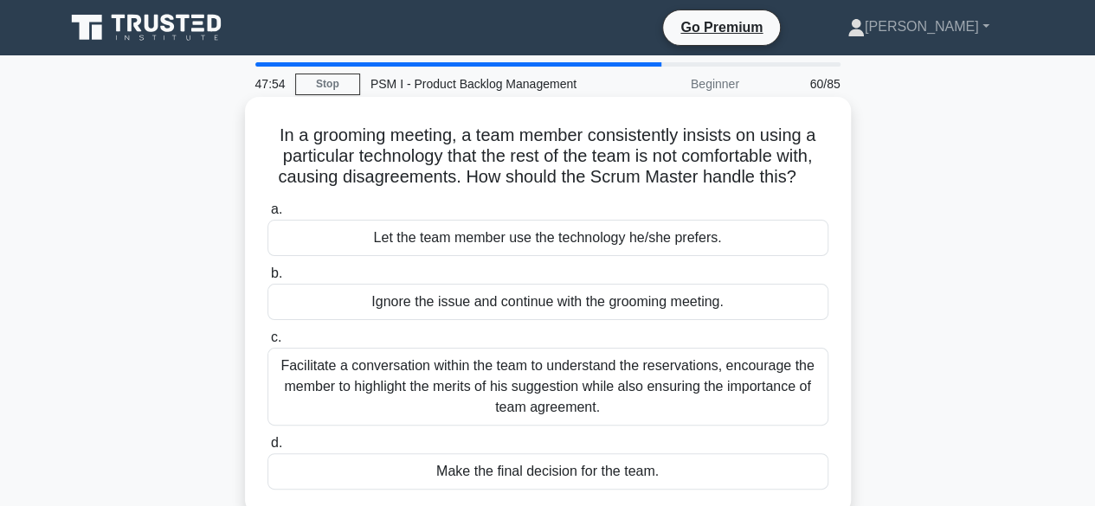
click at [559, 376] on div "Facilitate a conversation within the team to understand the reservations, encou…" at bounding box center [547, 387] width 561 height 78
click at [267, 344] on input "c. Facilitate a conversation within the team to understand the reservations, en…" at bounding box center [267, 337] width 0 height 11
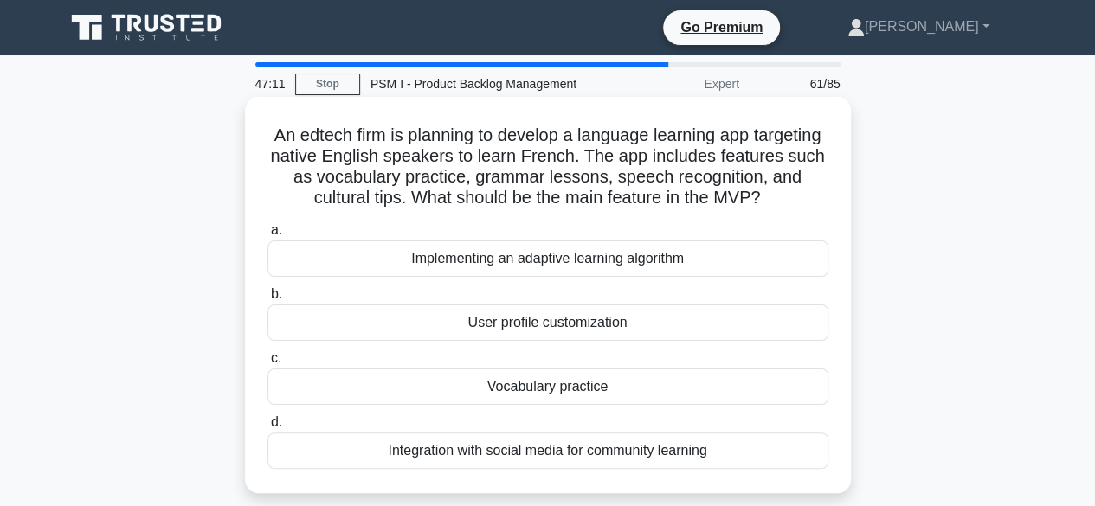
click at [571, 466] on div "Integration with social media for community learning" at bounding box center [547, 451] width 561 height 36
click at [267, 428] on input "d. Integration with social media for community learning" at bounding box center [267, 422] width 0 height 11
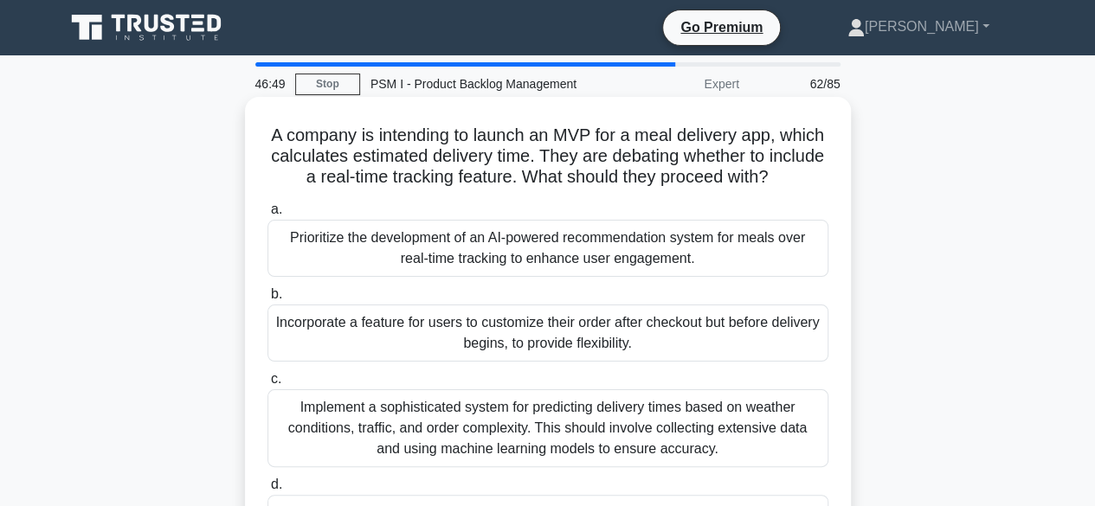
scroll to position [87, 0]
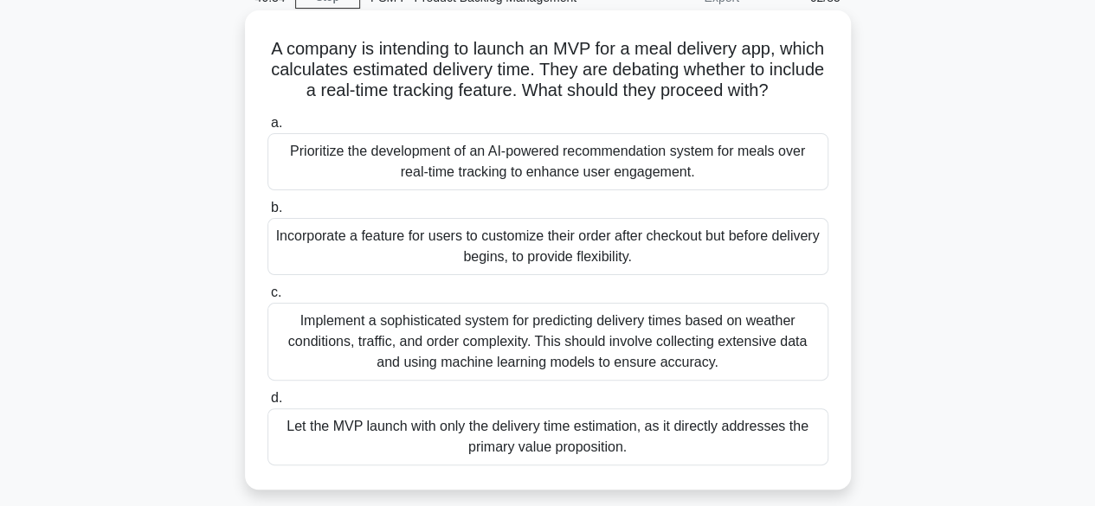
click at [559, 366] on div "Implement a sophisticated system for predicting delivery times based on weather…" at bounding box center [547, 342] width 561 height 78
click at [267, 299] on input "c. Implement a sophisticated system for predicting delivery times based on weat…" at bounding box center [267, 292] width 0 height 11
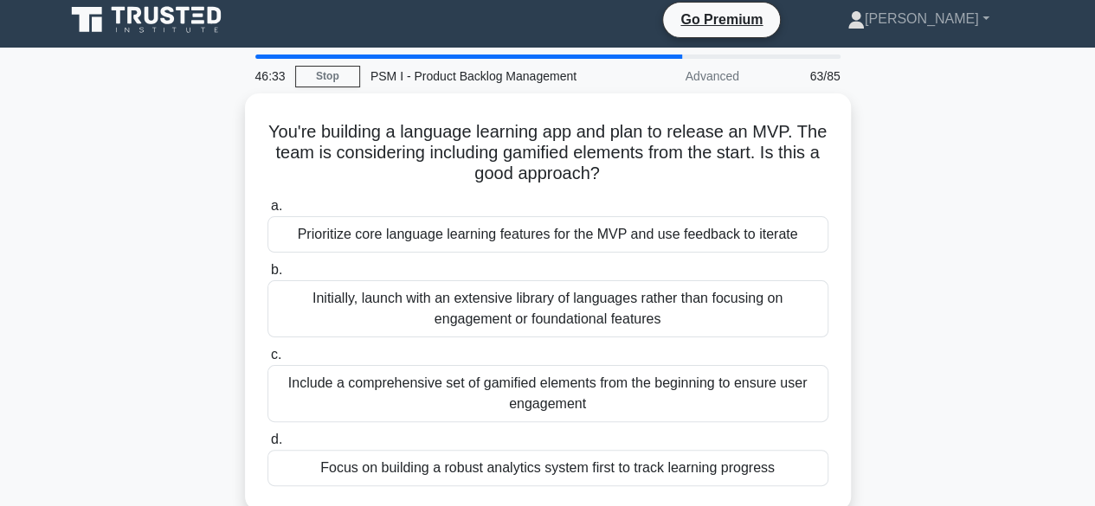
scroll to position [0, 0]
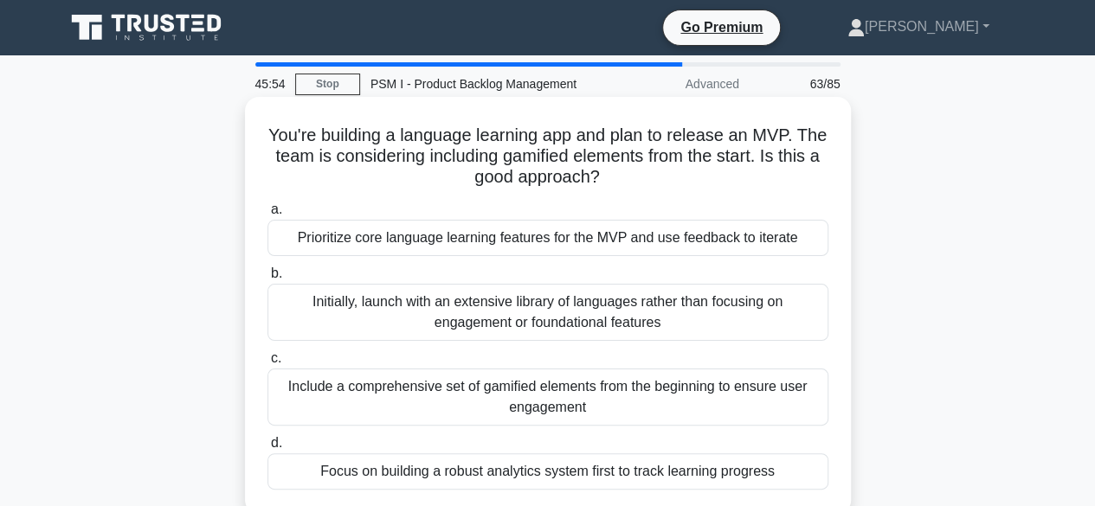
click at [526, 240] on div "Prioritize core language learning features for the MVP and use feedback to iter…" at bounding box center [547, 238] width 561 height 36
click at [267, 215] on input "a. Prioritize core language learning features for the MVP and use feedback to i…" at bounding box center [267, 209] width 0 height 11
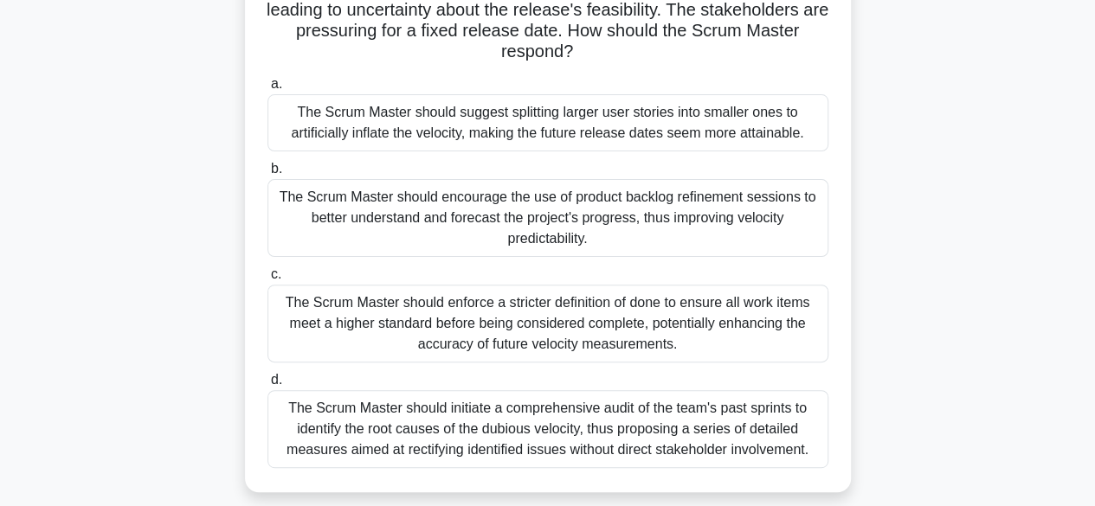
scroll to position [173, 0]
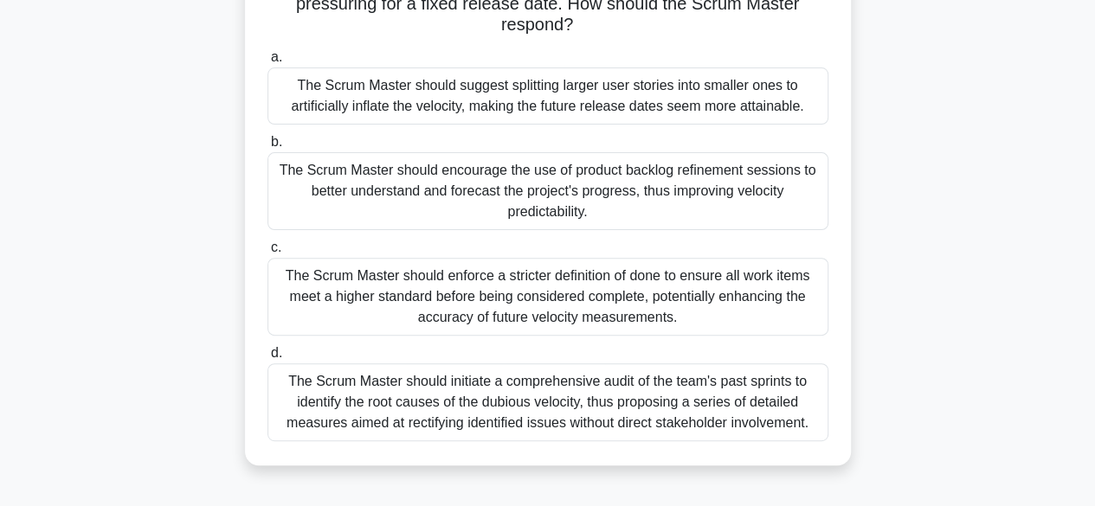
click at [603, 189] on div "The Scrum Master should encourage the use of product backlog refinement session…" at bounding box center [547, 191] width 561 height 78
click at [267, 148] on input "b. The Scrum Master should encourage the use of product backlog refinement sess…" at bounding box center [267, 142] width 0 height 11
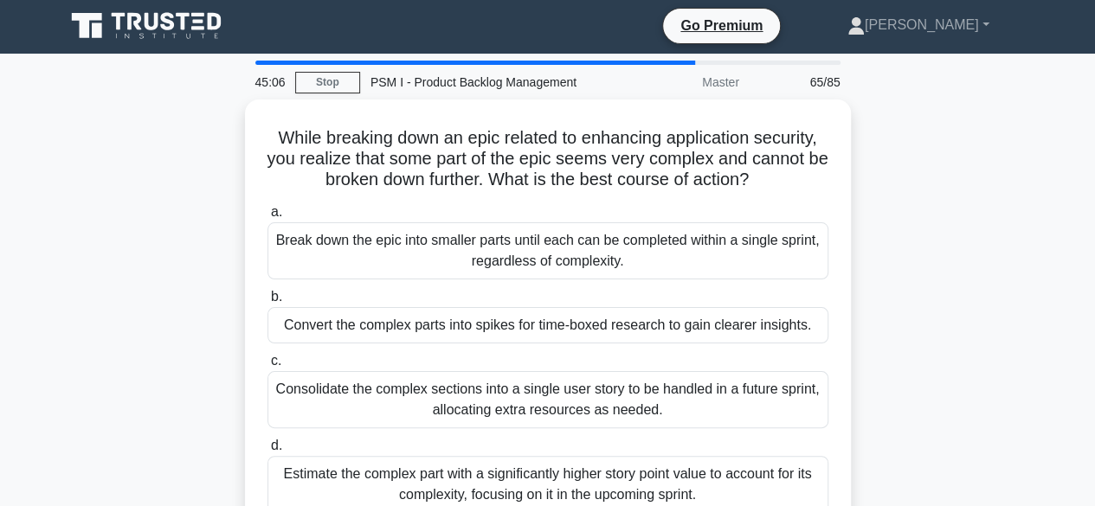
scroll to position [0, 0]
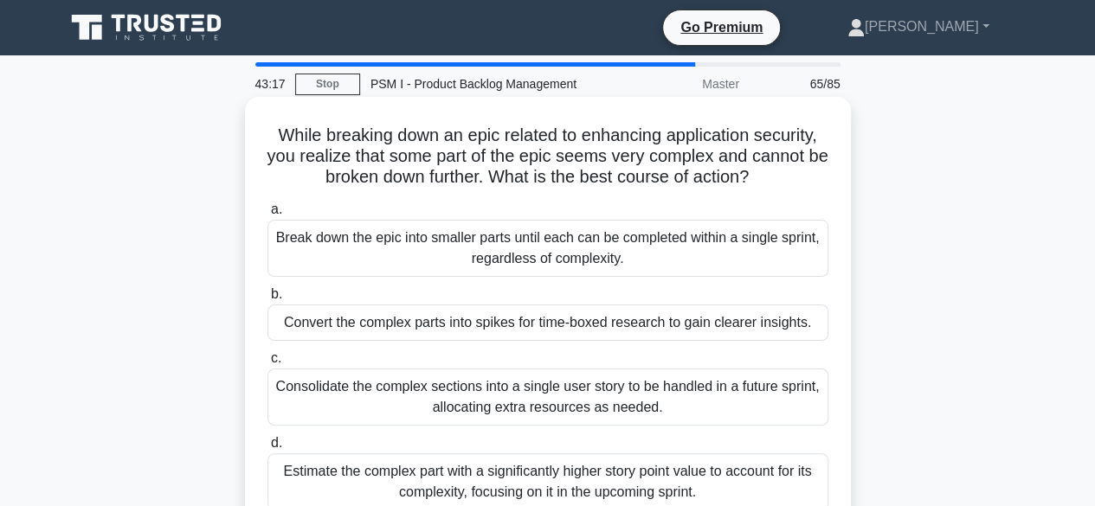
click at [563, 323] on div "Convert the complex parts into spikes for time-boxed research to gain clearer i…" at bounding box center [547, 323] width 561 height 36
click at [267, 300] on input "b. Convert the complex parts into spikes for time-boxed research to gain cleare…" at bounding box center [267, 294] width 0 height 11
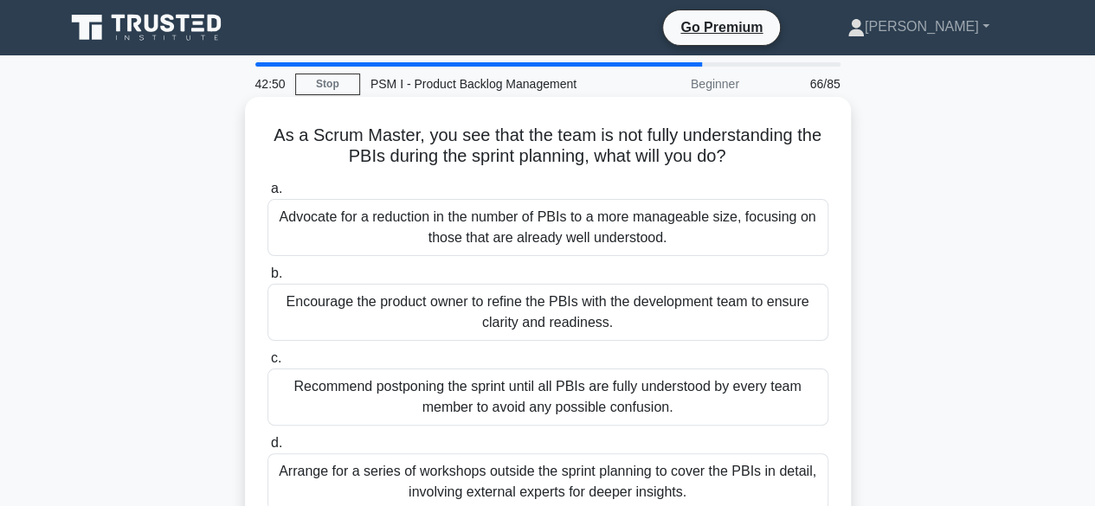
click at [571, 309] on div "Encourage the product owner to refine the PBIs with the development team to ens…" at bounding box center [547, 312] width 561 height 57
click at [267, 279] on input "b. Encourage the product owner to refine the PBIs with the development team to …" at bounding box center [267, 273] width 0 height 11
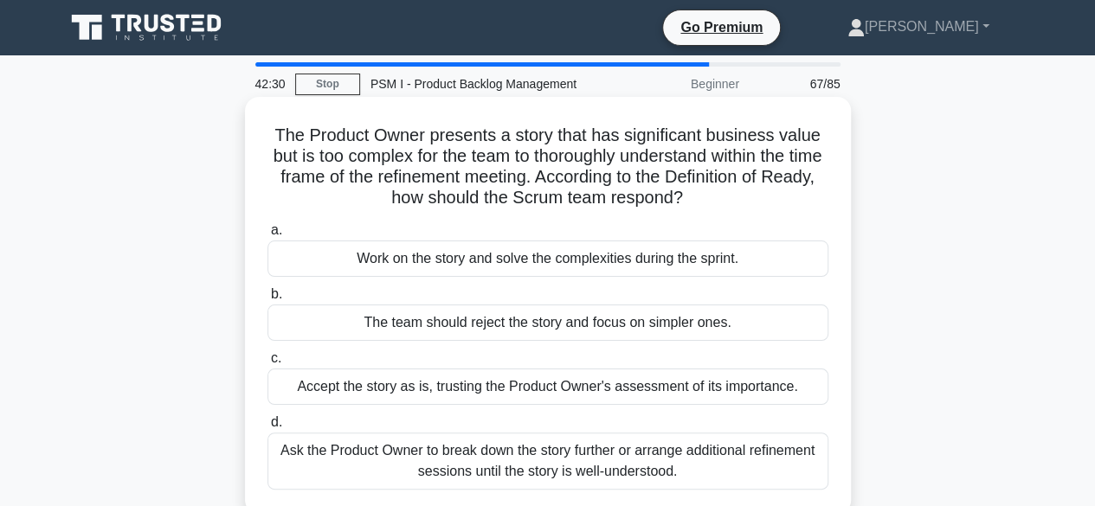
click at [671, 459] on div "Ask the Product Owner to break down the story further or arrange additional ref…" at bounding box center [547, 461] width 561 height 57
click at [267, 428] on input "d. Ask the Product Owner to break down the story further or arrange additional …" at bounding box center [267, 422] width 0 height 11
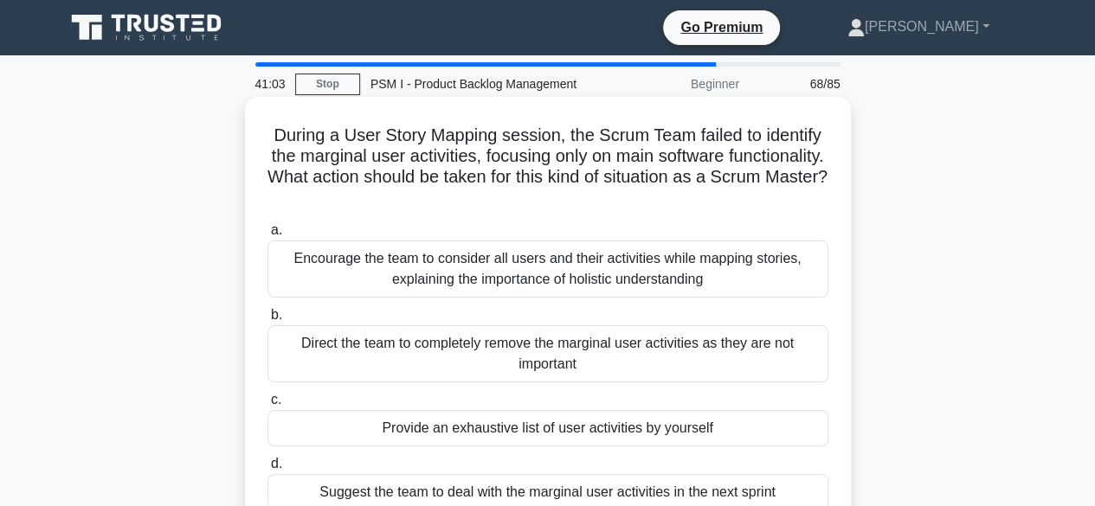
scroll to position [87, 0]
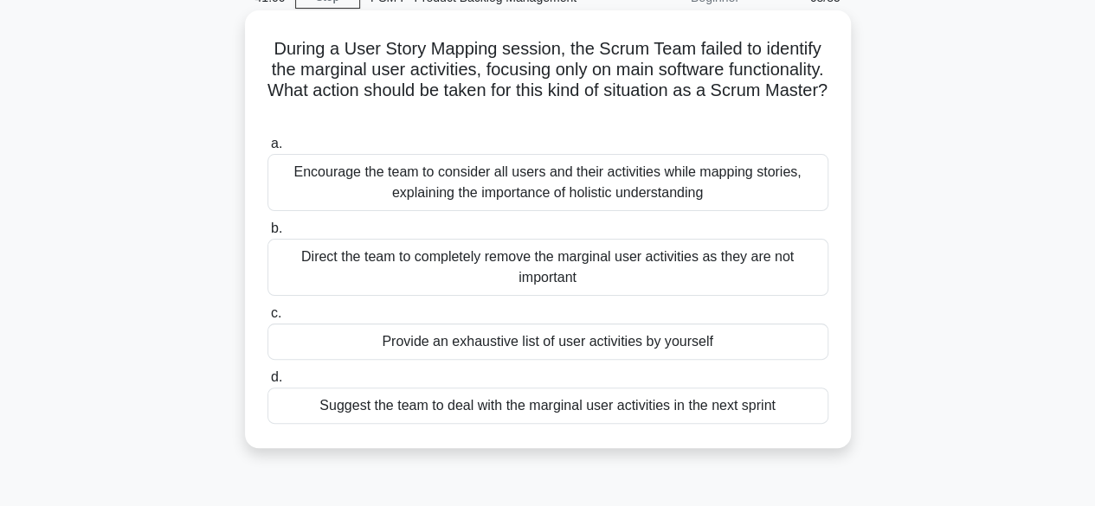
click at [587, 183] on div "Encourage the team to consider all users and their activities while mapping sto…" at bounding box center [547, 182] width 561 height 57
click at [267, 150] on input "a. Encourage the team to consider all users and their activities while mapping …" at bounding box center [267, 143] width 0 height 11
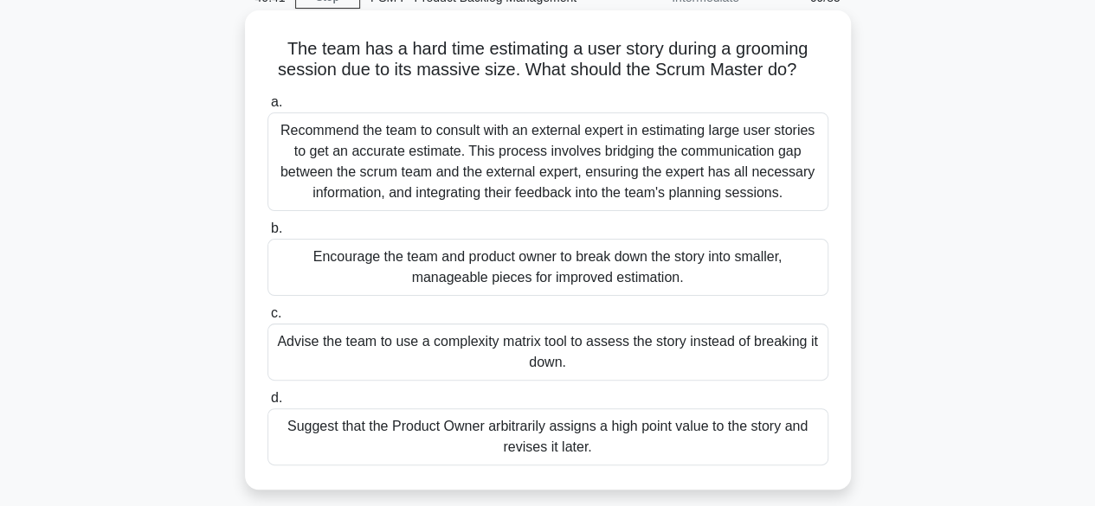
click at [573, 260] on div "Encourage the team and product owner to break down the story into smaller, mana…" at bounding box center [547, 267] width 561 height 57
click at [267, 234] on input "b. Encourage the team and product owner to break down the story into smaller, m…" at bounding box center [267, 228] width 0 height 11
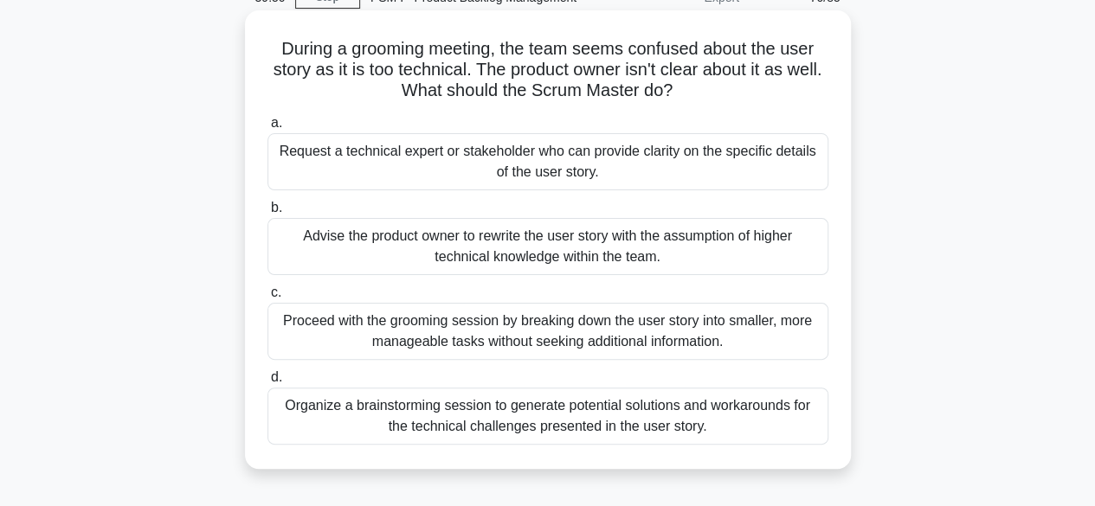
click at [601, 414] on div "Organize a brainstorming session to generate potential solutions and workaround…" at bounding box center [547, 416] width 561 height 57
click at [267, 383] on input "d. Organize a brainstorming session to generate potential solutions and workaro…" at bounding box center [267, 377] width 0 height 11
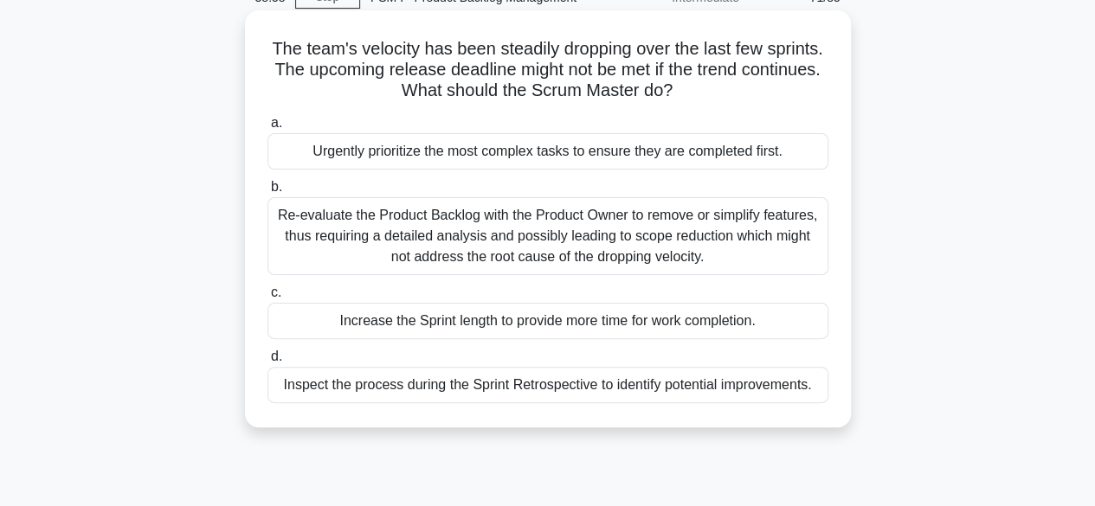
click at [611, 383] on div "Inspect the process during the Sprint Retrospective to identify potential impro…" at bounding box center [547, 385] width 561 height 36
click at [267, 363] on input "d. Inspect the process during the Sprint Retrospective to identify potential im…" at bounding box center [267, 356] width 0 height 11
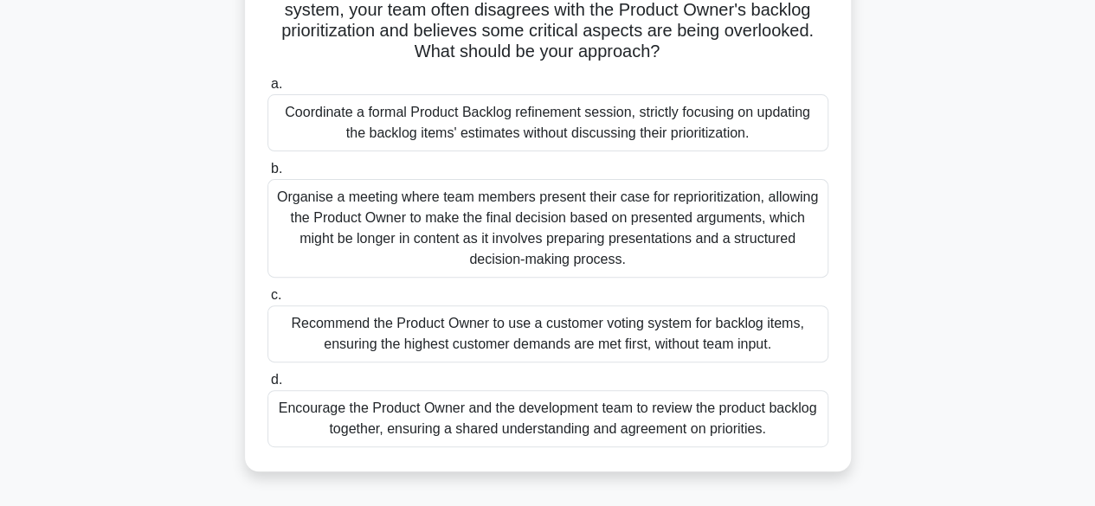
scroll to position [173, 0]
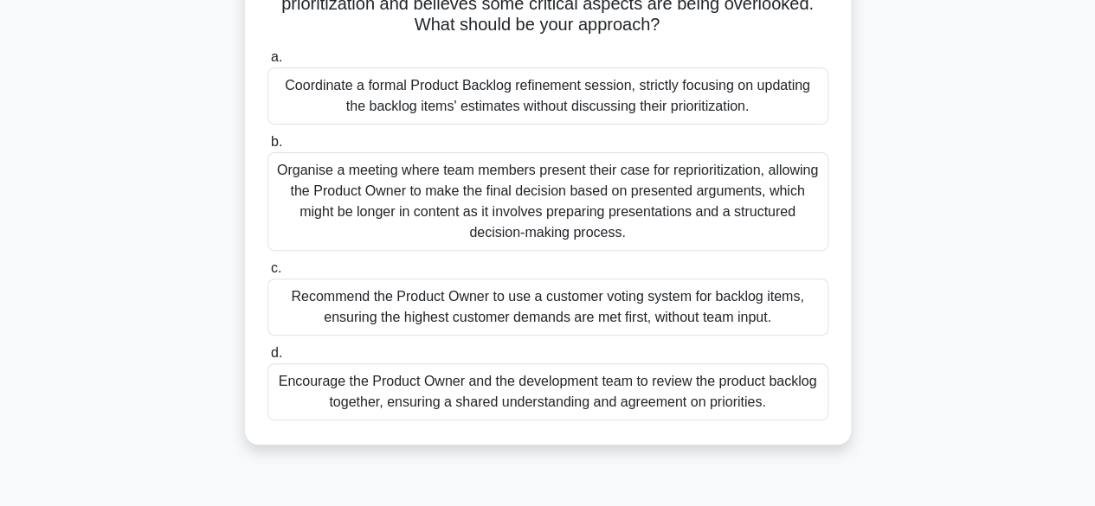
click at [679, 394] on div "Encourage the Product Owner and the development team to review the product back…" at bounding box center [547, 391] width 561 height 57
click at [267, 359] on input "d. Encourage the Product Owner and the development team to review the product b…" at bounding box center [267, 353] width 0 height 11
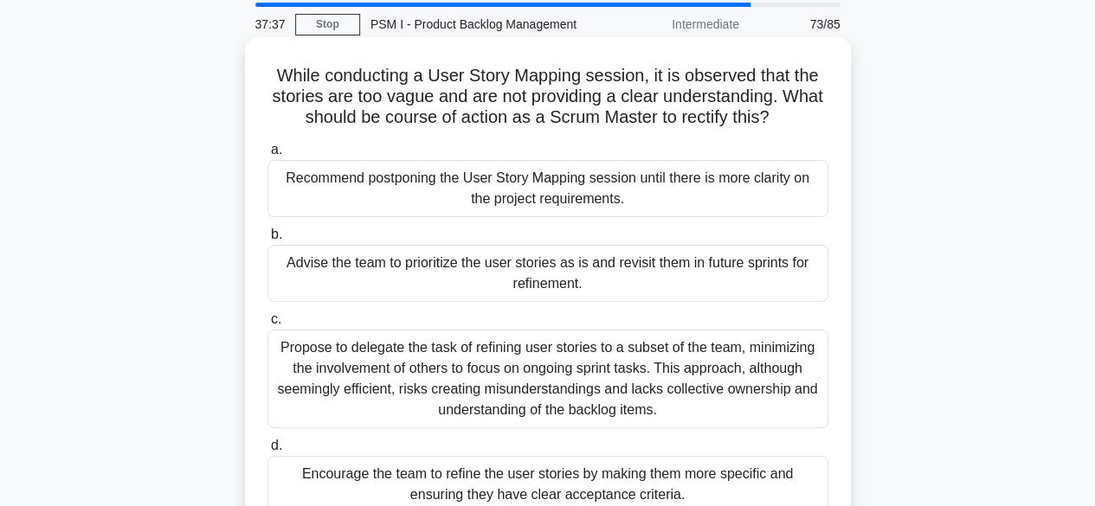
scroll to position [87, 0]
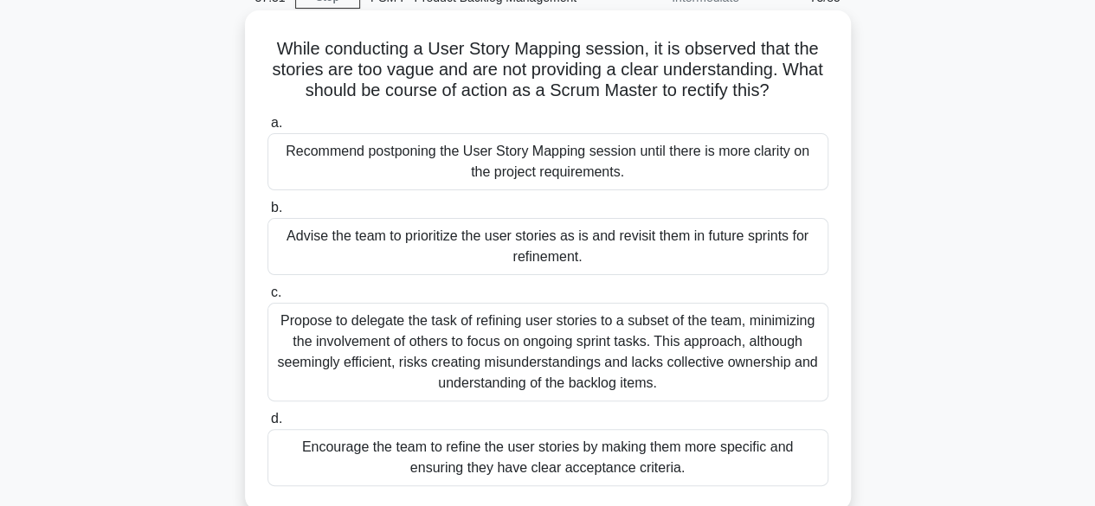
click at [571, 468] on div "Encourage the team to refine the user stories by making them more specific and …" at bounding box center [547, 457] width 561 height 57
click at [267, 425] on input "d. Encourage the team to refine the user stories by making them more specific a…" at bounding box center [267, 419] width 0 height 11
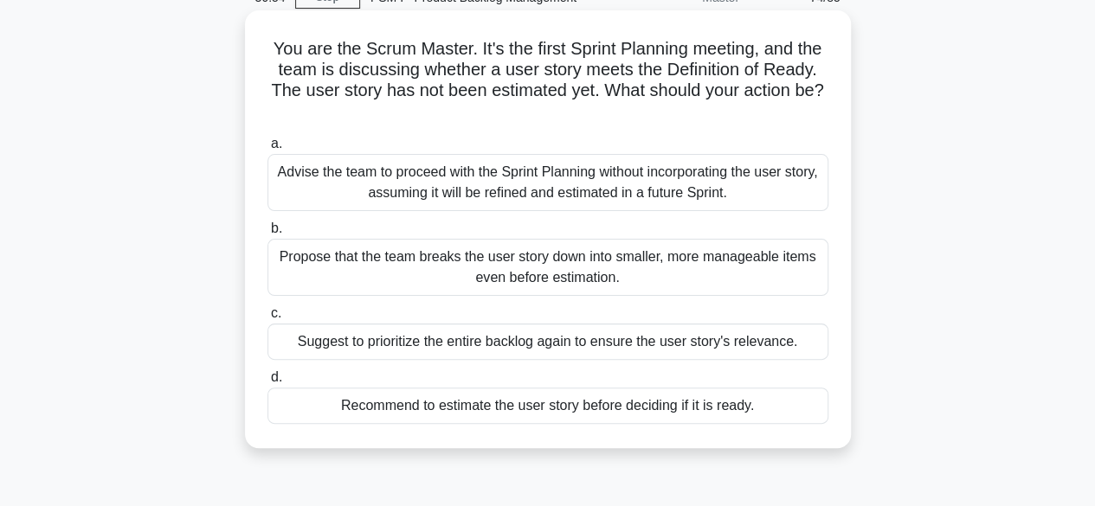
click at [549, 267] on div "Propose that the team breaks the user story down into smaller, more manageable …" at bounding box center [547, 267] width 561 height 57
click at [267, 234] on input "b. Propose that the team breaks the user story down into smaller, more manageab…" at bounding box center [267, 228] width 0 height 11
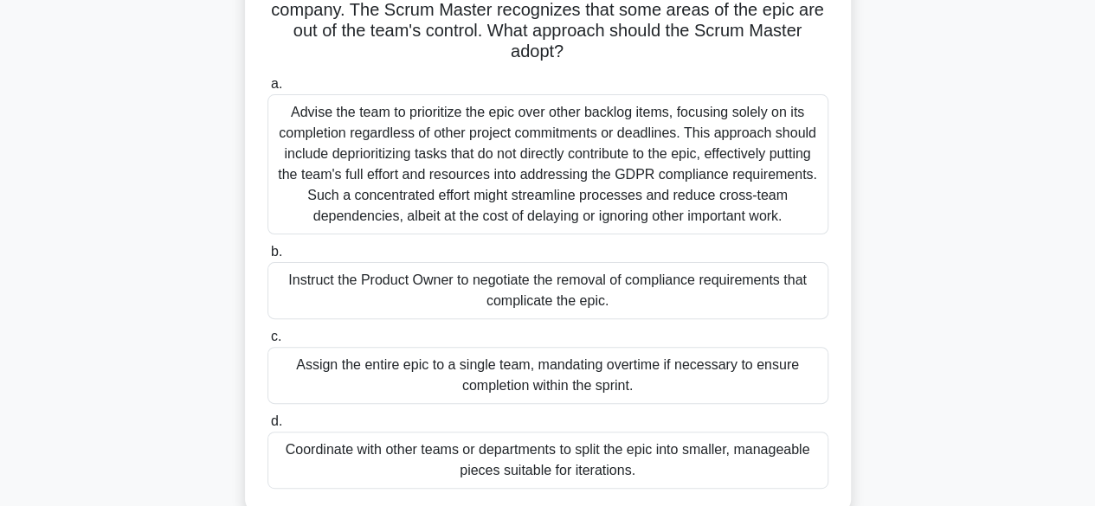
scroll to position [173, 0]
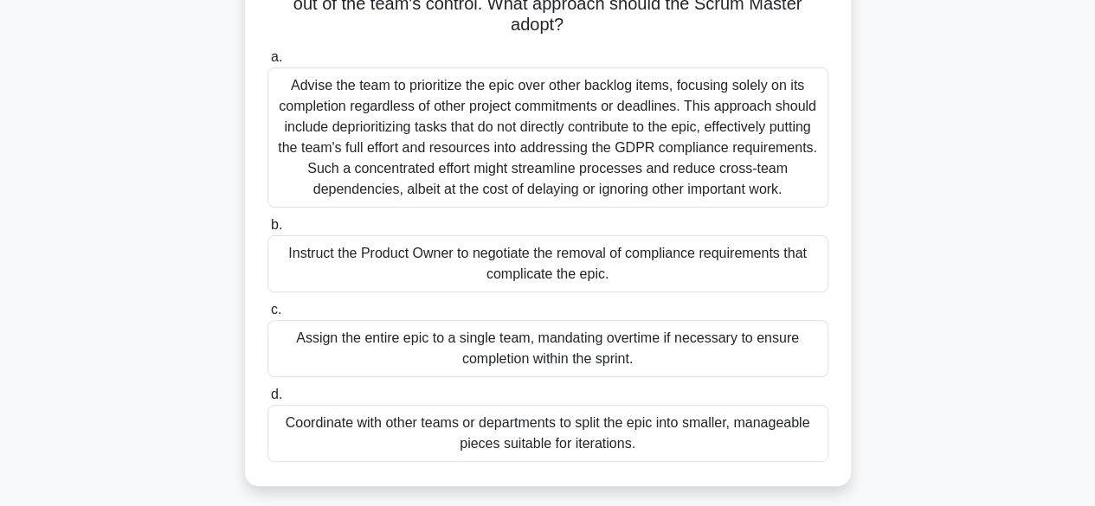
click at [611, 424] on div "Coordinate with other teams or departments to split the epic into smaller, mana…" at bounding box center [547, 433] width 561 height 57
click at [267, 401] on input "d. Coordinate with other teams or departments to split the epic into smaller, m…" at bounding box center [267, 394] width 0 height 11
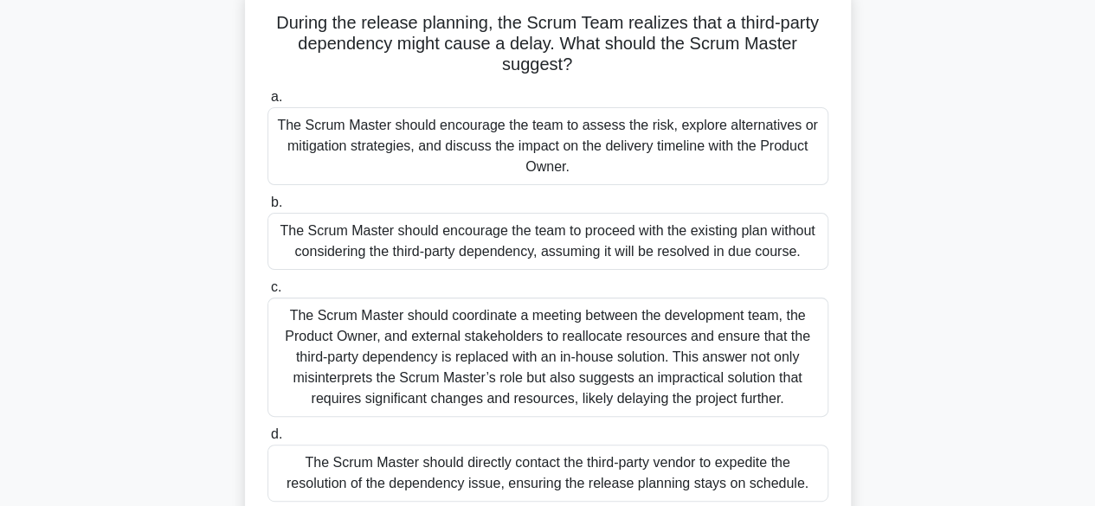
scroll to position [87, 0]
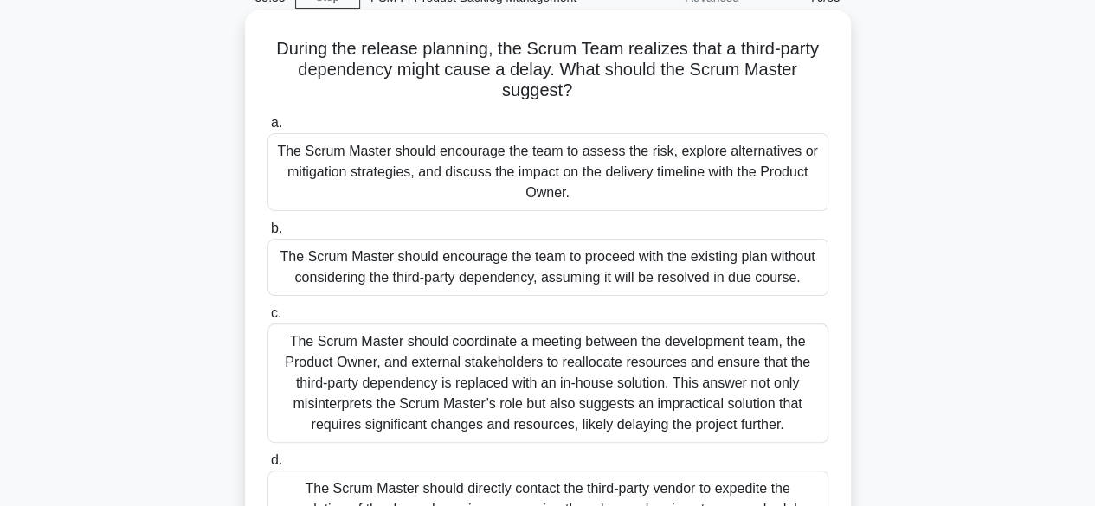
click at [580, 151] on div "The Scrum Master should encourage the team to assess the risk, explore alternat…" at bounding box center [547, 172] width 561 height 78
click at [267, 129] on input "a. The Scrum Master should encourage the team to assess the risk, explore alter…" at bounding box center [267, 123] width 0 height 11
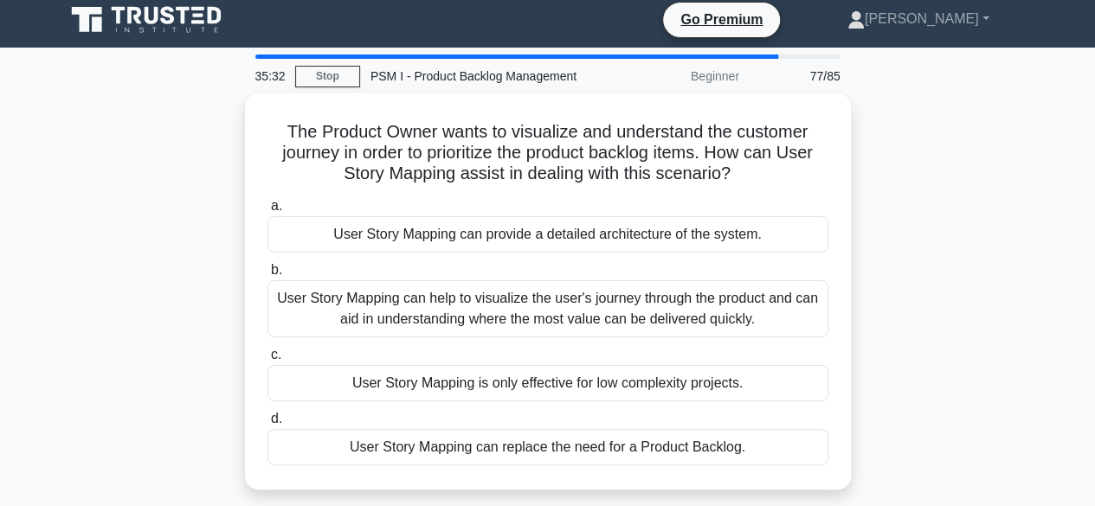
scroll to position [0, 0]
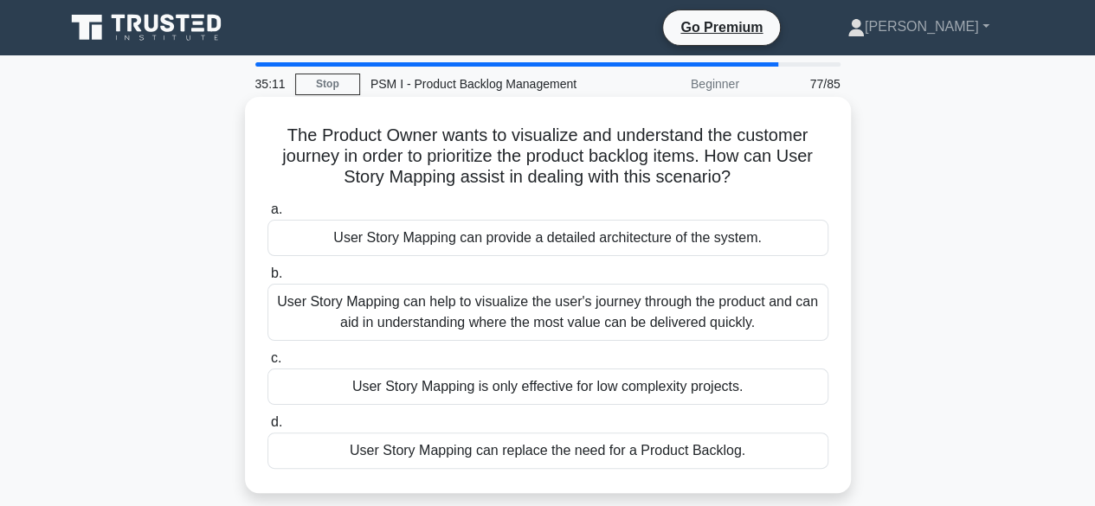
click at [655, 312] on div "User Story Mapping can help to visualize the user's journey through the product…" at bounding box center [547, 312] width 561 height 57
click at [267, 279] on input "b. User Story Mapping can help to visualize the user's journey through the prod…" at bounding box center [267, 273] width 0 height 11
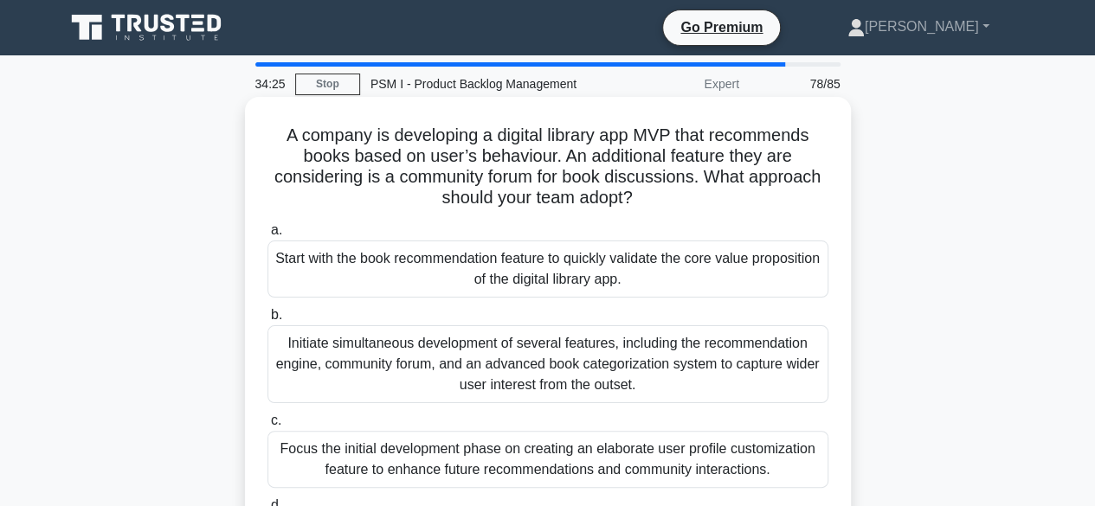
scroll to position [87, 0]
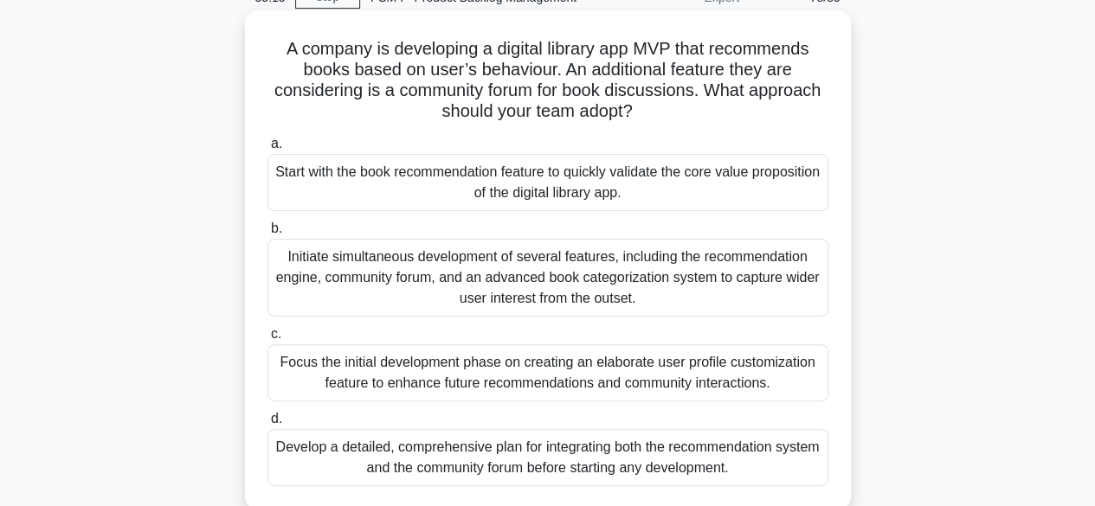
click at [511, 375] on div "Focus the initial development phase on creating an elaborate user profile custo…" at bounding box center [547, 372] width 561 height 57
click at [267, 340] on input "c. Focus the initial development phase on creating an elaborate user profile cu…" at bounding box center [267, 334] width 0 height 11
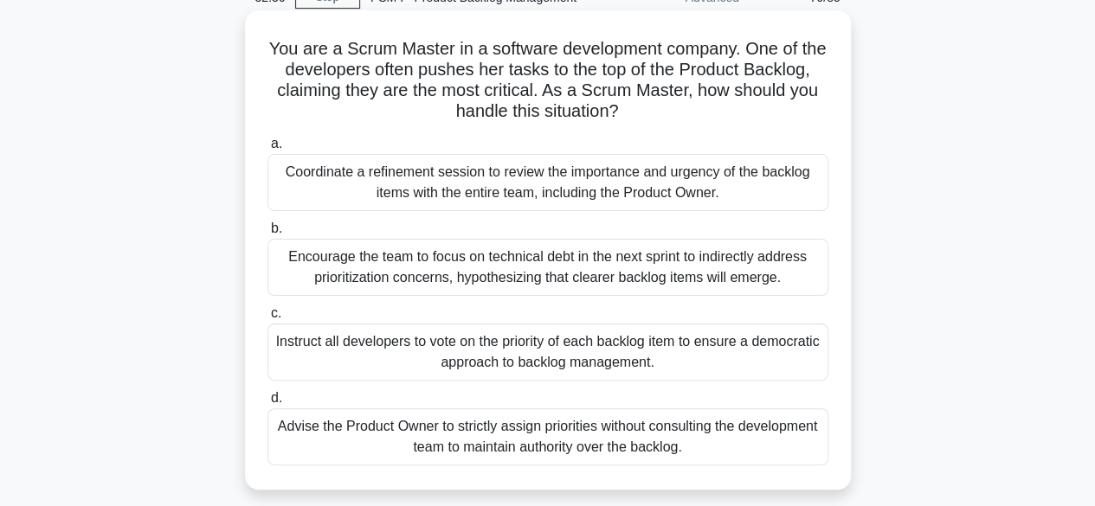
click at [559, 190] on div "Coordinate a refinement session to review the importance and urgency of the bac…" at bounding box center [547, 182] width 561 height 57
click at [267, 150] on input "a. Coordinate a refinement session to review the importance and urgency of the …" at bounding box center [267, 143] width 0 height 11
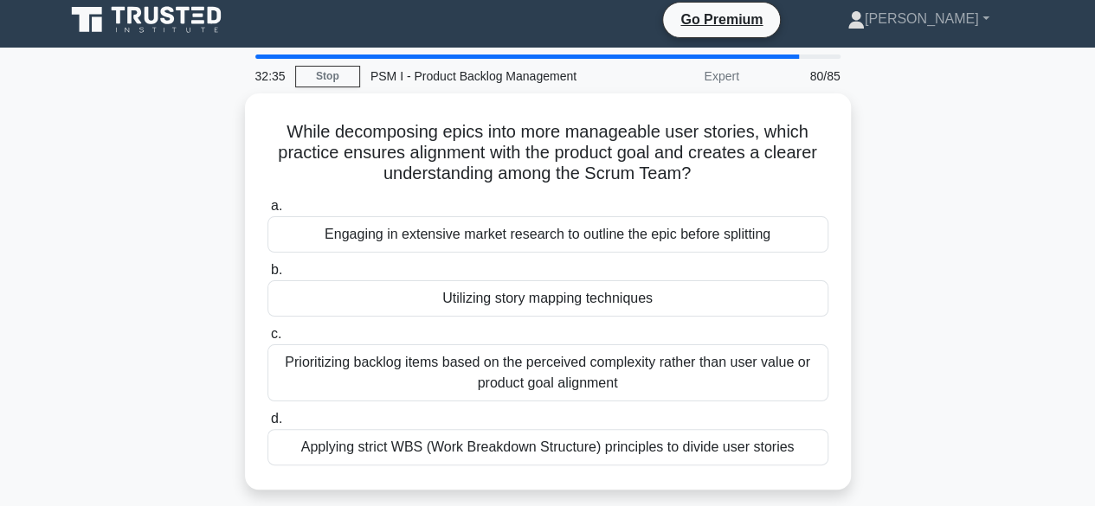
scroll to position [0, 0]
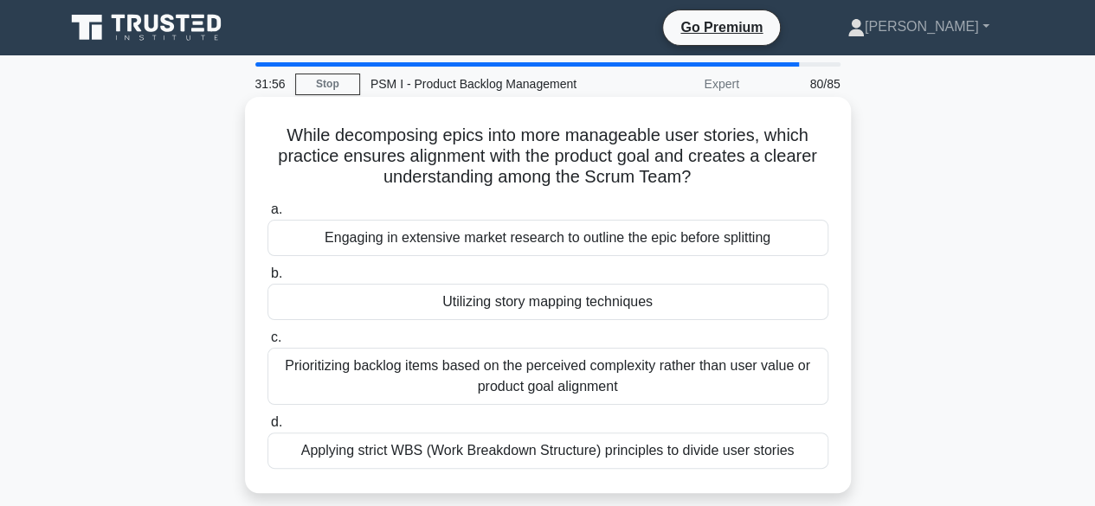
click at [568, 304] on div "Utilizing story mapping techniques" at bounding box center [547, 302] width 561 height 36
click at [267, 279] on input "b. Utilizing story mapping techniques" at bounding box center [267, 273] width 0 height 11
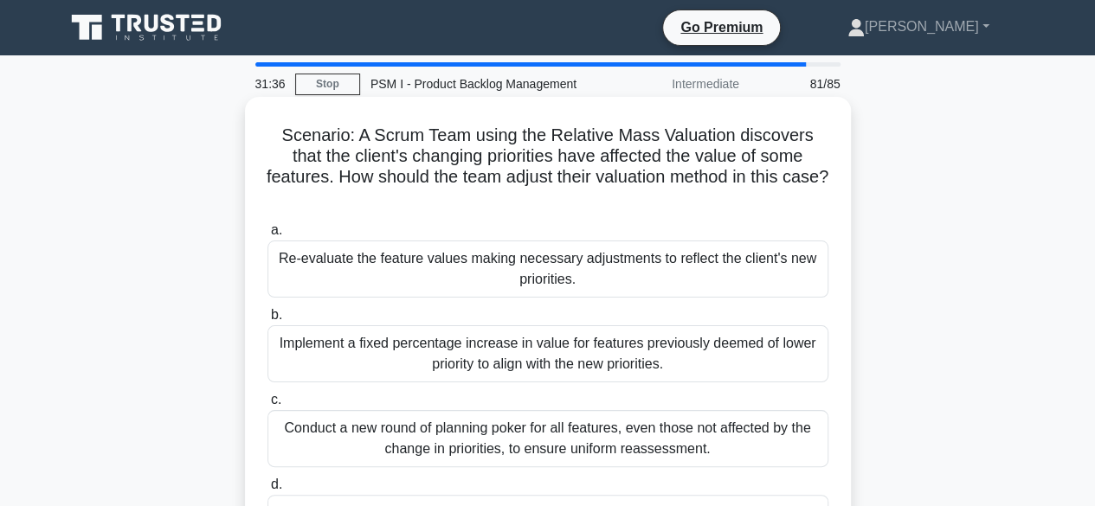
scroll to position [87, 0]
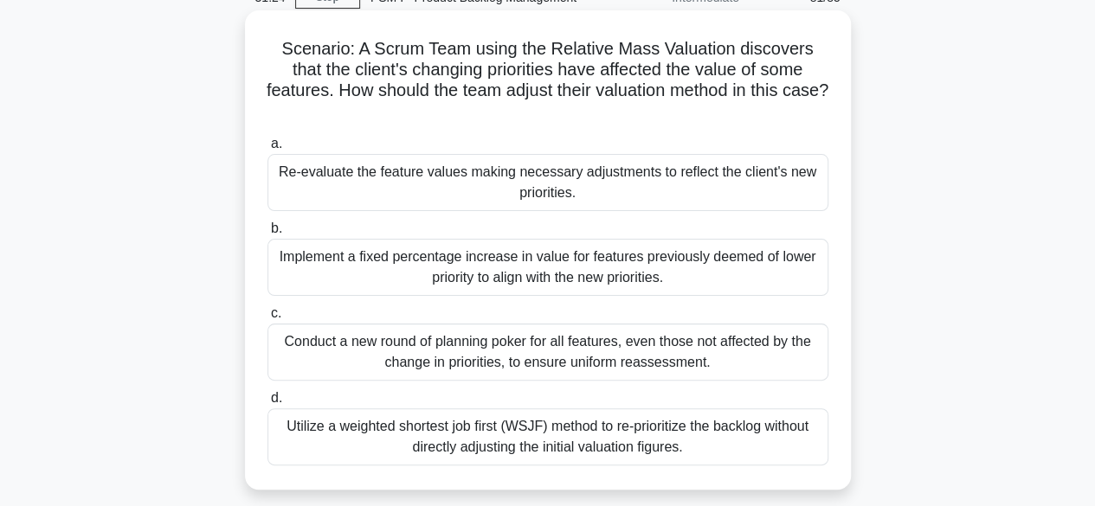
click at [549, 183] on div "Re-evaluate the feature values making necessary adjustments to reflect the clie…" at bounding box center [547, 182] width 561 height 57
click at [267, 150] on input "a. Re-evaluate the feature values making necessary adjustments to reflect the c…" at bounding box center [267, 143] width 0 height 11
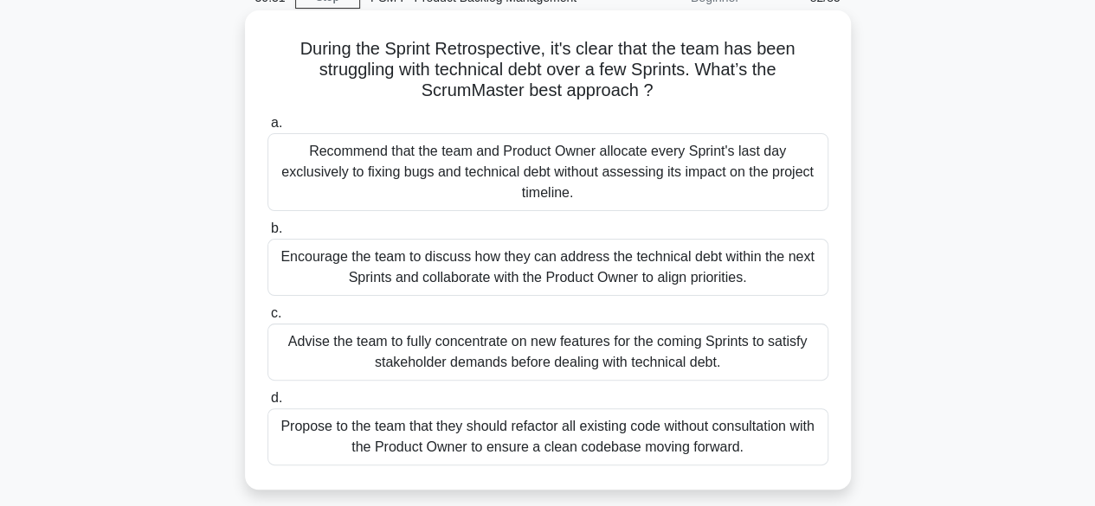
click at [563, 246] on div "Encourage the team to discuss how they can address the technical debt within th…" at bounding box center [547, 267] width 561 height 57
click at [267, 234] on input "b. Encourage the team to discuss how they can address the technical debt within…" at bounding box center [267, 228] width 0 height 11
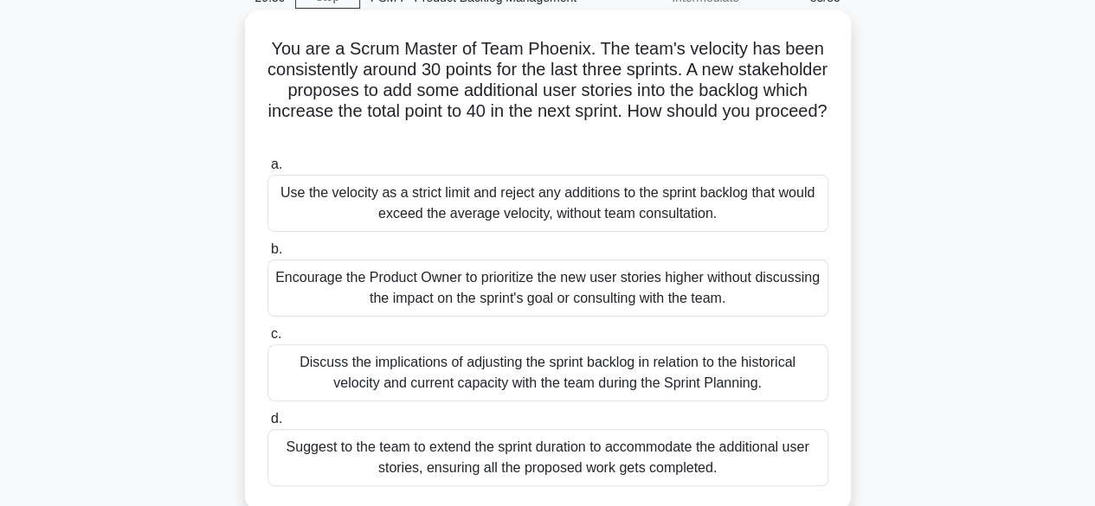
click at [562, 361] on div "Discuss the implications of adjusting the sprint backlog in relation to the his…" at bounding box center [547, 372] width 561 height 57
click at [267, 340] on input "c. Discuss the implications of adjusting the sprint backlog in relation to the …" at bounding box center [267, 334] width 0 height 11
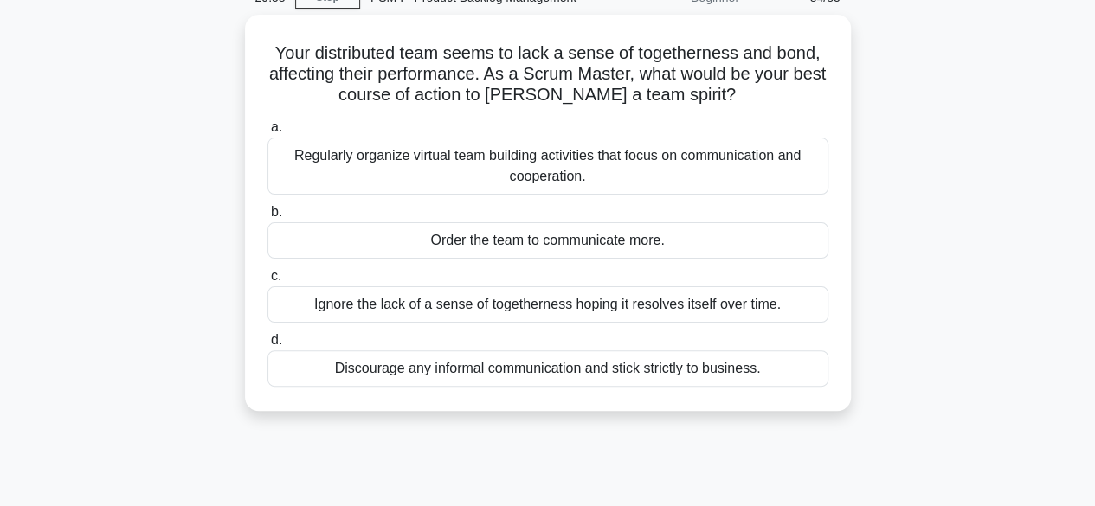
scroll to position [0, 0]
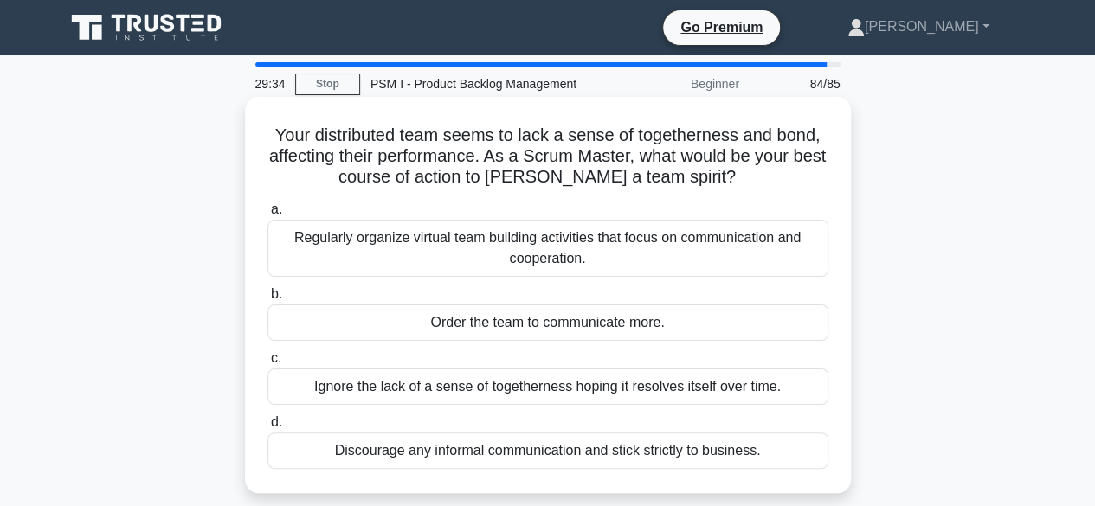
click at [434, 245] on div "Regularly organize virtual team building activities that focus on communication…" at bounding box center [547, 248] width 561 height 57
click at [267, 215] on input "a. Regularly organize virtual team building activities that focus on communicat…" at bounding box center [267, 209] width 0 height 11
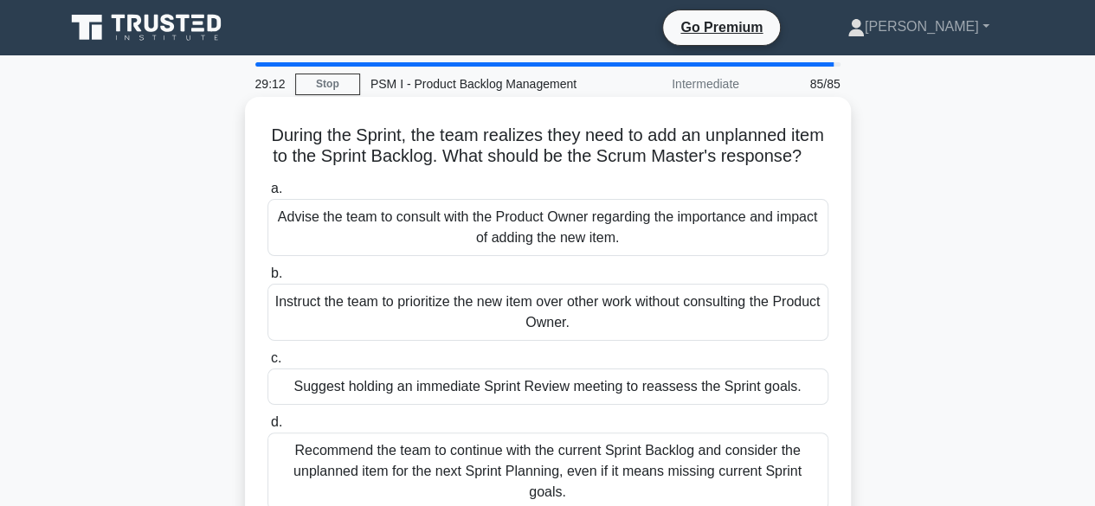
click at [575, 242] on div "Advise the team to consult with the Product Owner regarding the importance and …" at bounding box center [547, 227] width 561 height 57
click at [267, 195] on input "a. Advise the team to consult with the Product Owner regarding the importance a…" at bounding box center [267, 188] width 0 height 11
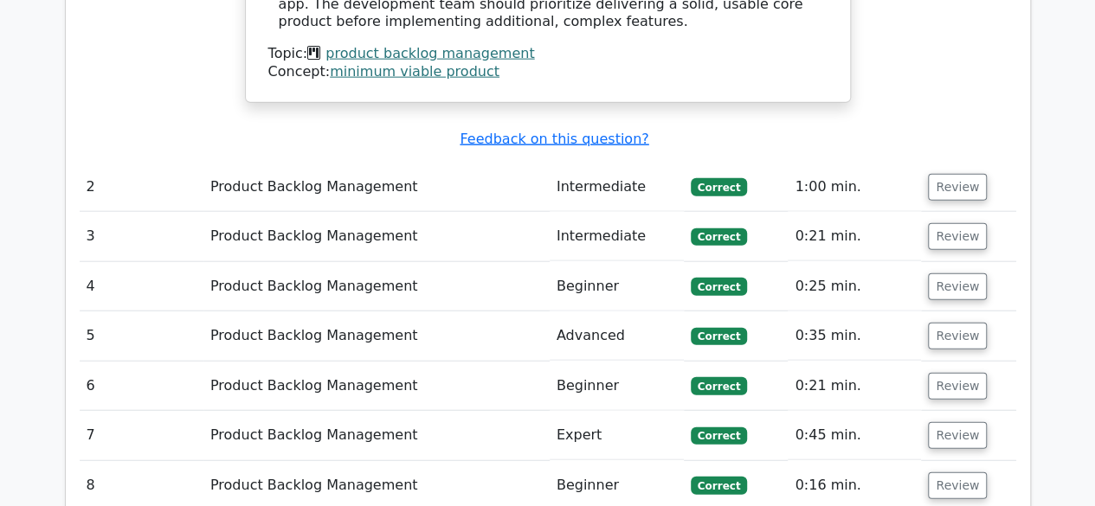
scroll to position [2250, 0]
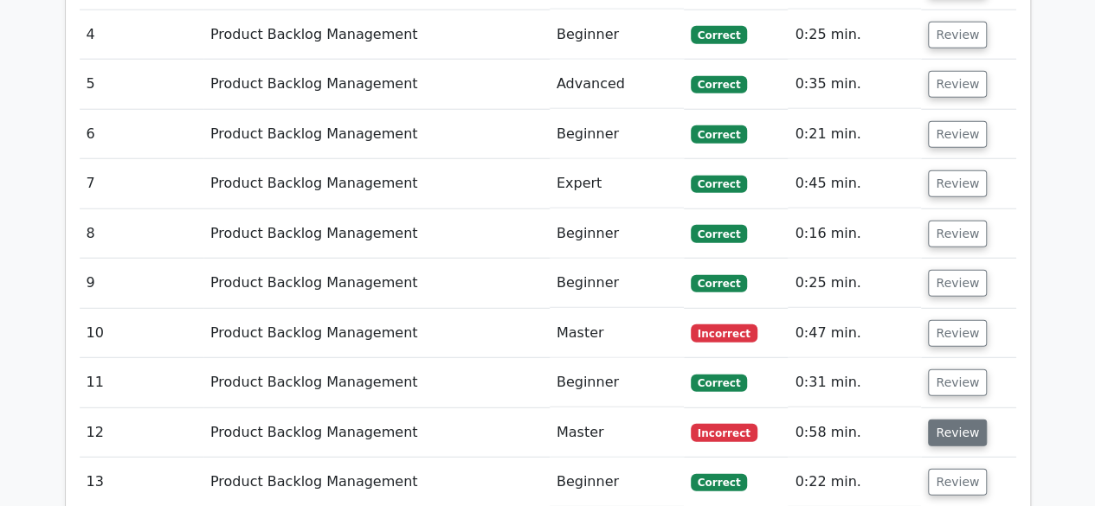
click at [963, 420] on button "Review" at bounding box center [957, 433] width 59 height 27
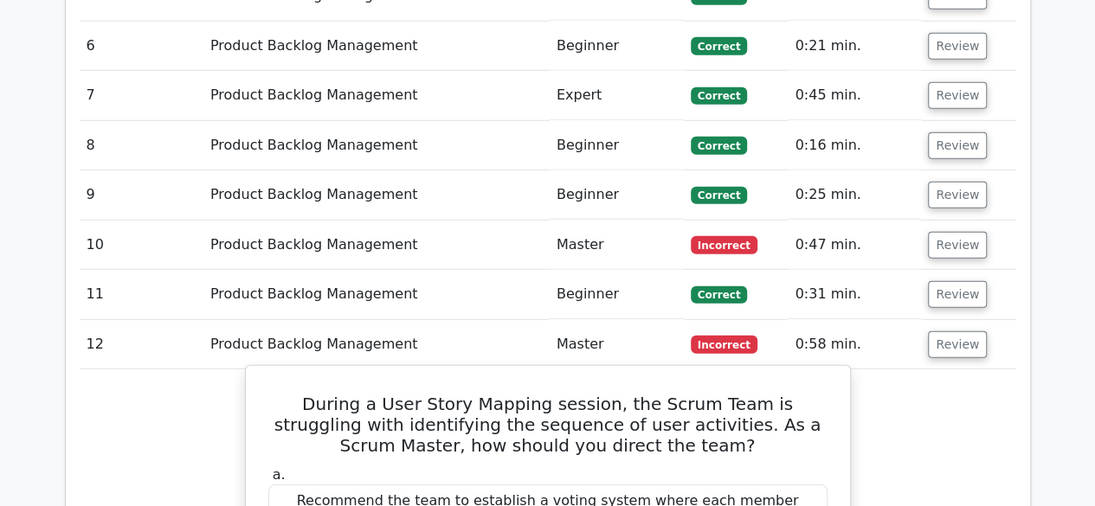
scroll to position [2336, 0]
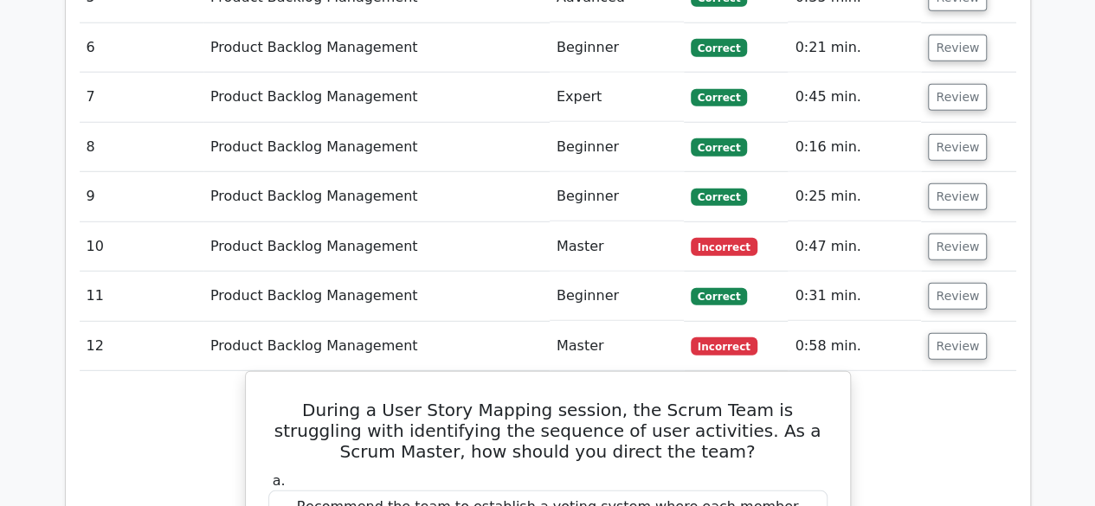
click at [978, 222] on td "Review" at bounding box center [968, 246] width 94 height 49
click at [960, 234] on button "Review" at bounding box center [957, 247] width 59 height 27
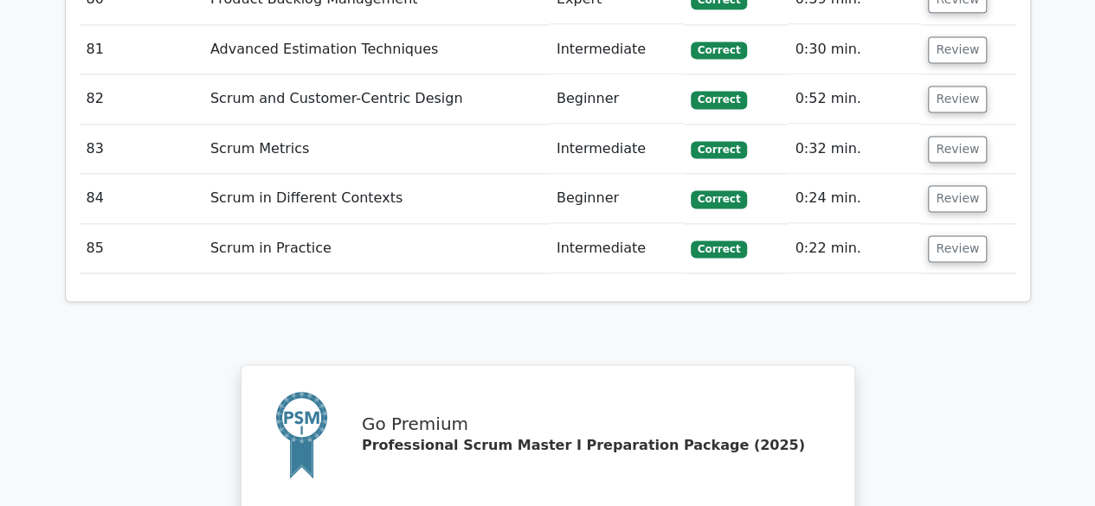
scroll to position [7788, 0]
